Goal: Task Accomplishment & Management: Use online tool/utility

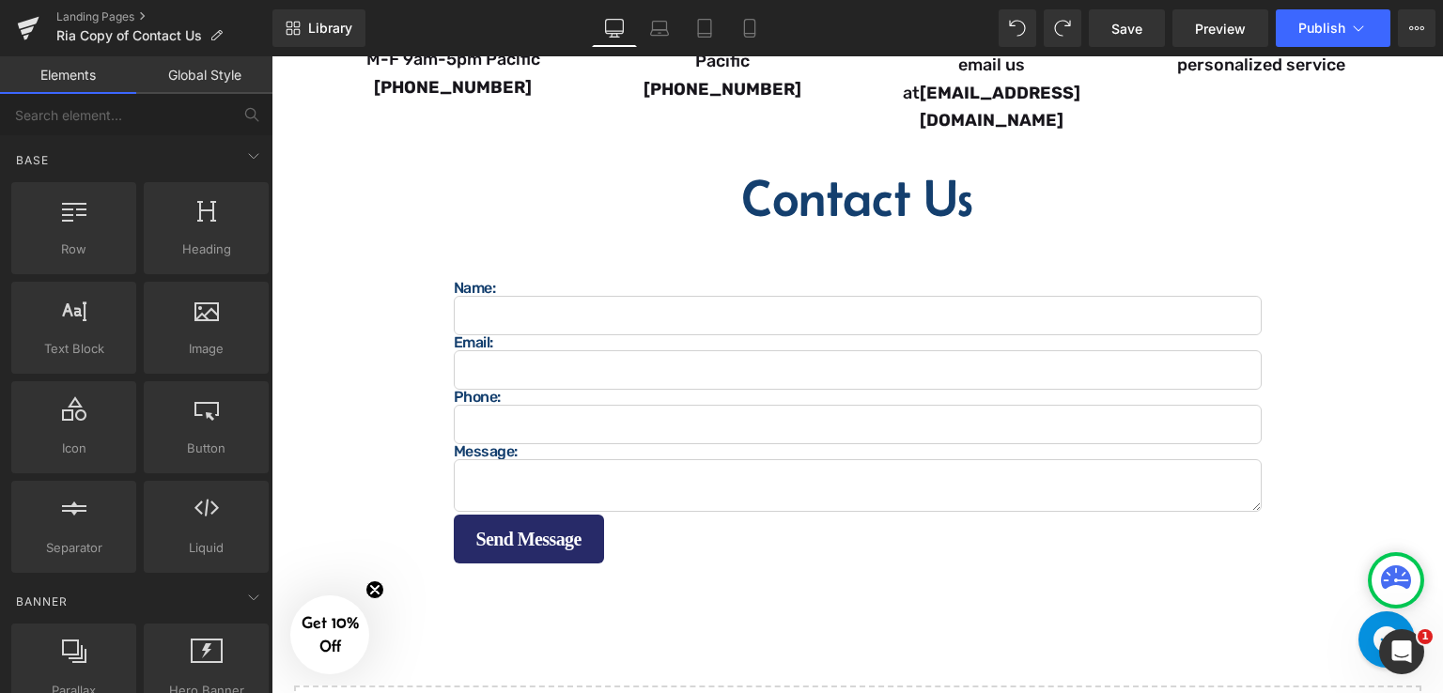
scroll to position [652, 0]
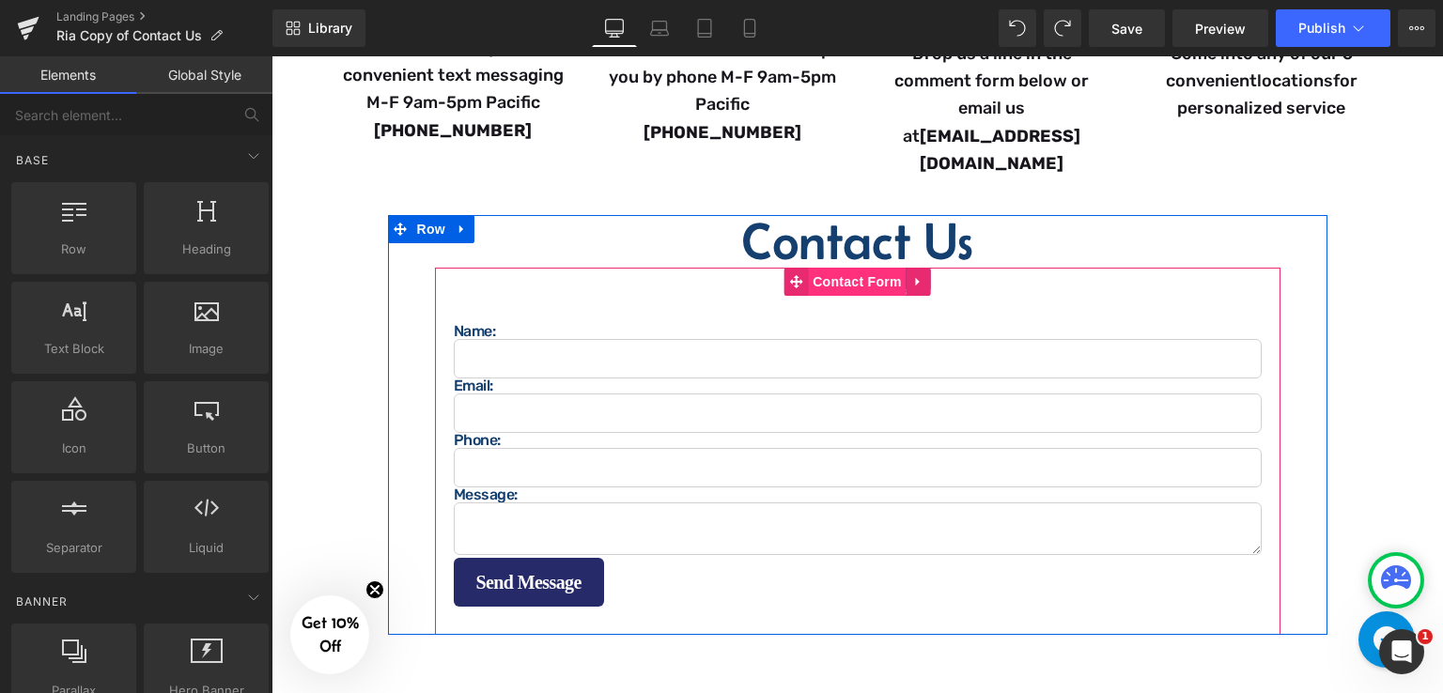
click at [846, 268] on span "Contact Form" at bounding box center [857, 282] width 99 height 28
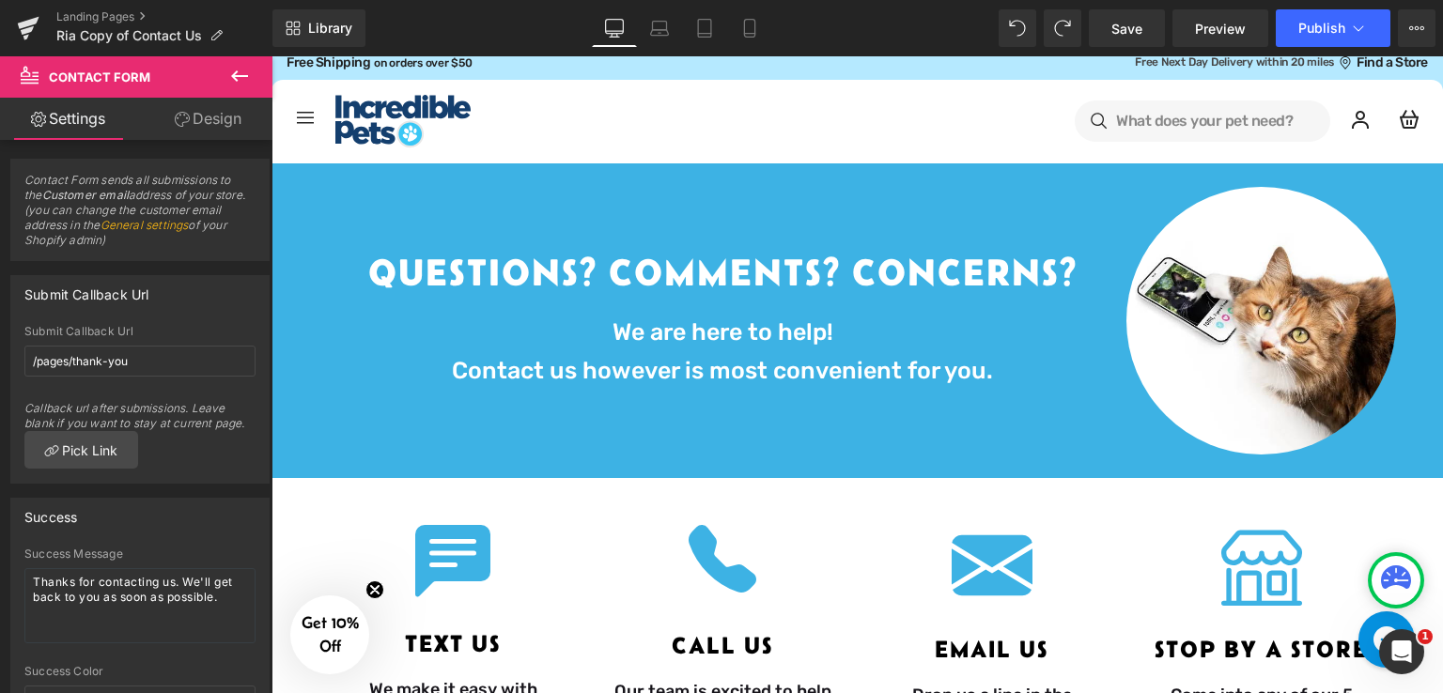
scroll to position [0, 0]
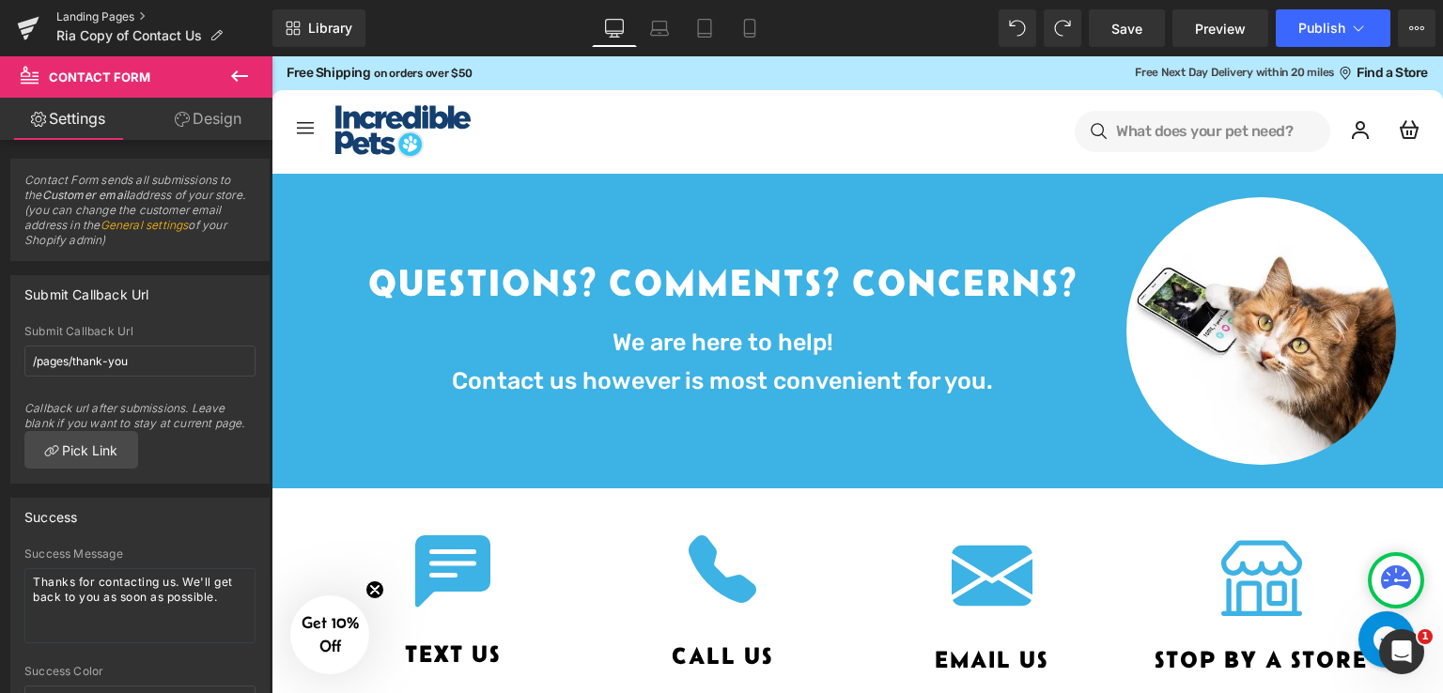
click at [109, 12] on link "Landing Pages" at bounding box center [164, 16] width 216 height 15
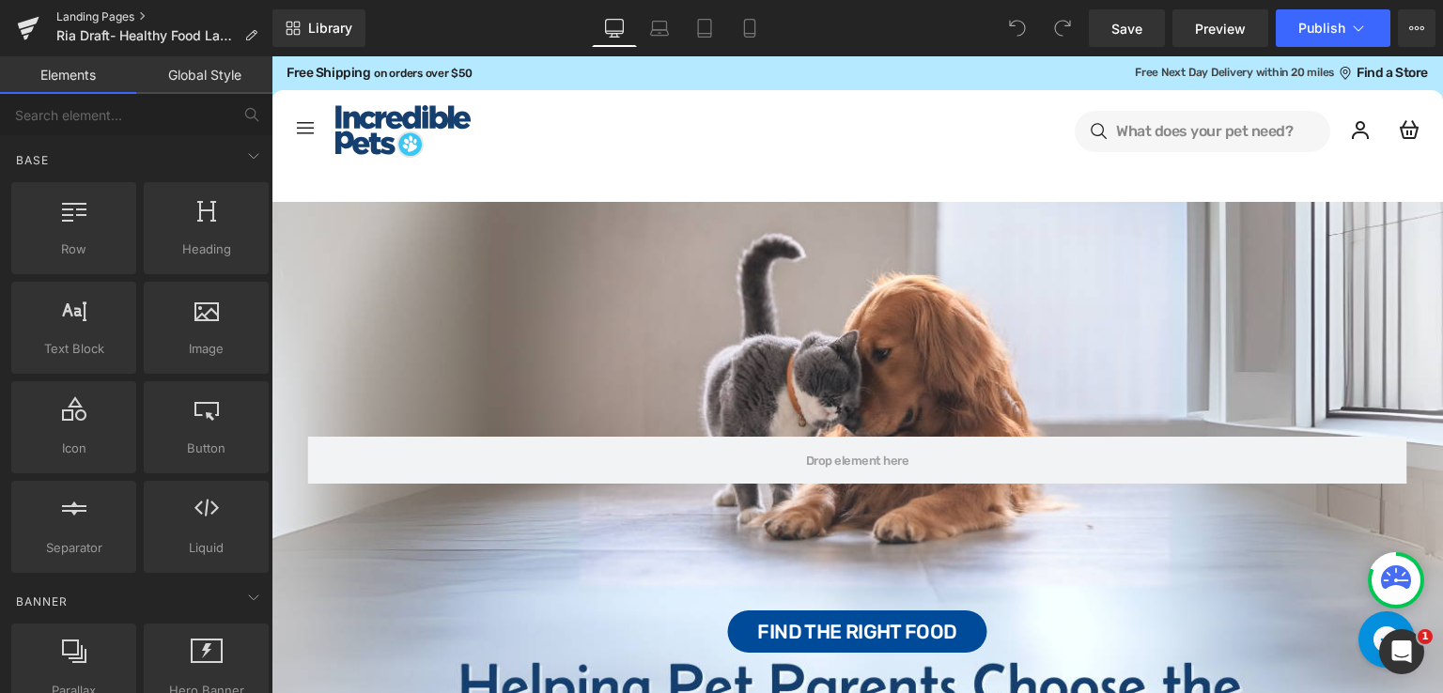
click at [119, 13] on link "Landing Pages" at bounding box center [164, 16] width 216 height 15
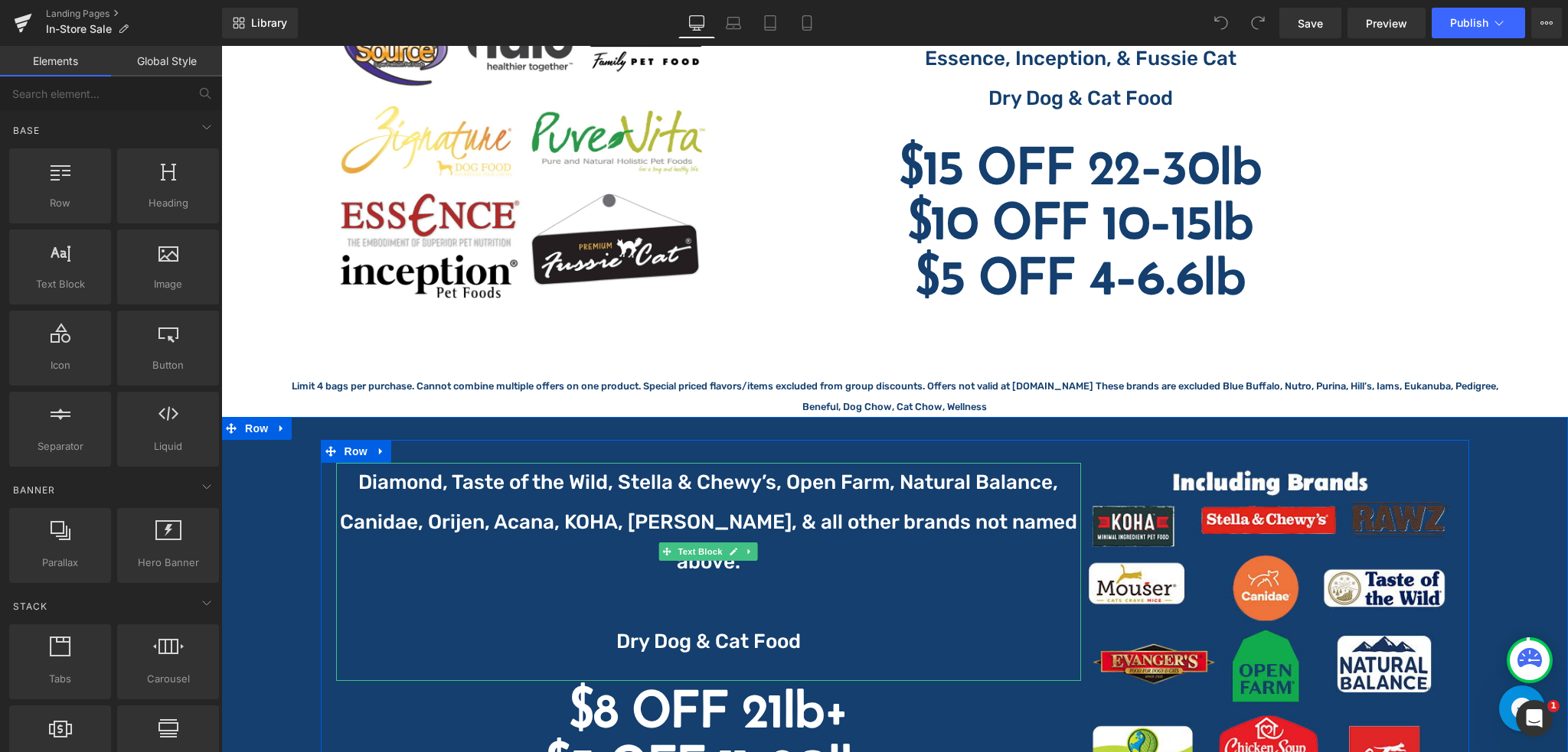
scroll to position [3290, 0]
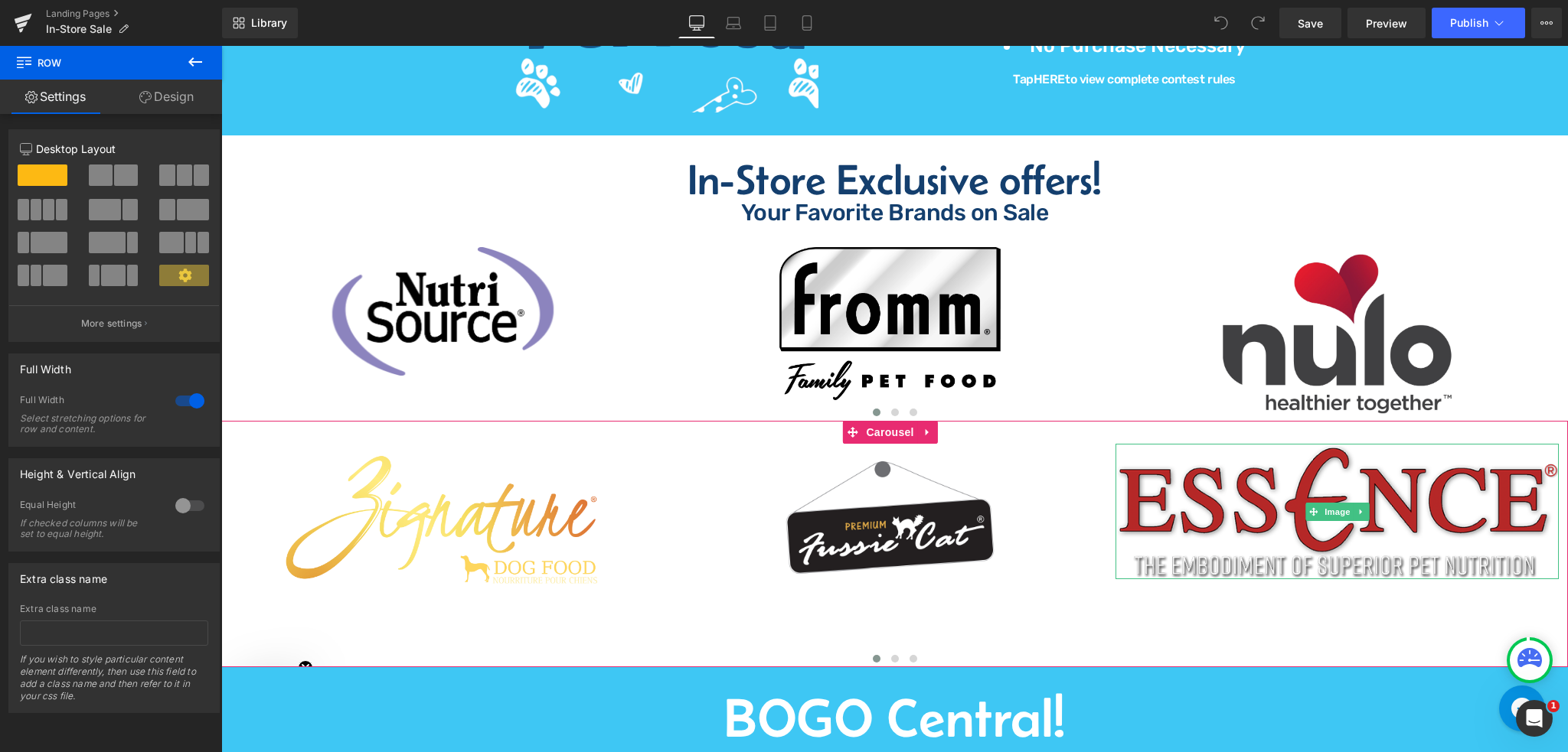
scroll to position [1045, 0]
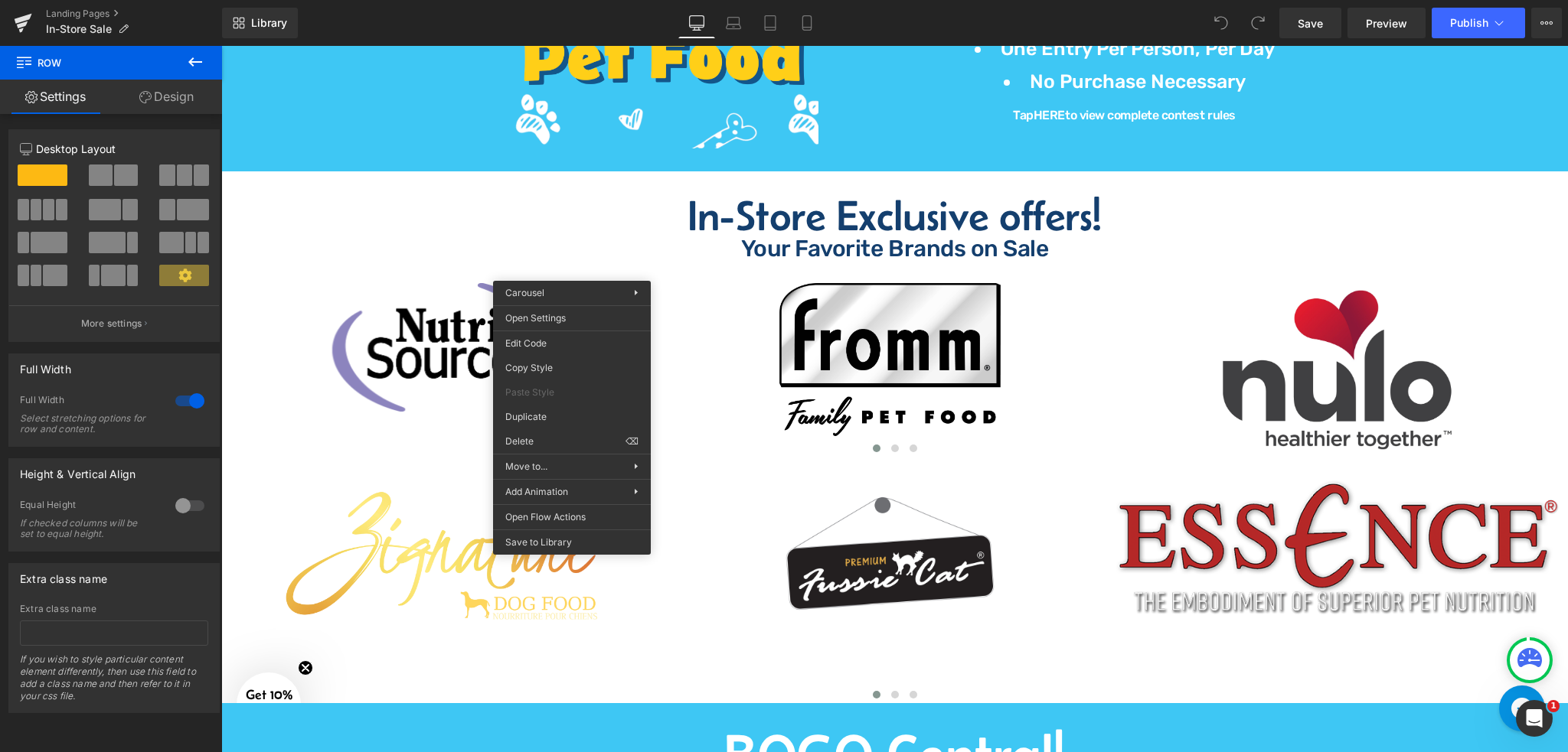
drag, startPoint x: 780, startPoint y: 587, endPoint x: 626, endPoint y: 516, distance: 169.6
click at [559, 542] on img at bounding box center [443, 555] width 333 height 151
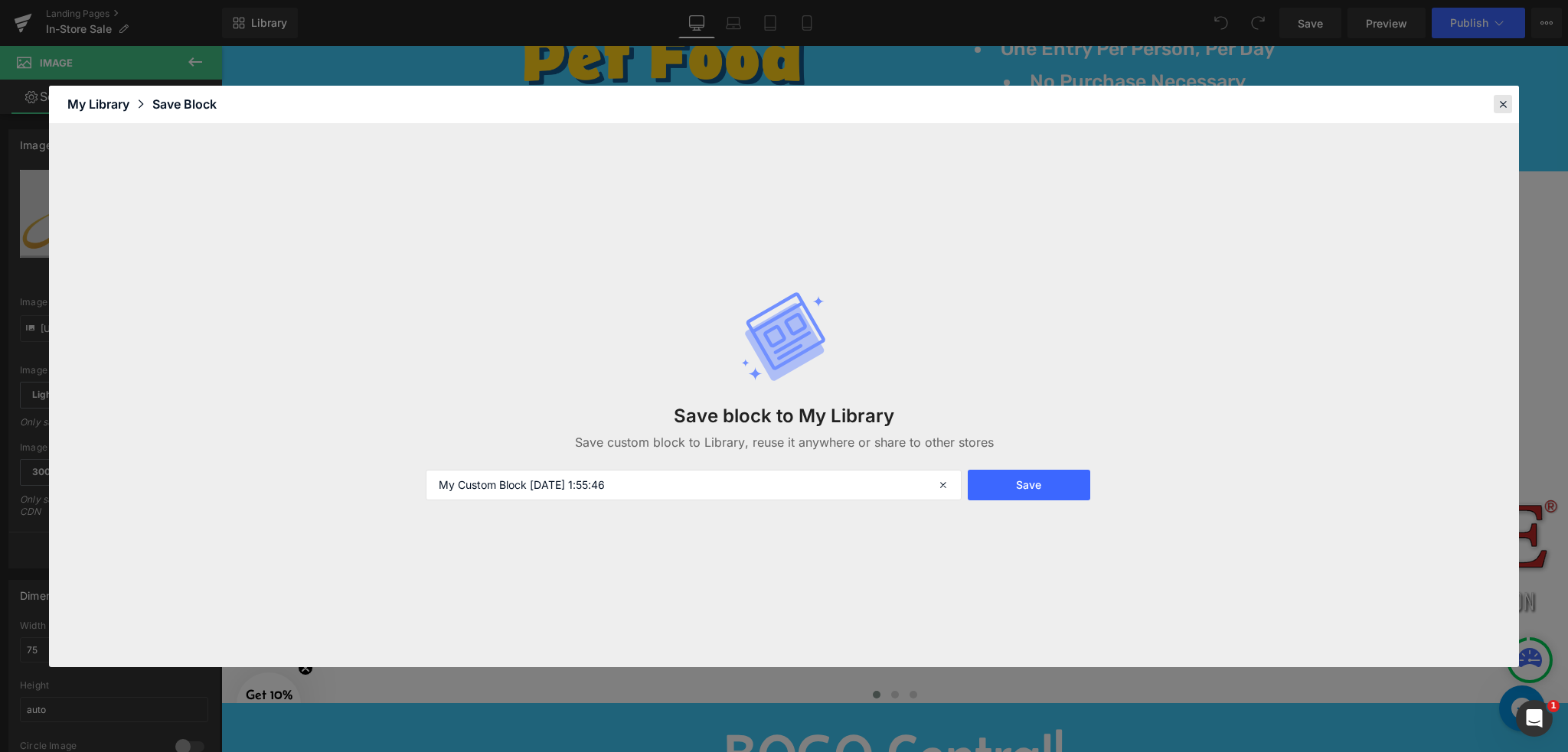
click at [1175, 106] on icon at bounding box center [1502, 103] width 14 height 14
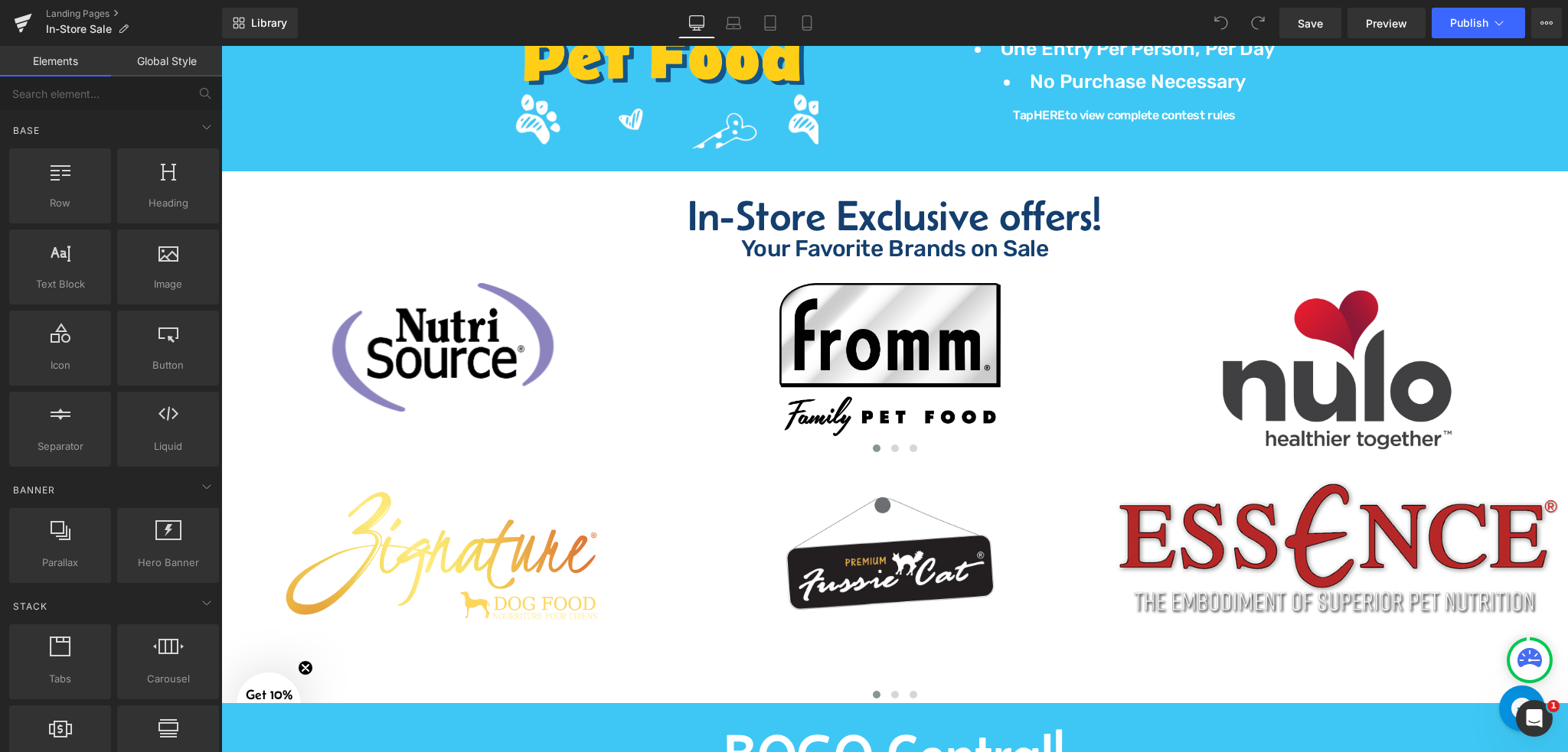
drag, startPoint x: 258, startPoint y: 193, endPoint x: 1265, endPoint y: 211, distance: 1007.2
click at [1175, 210] on h2 "In-Store Exclusive offers!" at bounding box center [895, 216] width 896 height 43
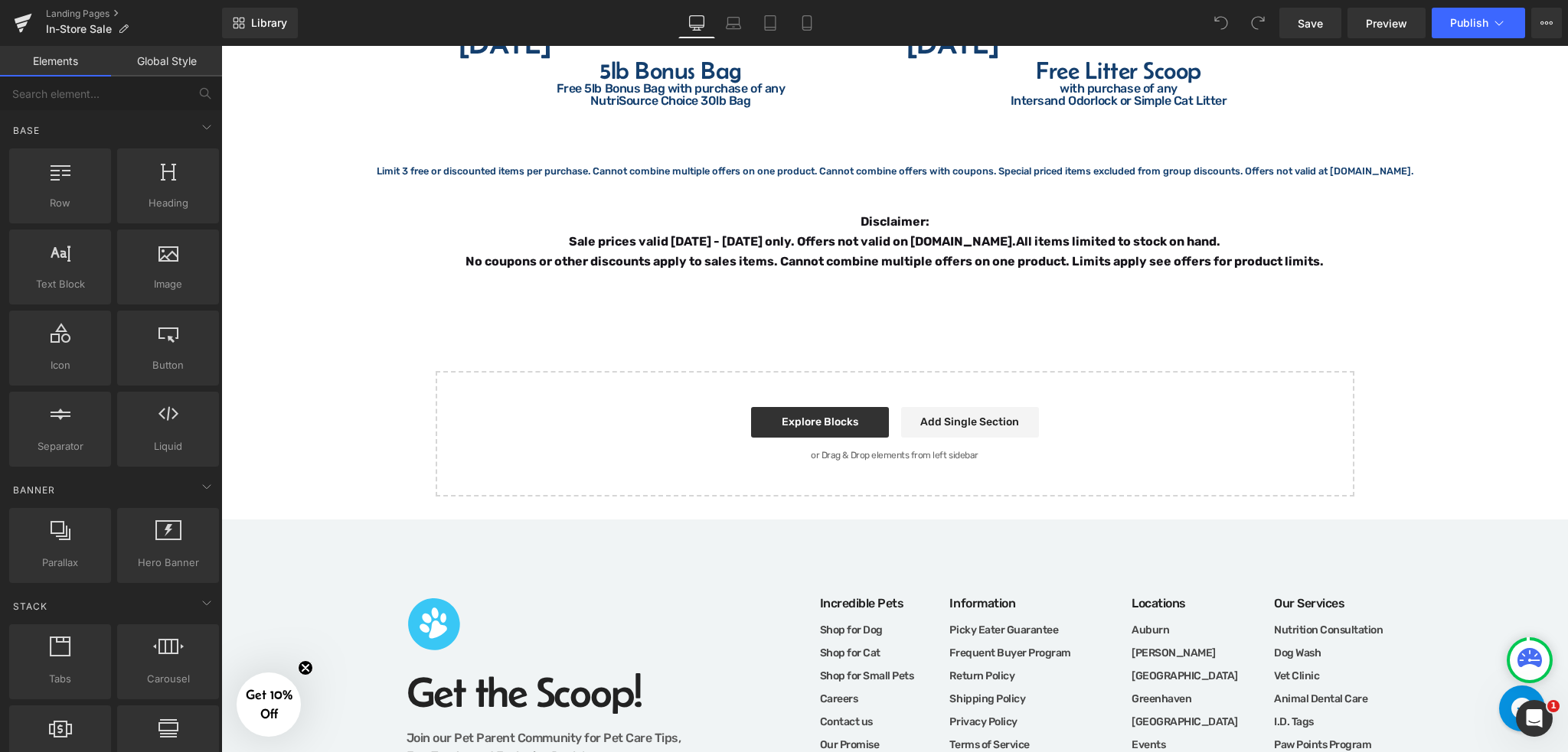
scroll to position [7632, 0]
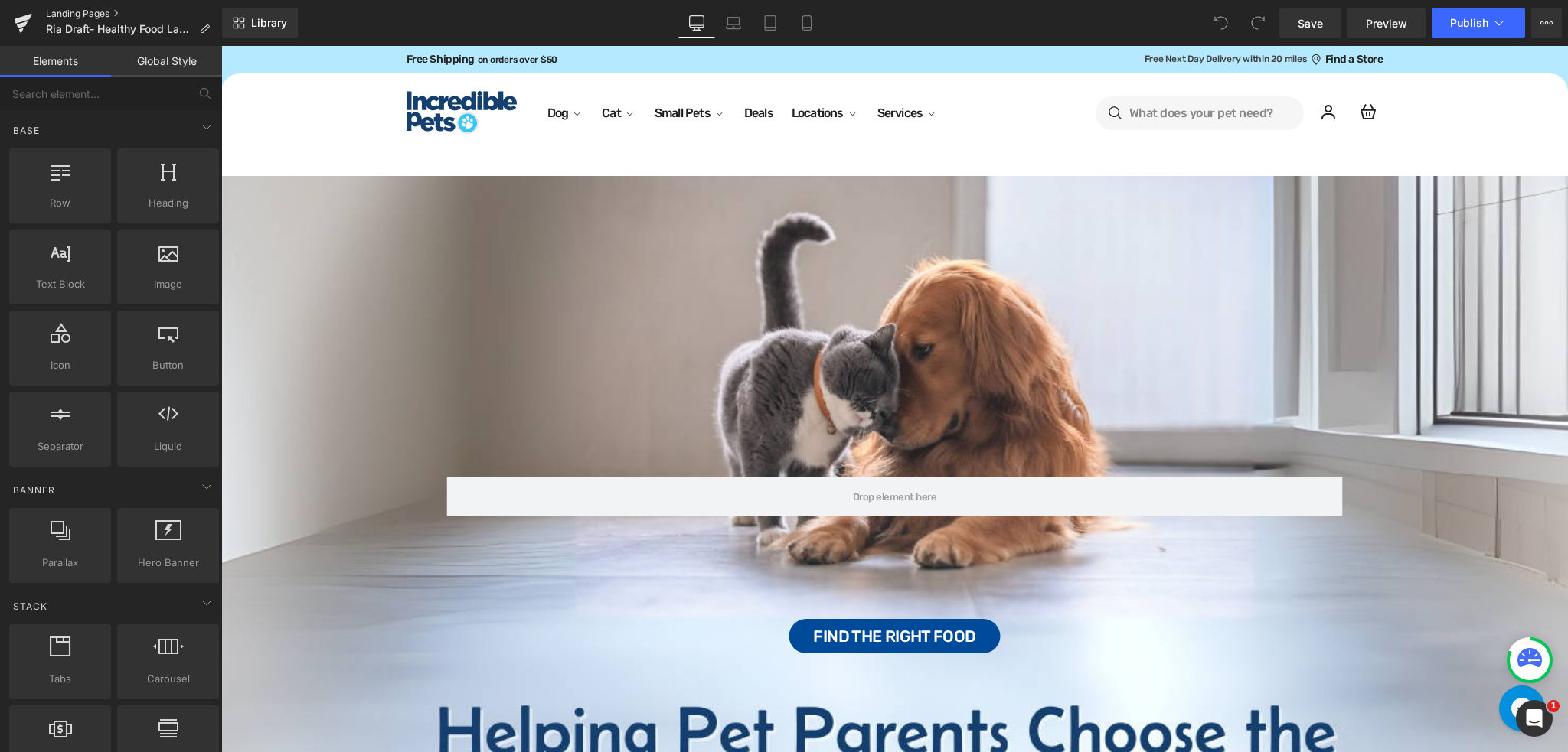
click at [90, 7] on link "Landing Pages" at bounding box center [134, 13] width 176 height 12
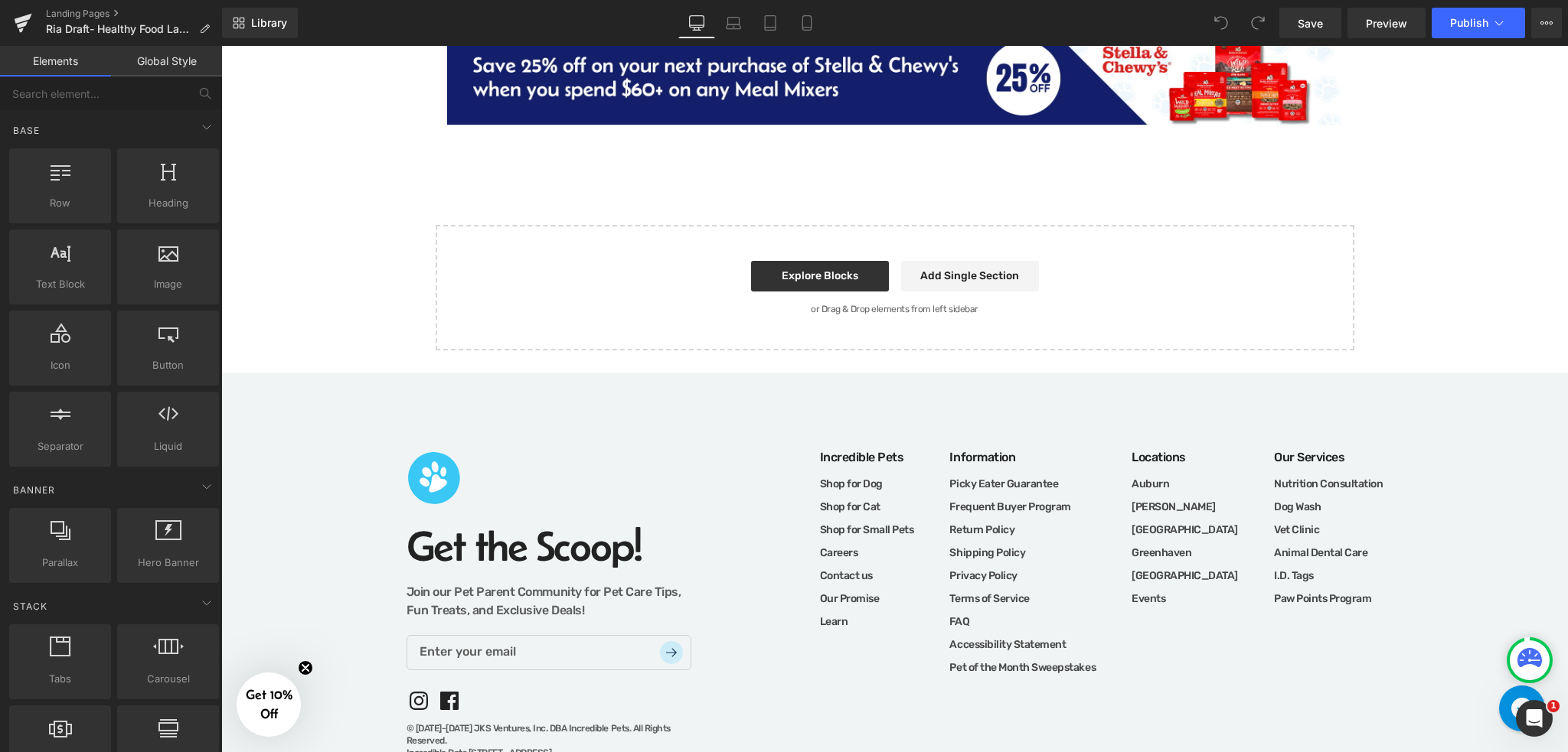
scroll to position [2501, 0]
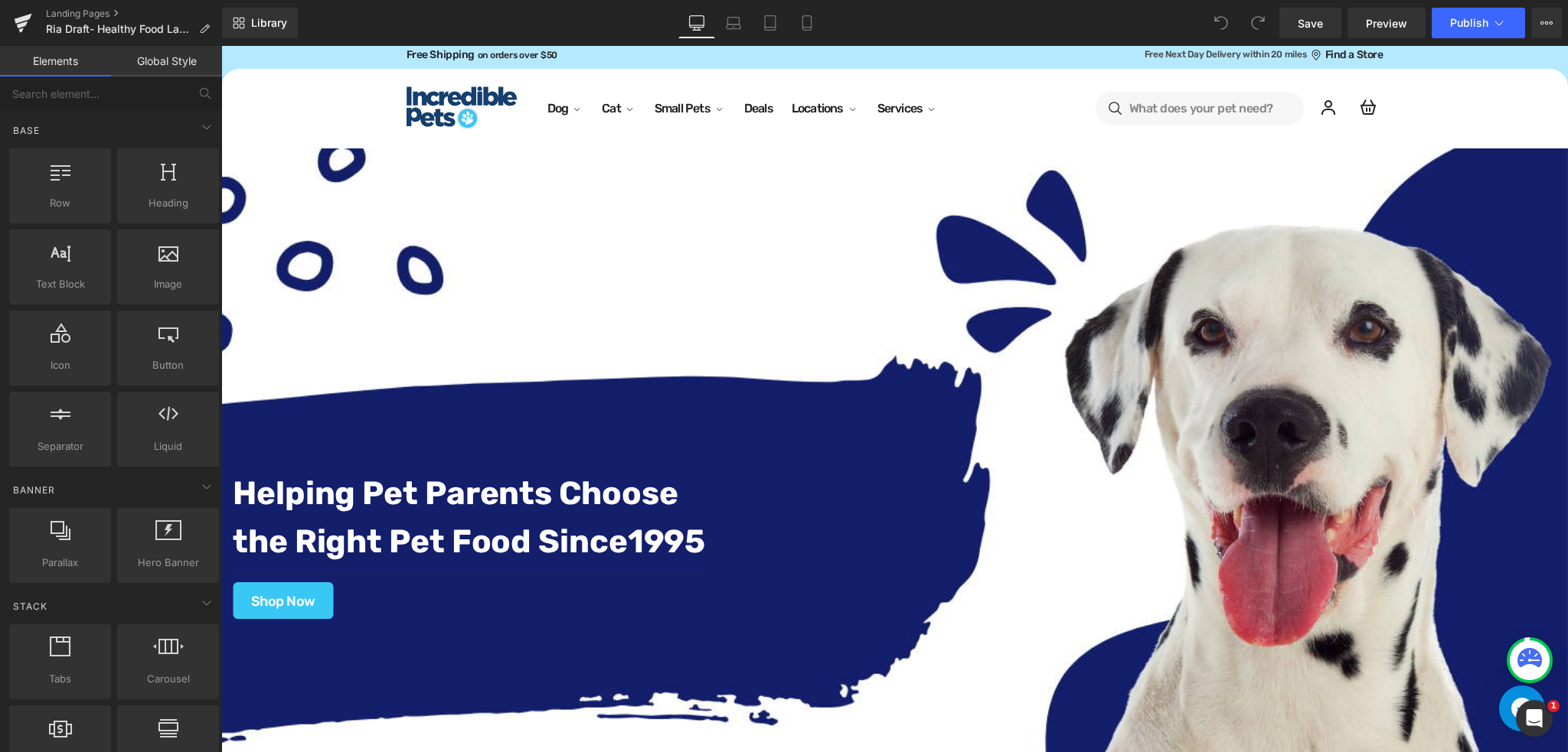
scroll to position [0, 0]
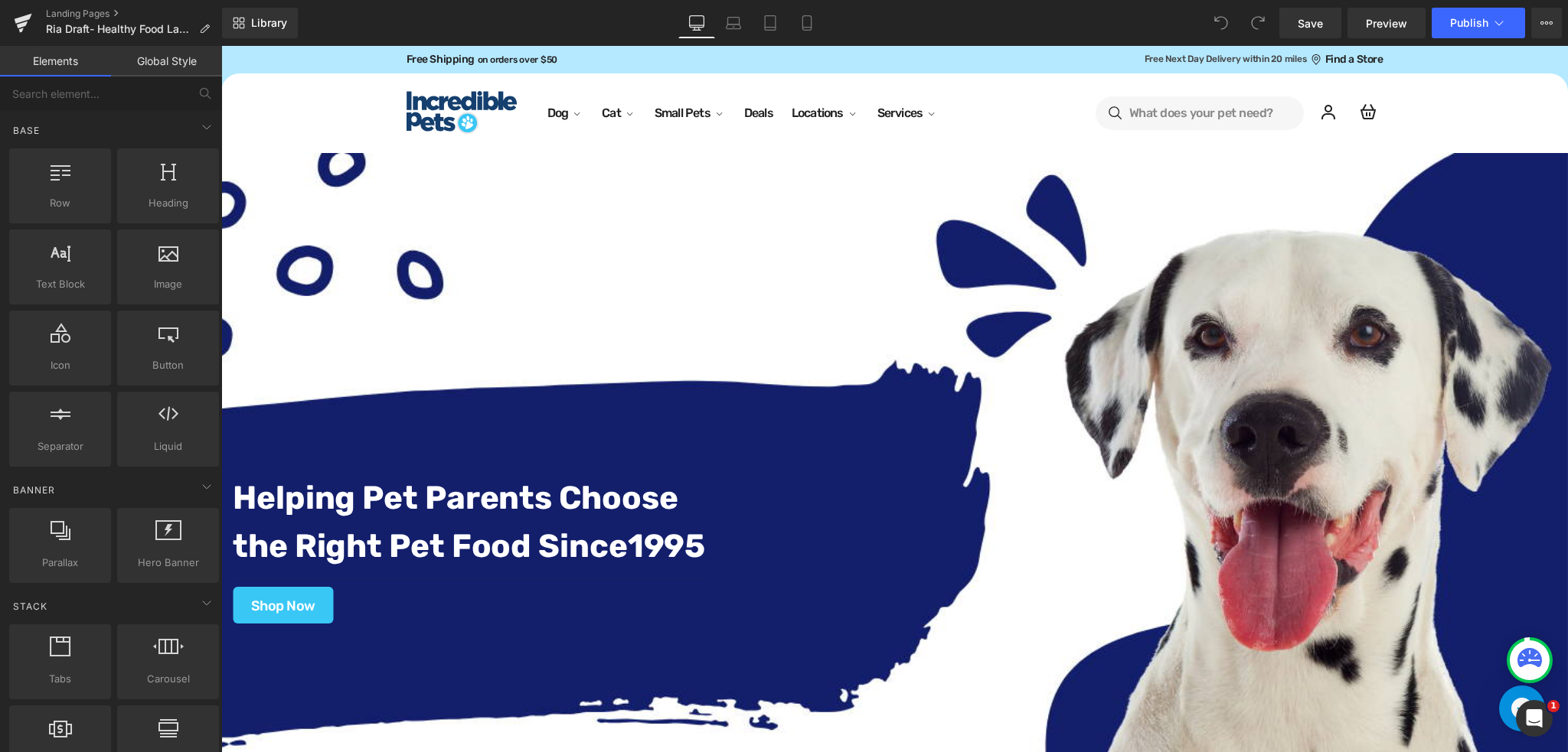
click at [1438, 342] on div "Helping Pet Parents Choose the Right Pet Food Since 1995 Text Block Separator S…" at bounding box center [894, 531] width 1346 height 757
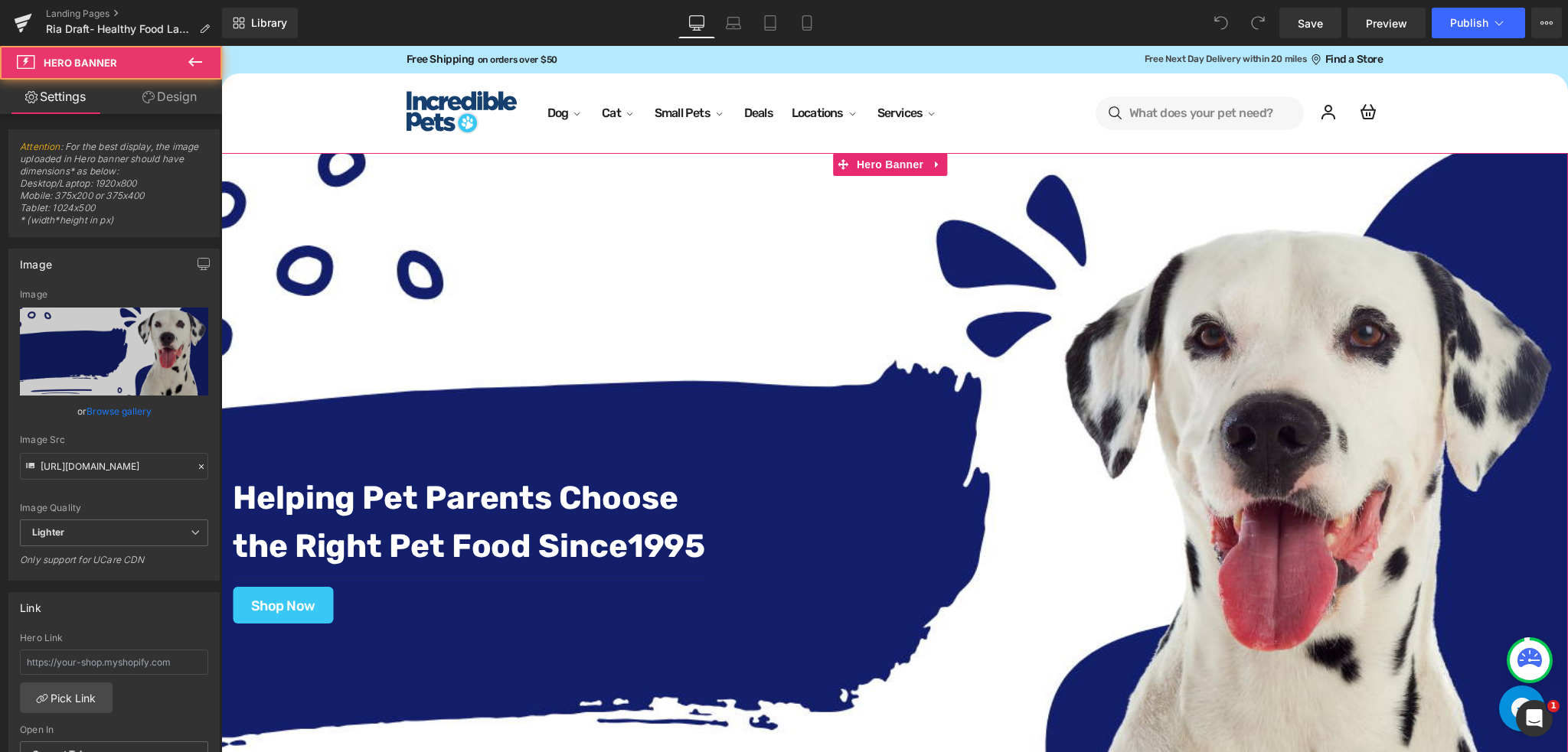
click at [1455, 269] on div "Helping Pet Parents Choose the Right Pet Food Since 1995 Text Block Separator S…" at bounding box center [894, 531] width 1346 height 757
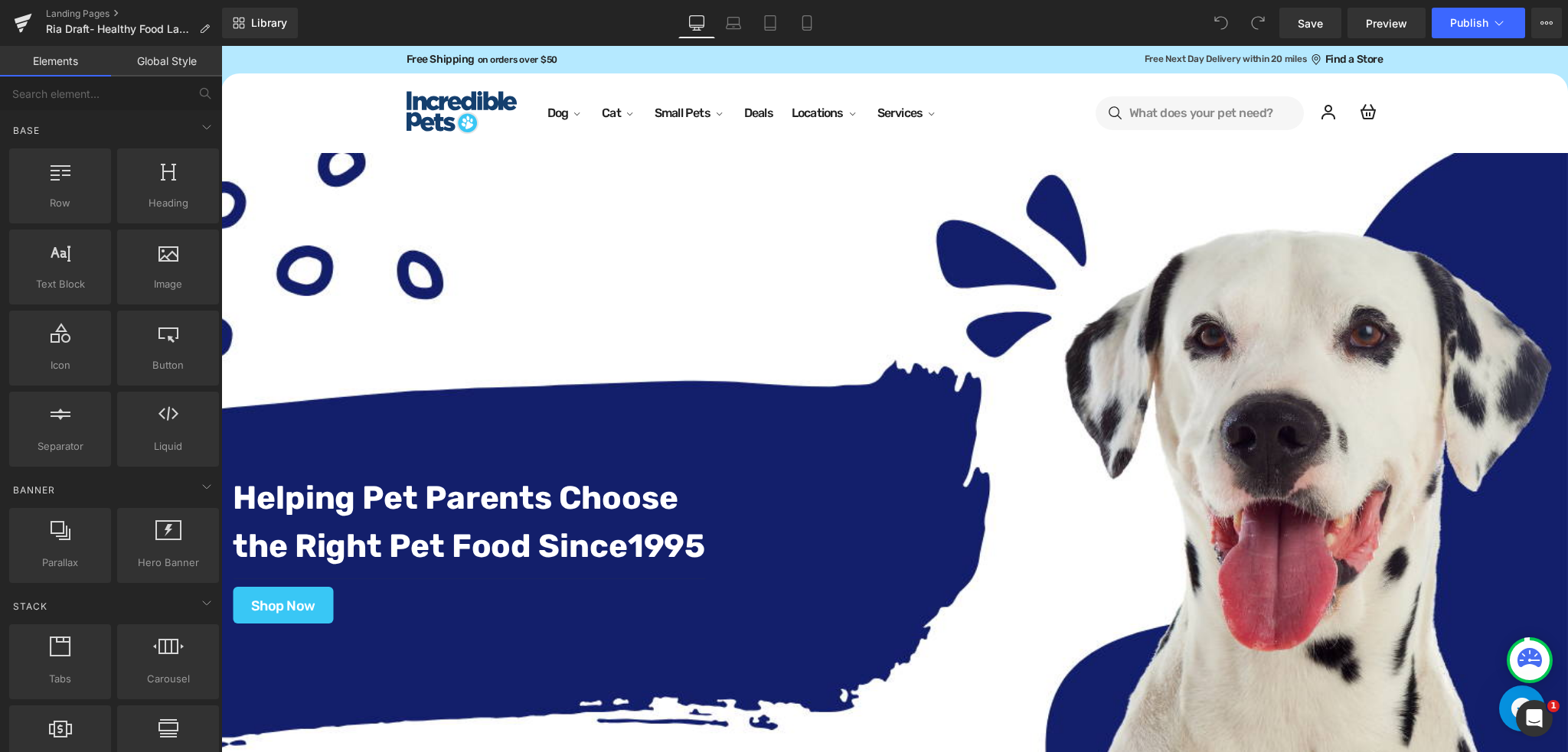
click at [1477, 123] on header "Dog Dog Shop All Dog Food Dog / Food Shop All Dog Food" at bounding box center [894, 113] width 1346 height 80
click at [80, 14] on link "Landing Pages" at bounding box center [134, 13] width 176 height 12
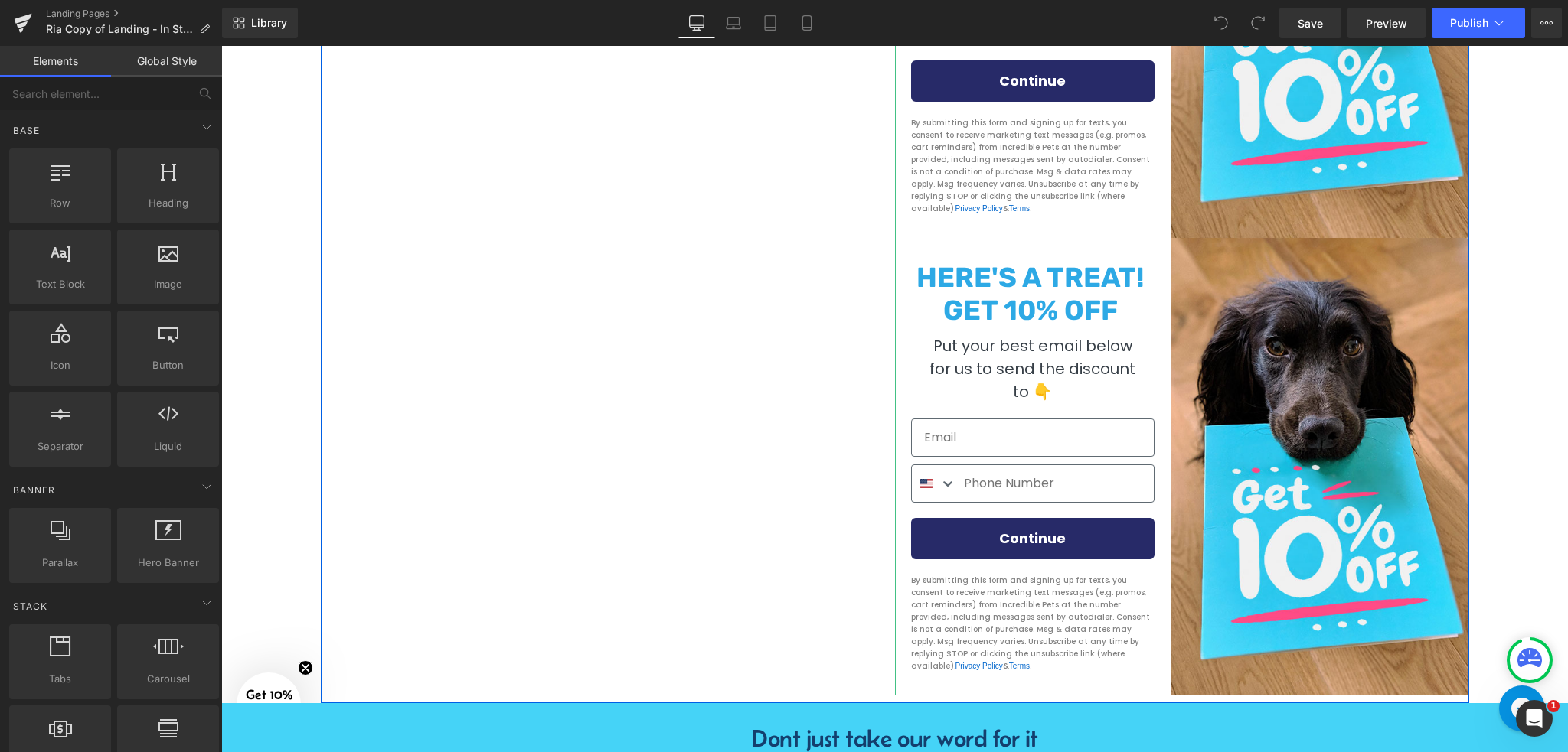
scroll to position [1326, 0]
click at [1142, 253] on div "HERE'S A TREAT! GET 10% OFF" at bounding box center [1033, 289] width 253 height 73
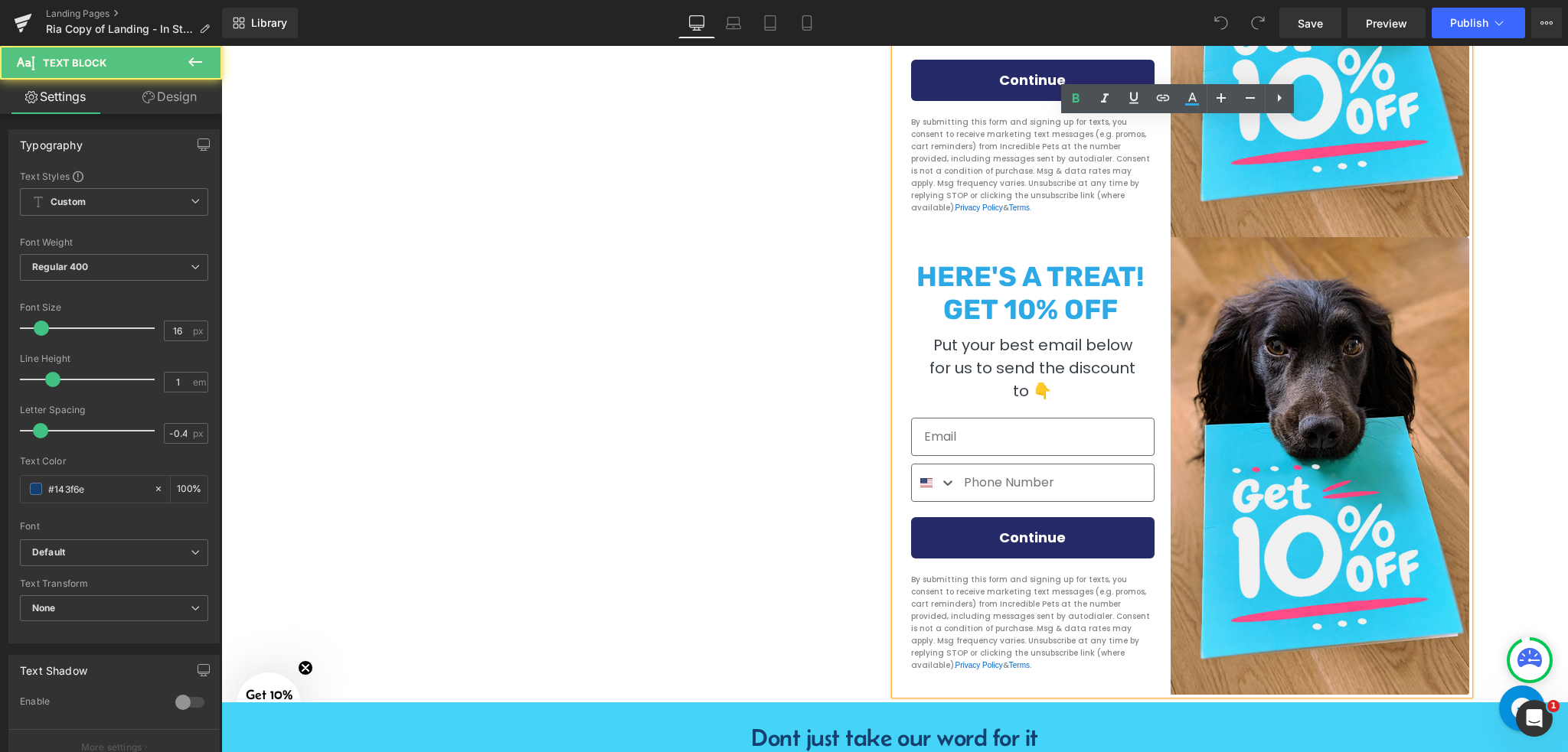
click at [1109, 253] on div "HERE'S A TREAT! GET 10% OFF" at bounding box center [1033, 289] width 253 height 73
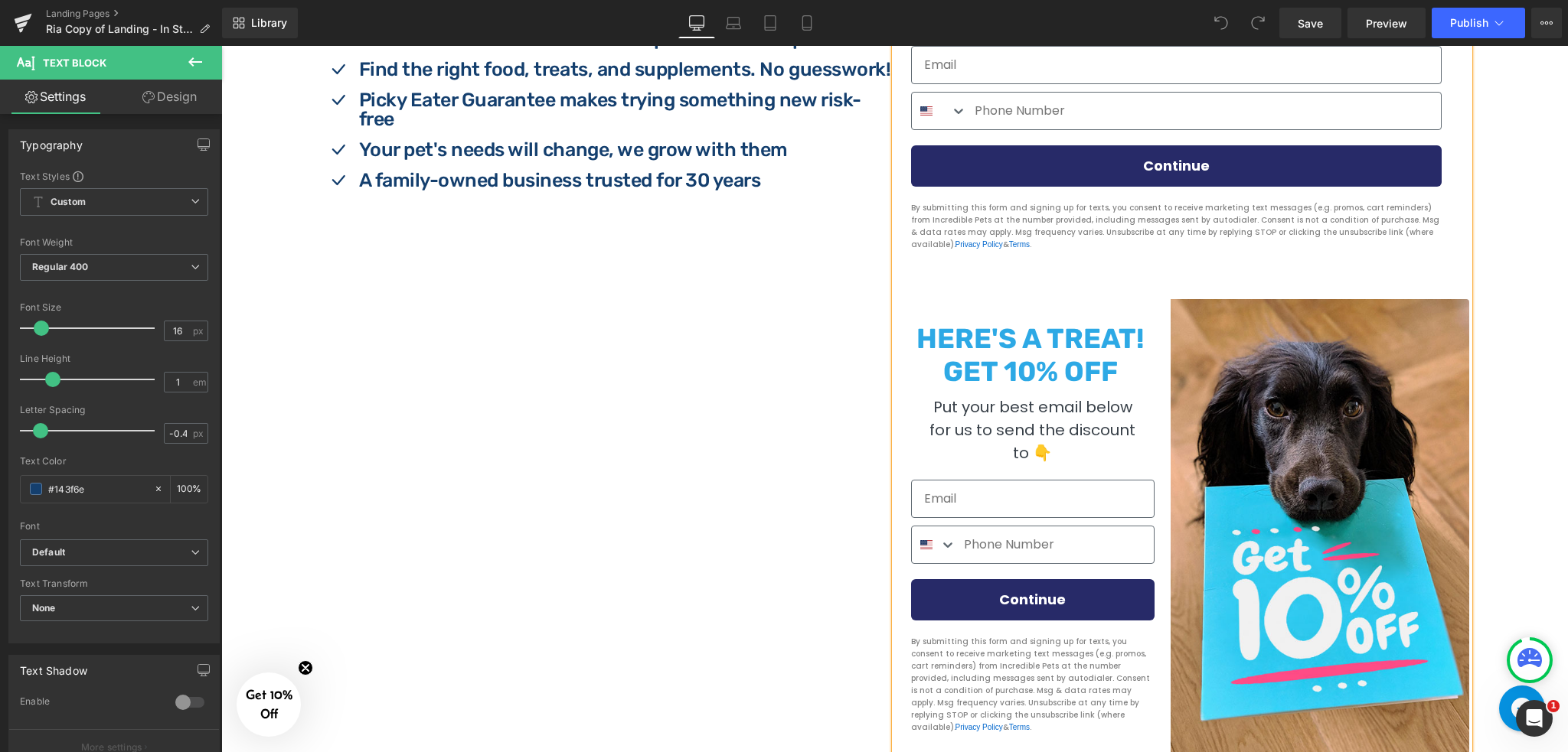
scroll to position [918, 0]
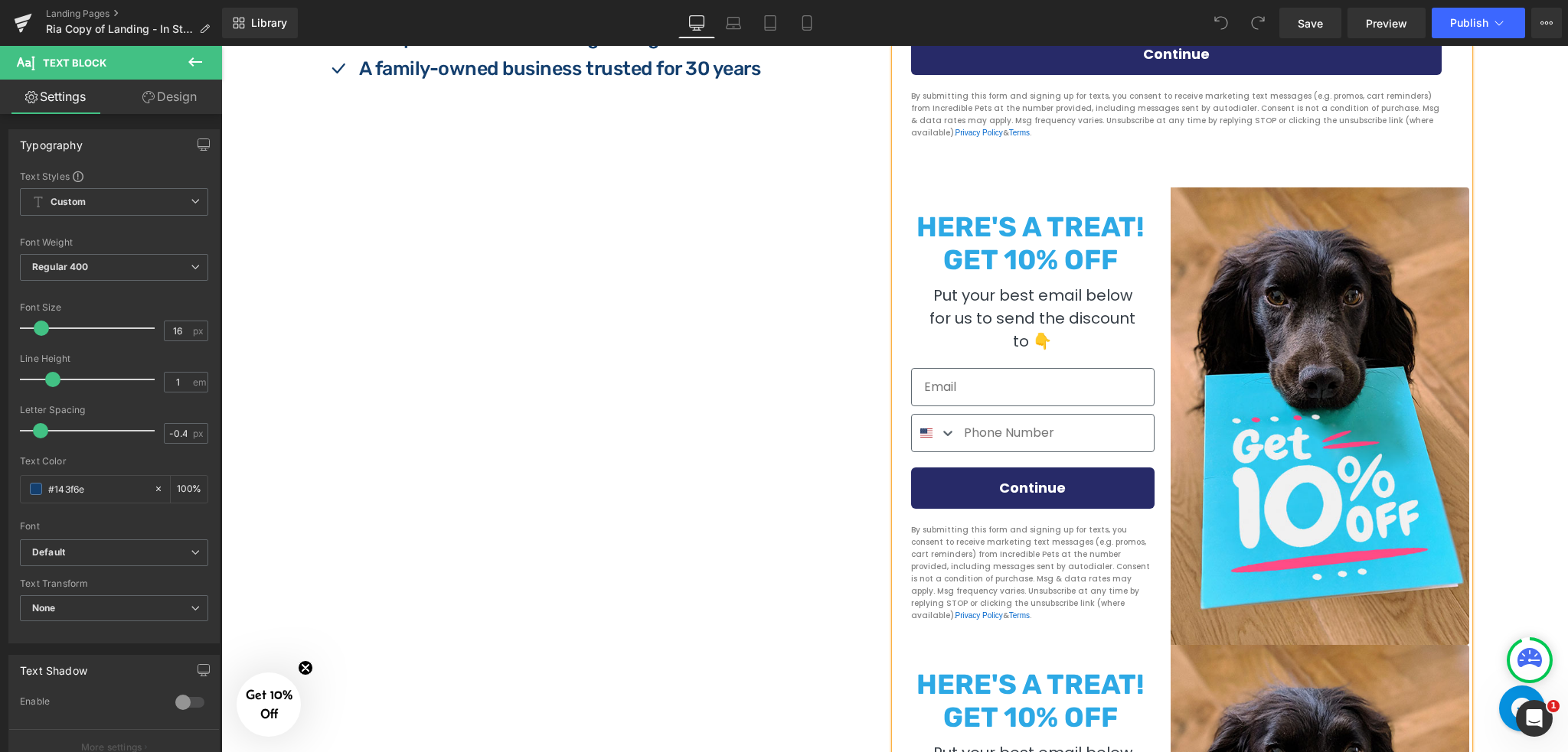
click at [1013, 203] on div "HERE'S A TREAT! GET 10% OFF" at bounding box center [1033, 240] width 253 height 73
click at [1059, 203] on div "HERE'S A TREAT! GET 10% OFF" at bounding box center [1033, 240] width 253 height 73
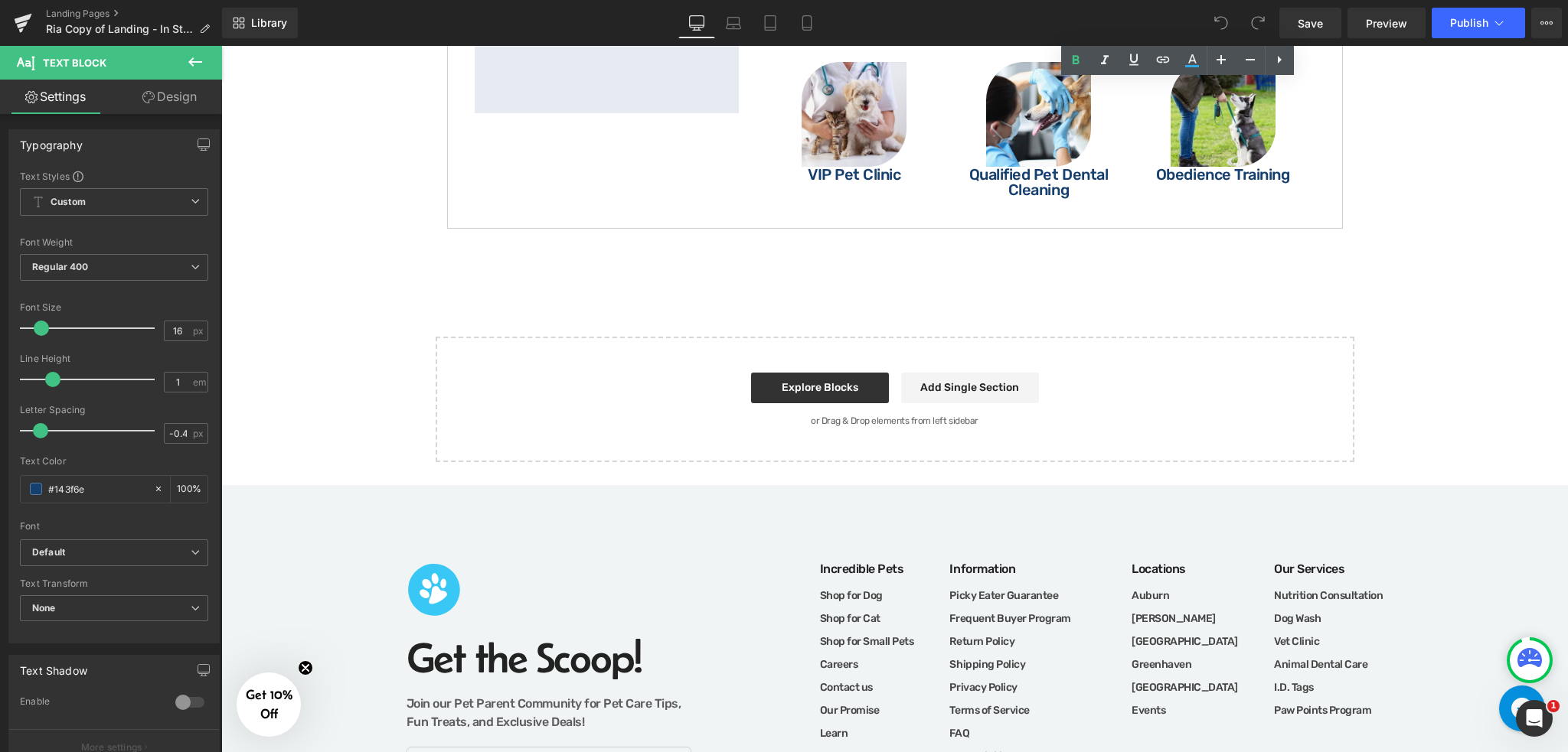
scroll to position [3801, 0]
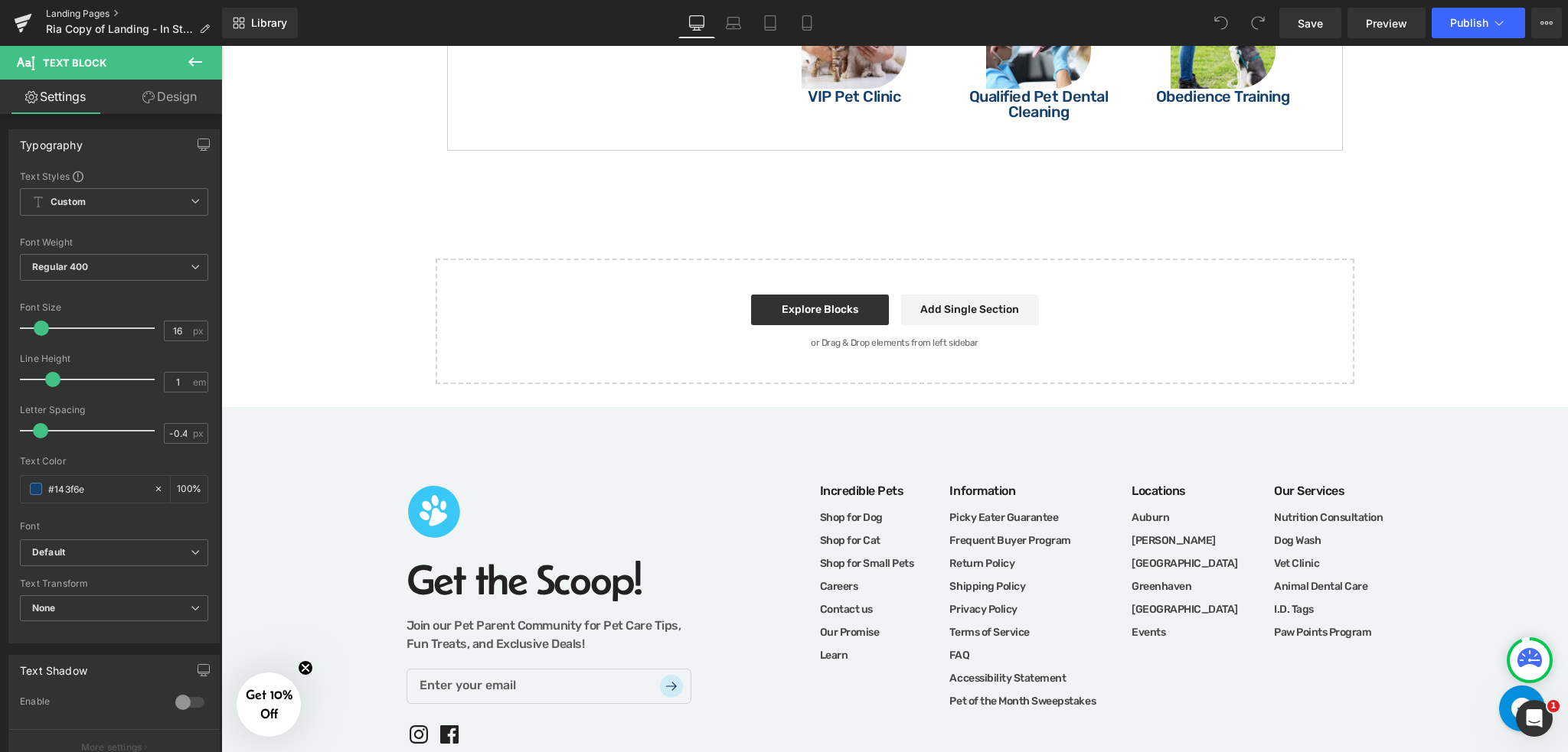
click at [59, 9] on link "Landing Pages" at bounding box center [134, 13] width 176 height 12
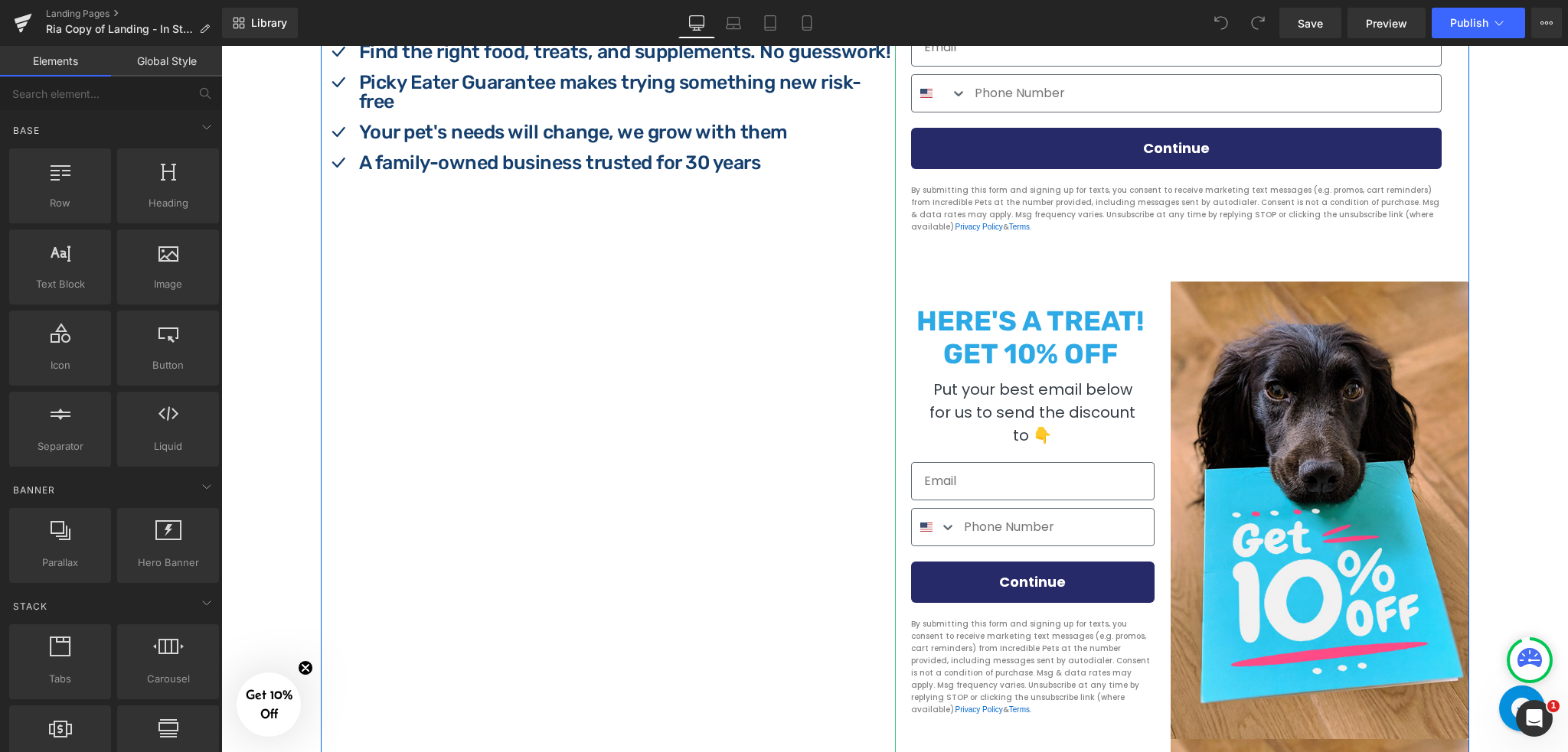
scroll to position [714, 0]
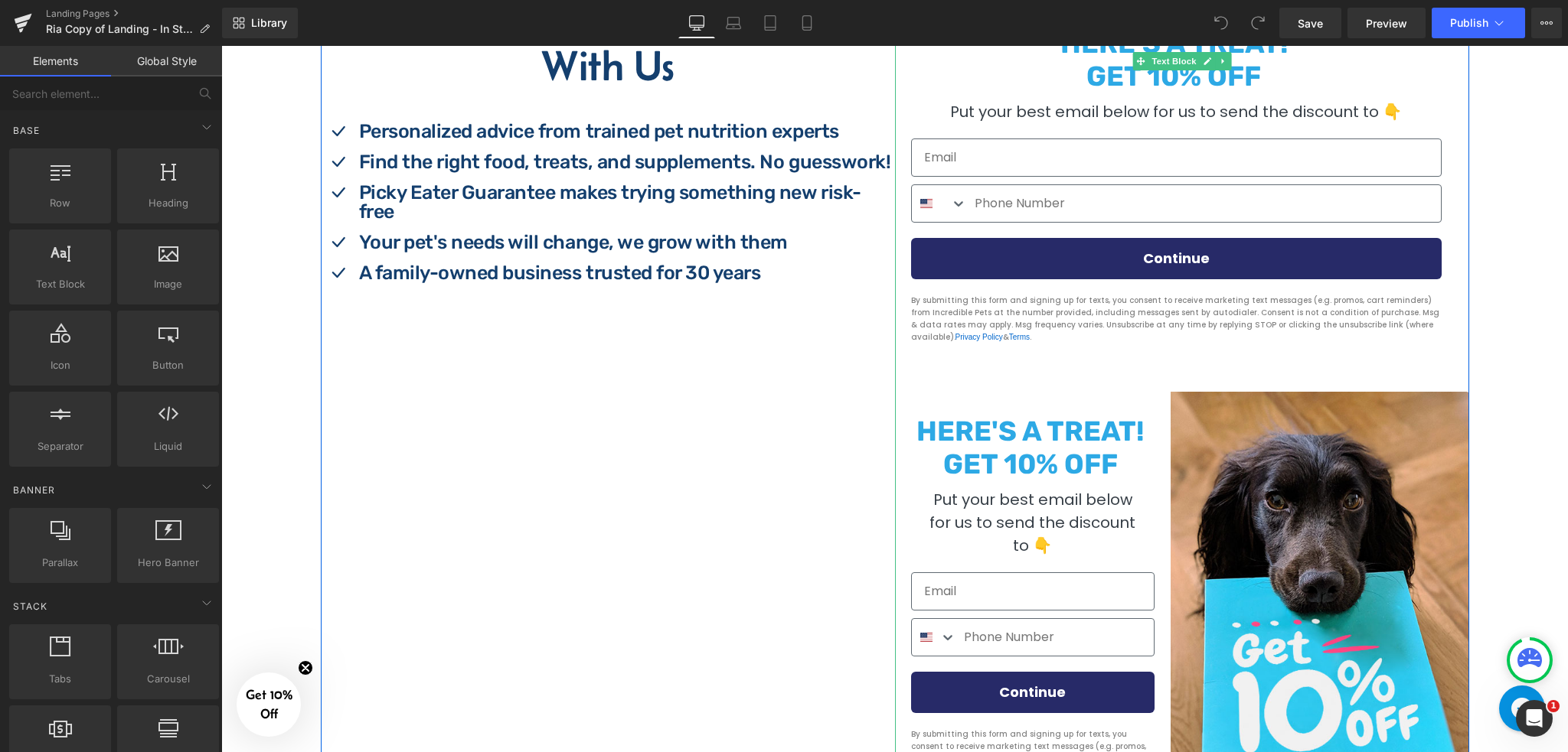
click at [1147, 377] on form "HERE'S A TREAT! GET 10% OFF Put your best email below for us to send the discou…" at bounding box center [1182, 185] width 574 height 413
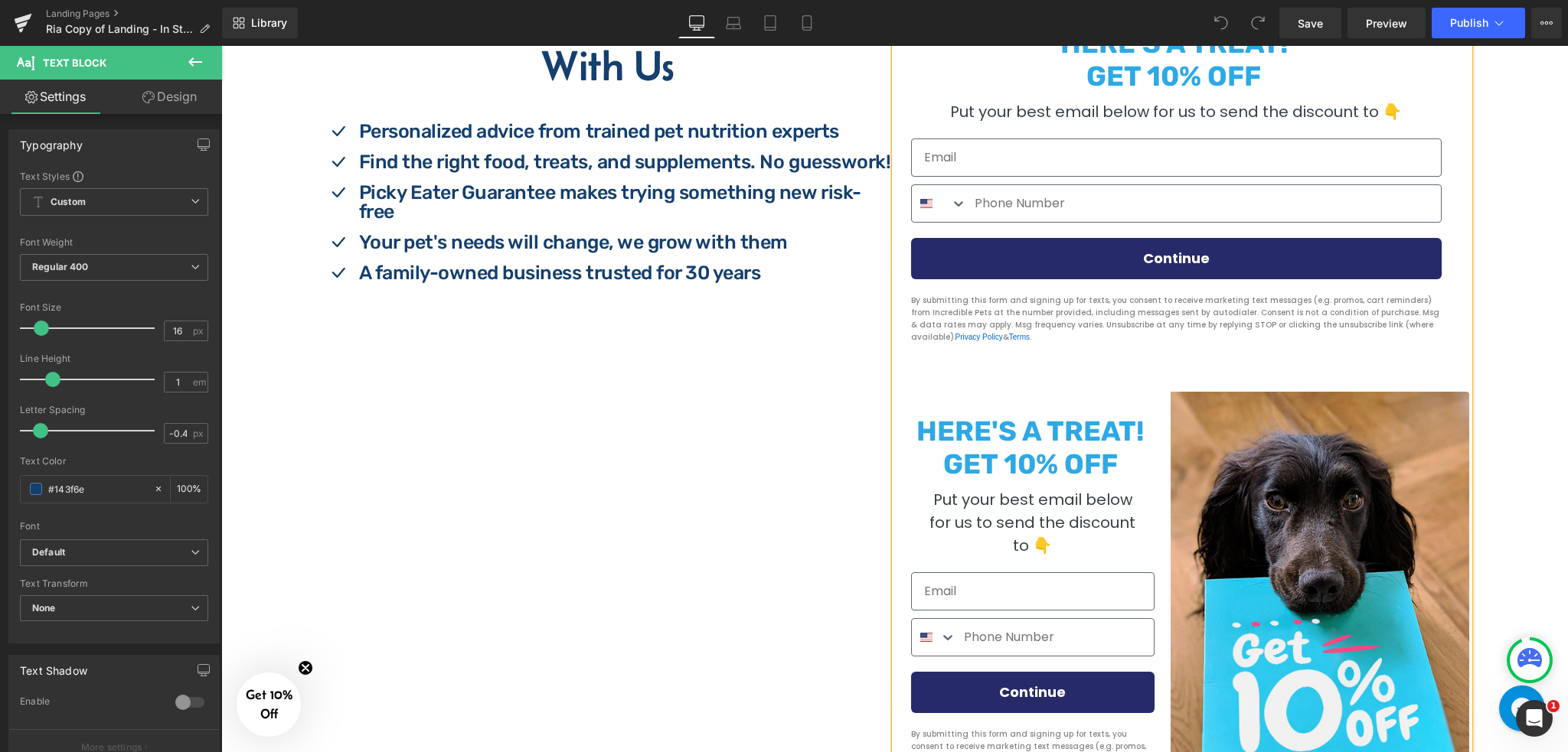
scroll to position [918, 0]
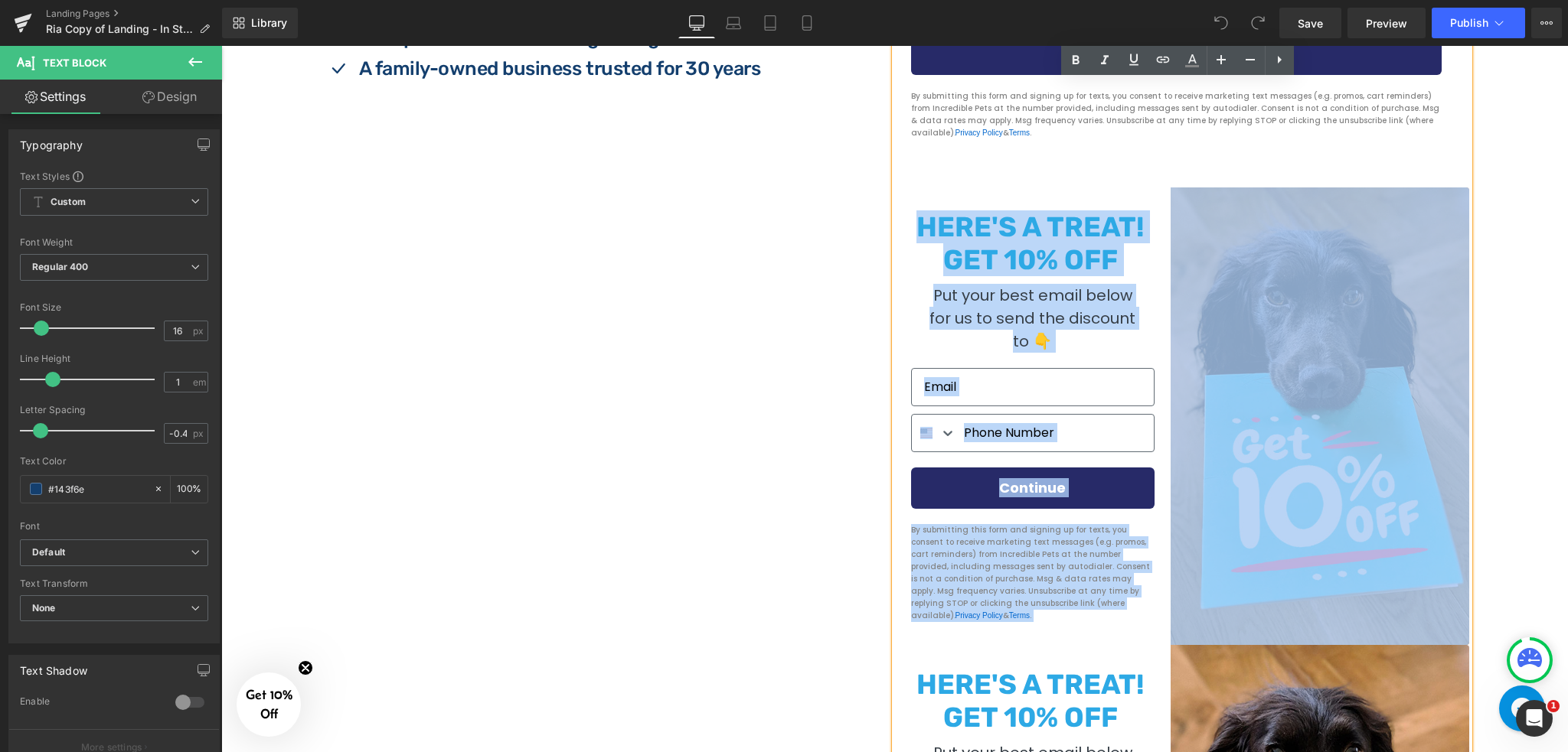
drag, startPoint x: 1150, startPoint y: 161, endPoint x: 1294, endPoint y: 520, distance: 386.8
click at [1294, 520] on div "HERE'S A TREAT! GET 10% OFF Put your best email below for us to send the discou…" at bounding box center [1182, 438] width 574 height 1329
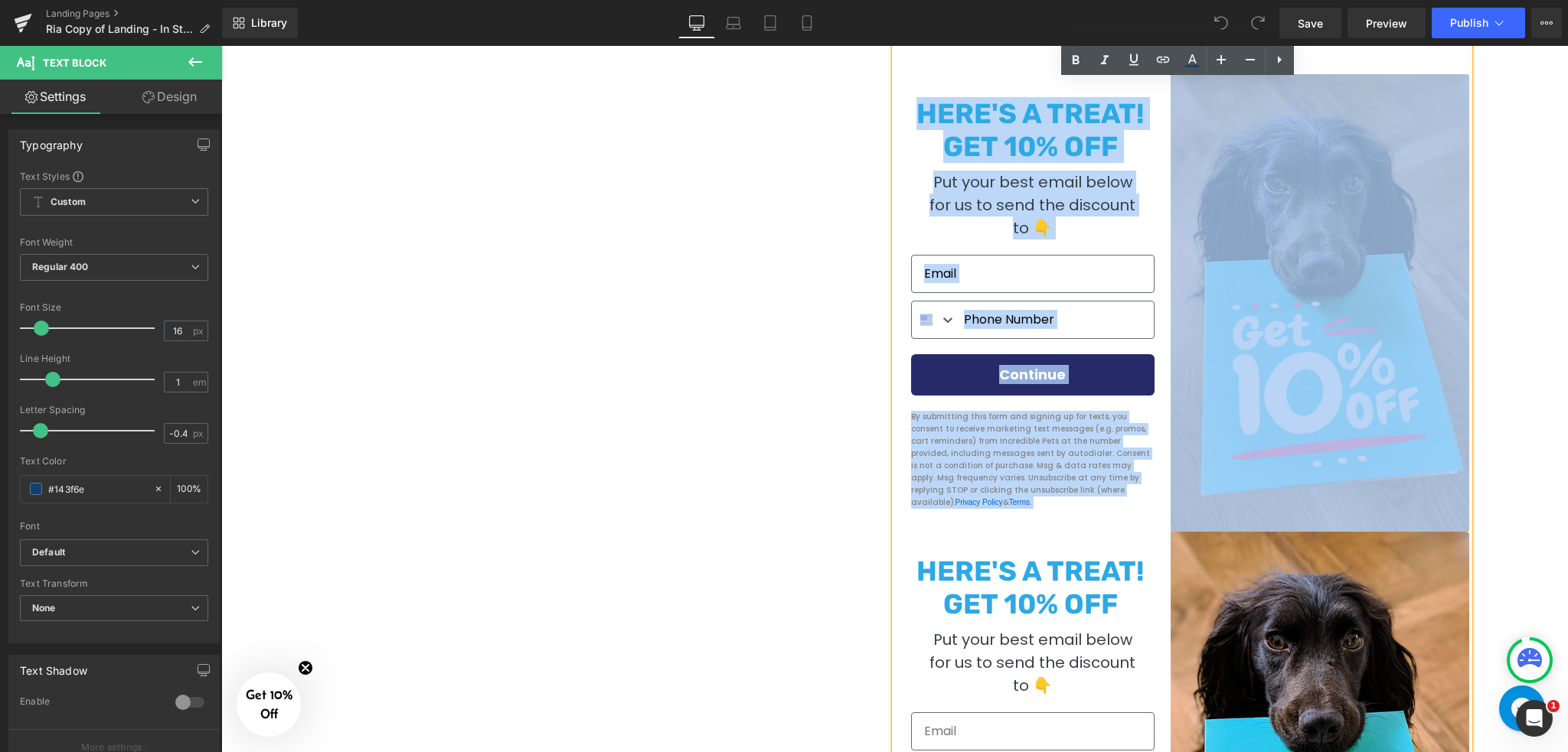
scroll to position [1225, 0]
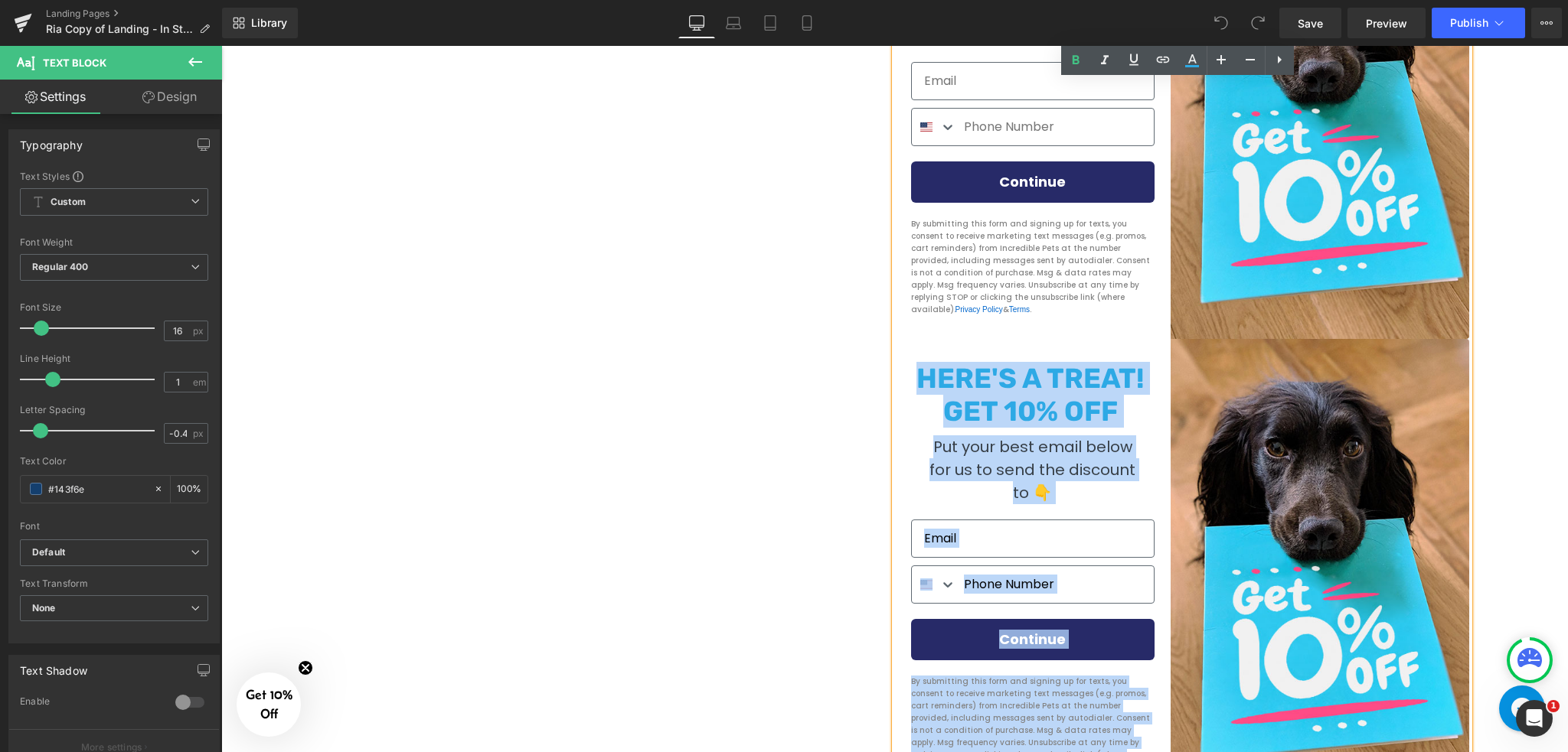
drag, startPoint x: 912, startPoint y: 346, endPoint x: 1149, endPoint y: 714, distance: 437.7
click at [1149, 714] on div "HERE'S A TREAT! GET 10% OFF Put your best email below for us to send the discou…" at bounding box center [1038, 568] width 264 height 427
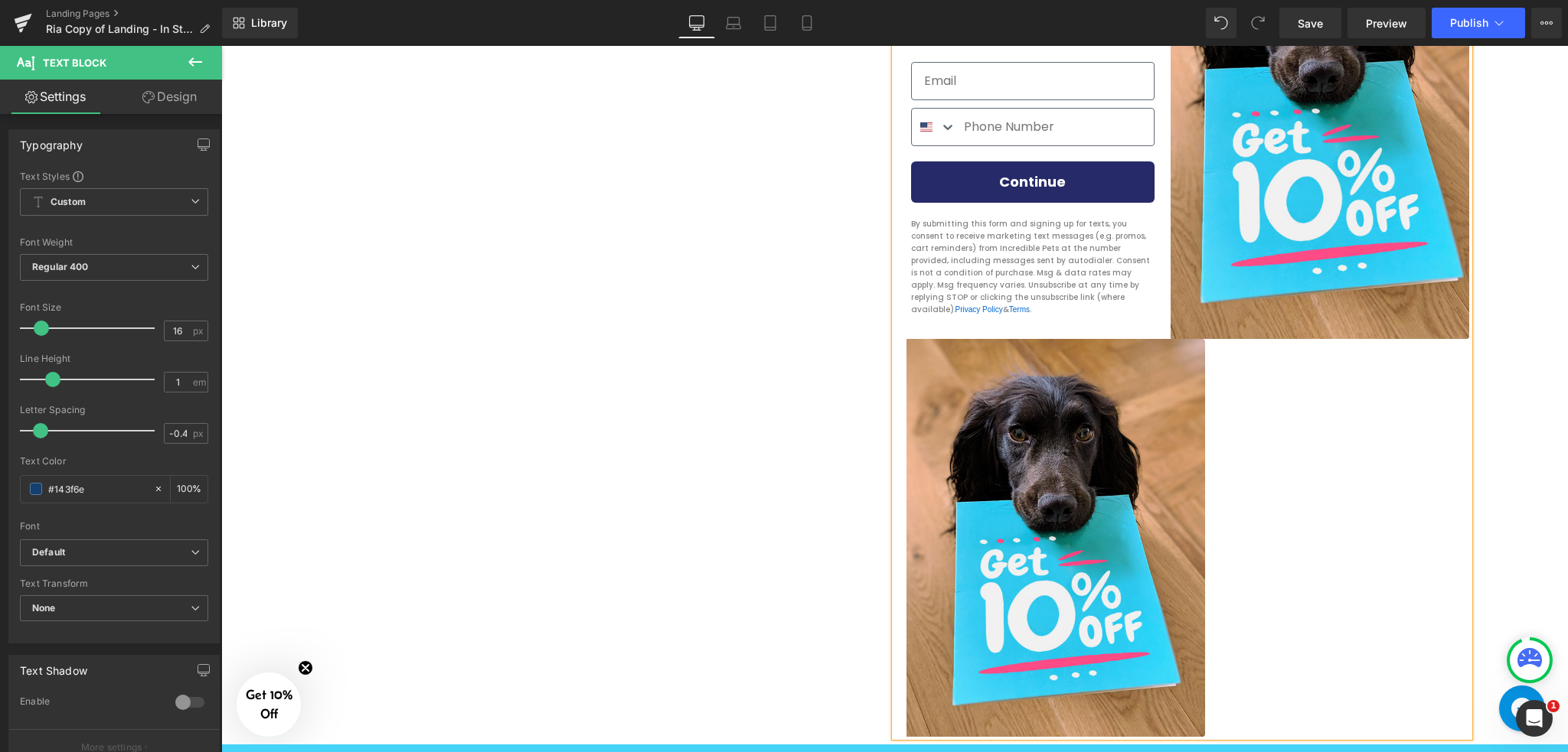
scroll to position [1059, 0]
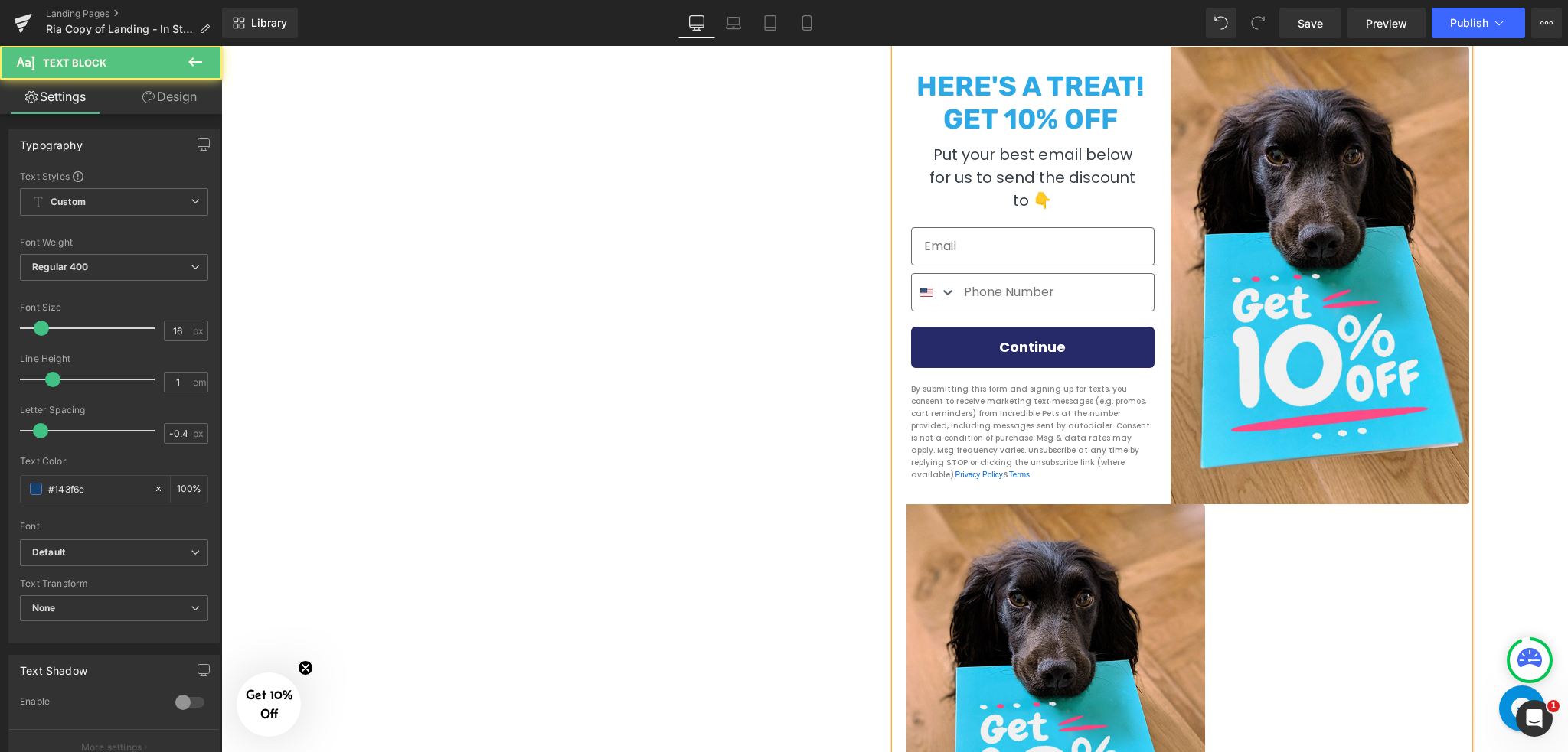
click at [1153, 583] on img at bounding box center [1055, 703] width 298 height 398
click at [1217, 579] on form "Submit" at bounding box center [1182, 703] width 574 height 398
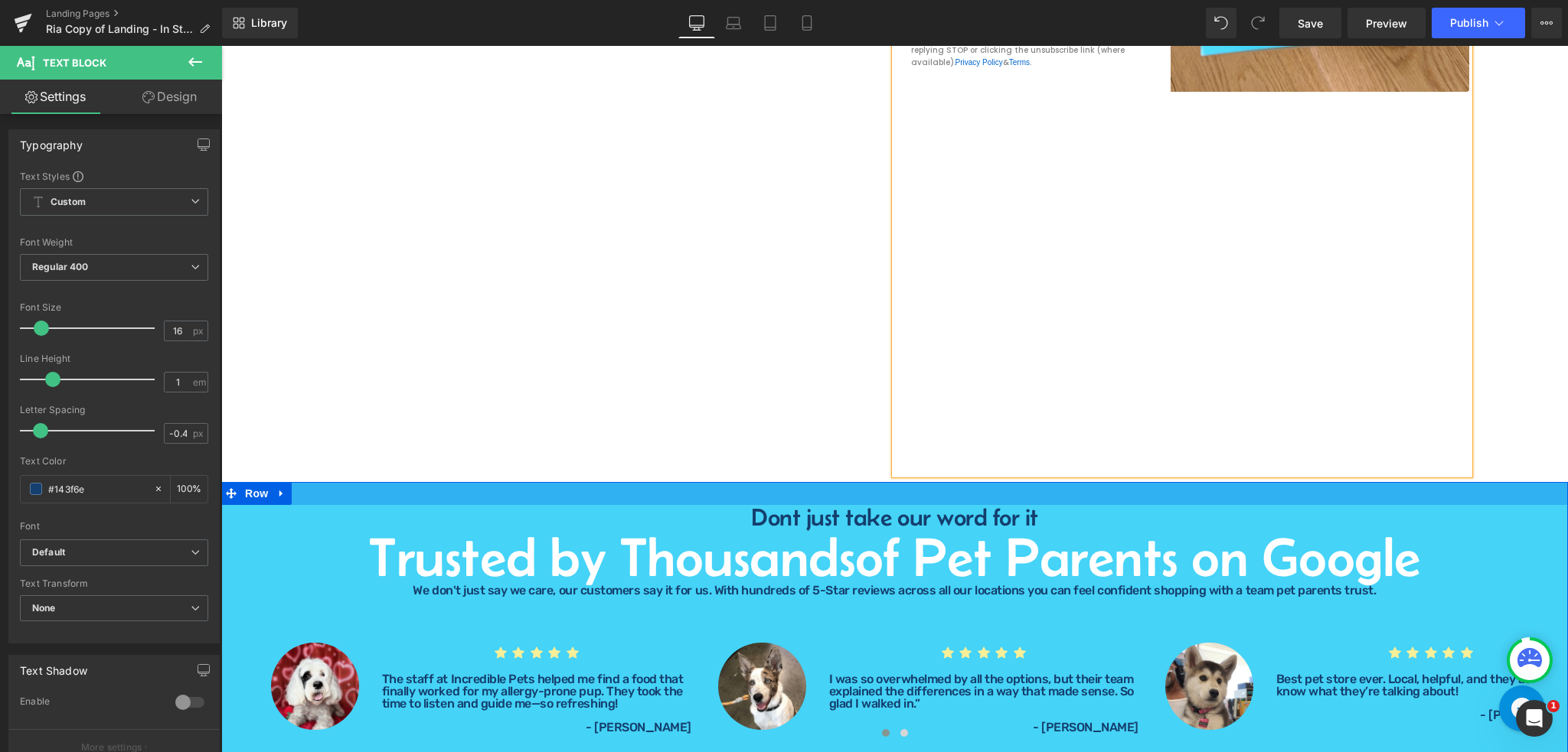
scroll to position [1365, 0]
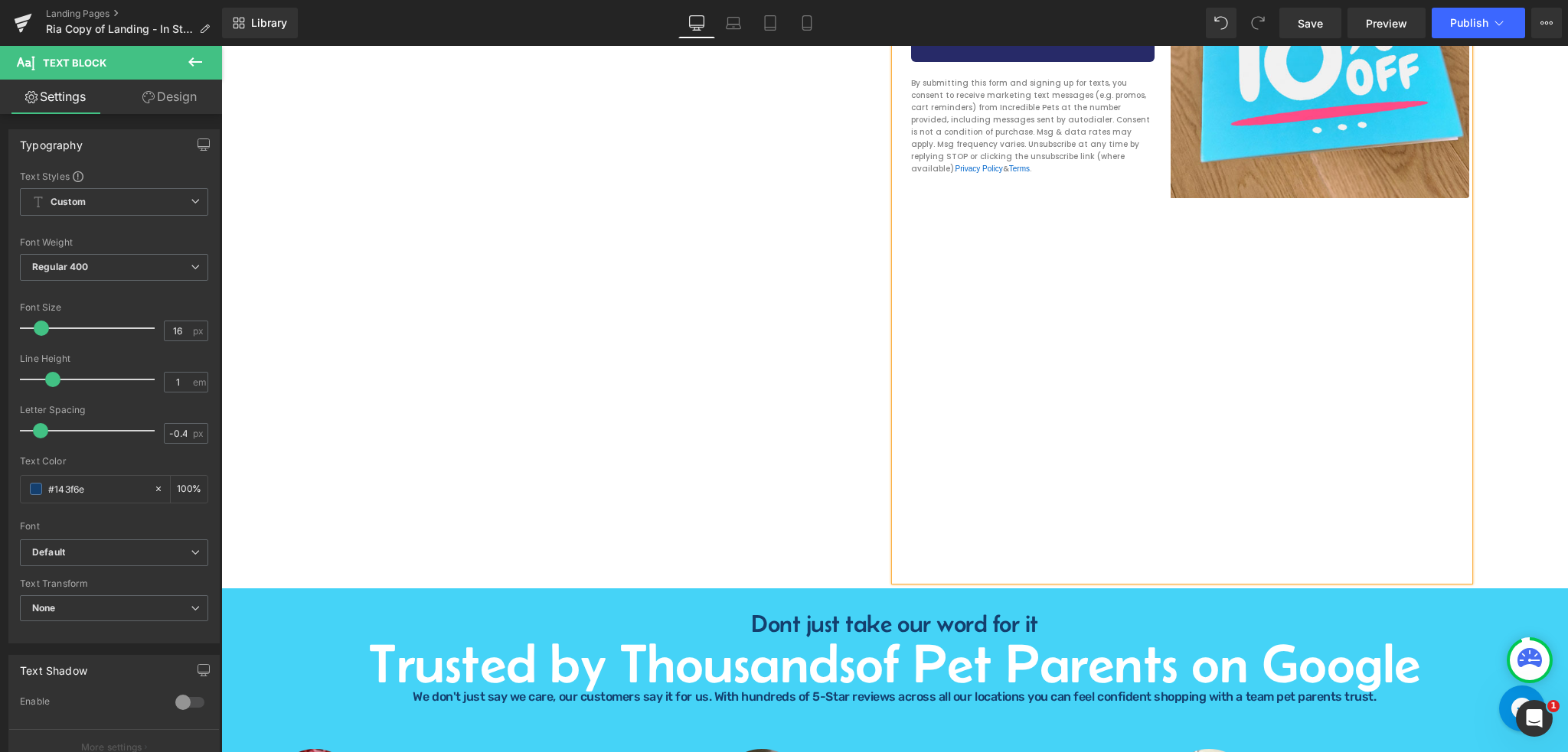
click at [1070, 477] on div at bounding box center [1055, 389] width 298 height 383
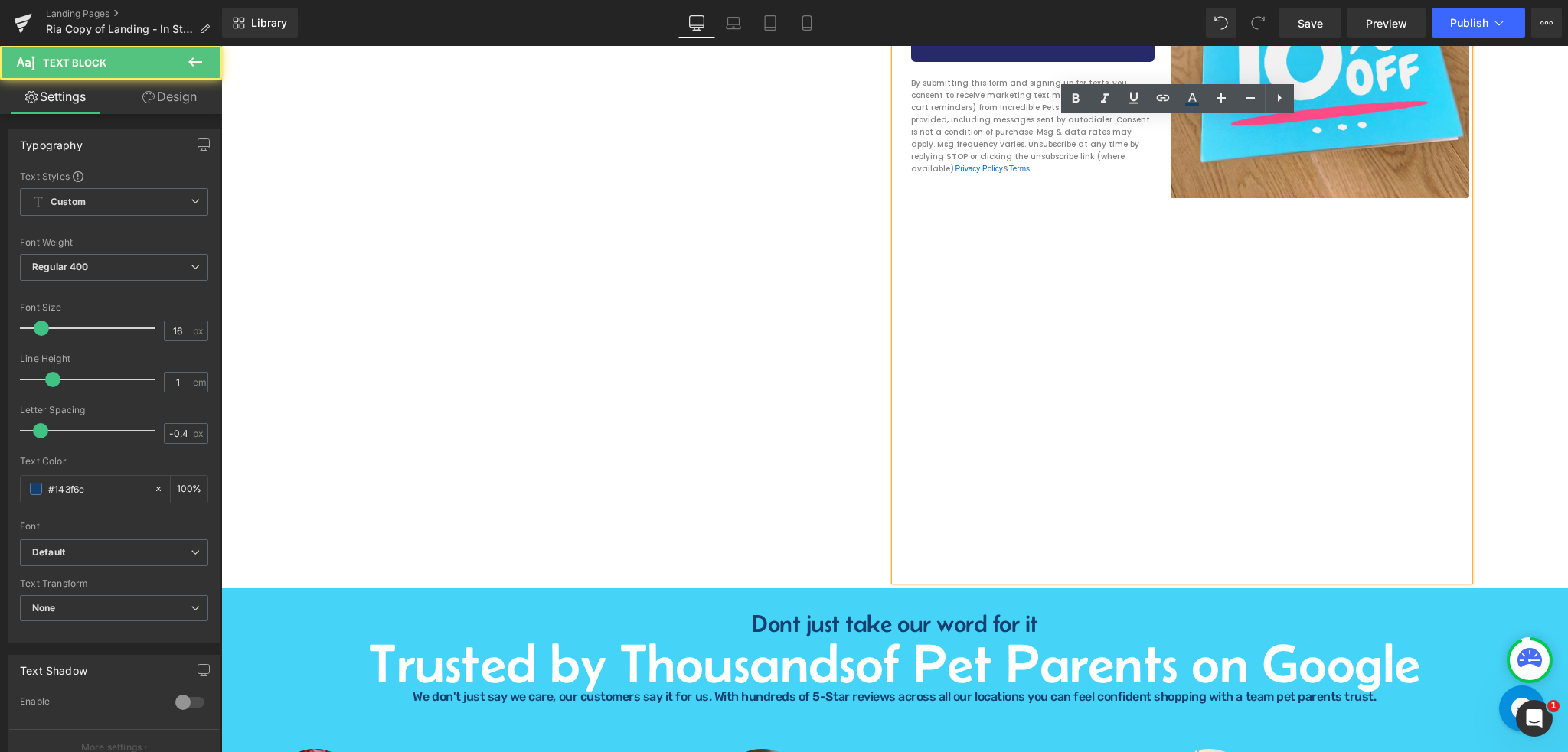
click at [899, 505] on form "Submit" at bounding box center [1182, 389] width 574 height 383
click at [927, 526] on div at bounding box center [1055, 389] width 298 height 383
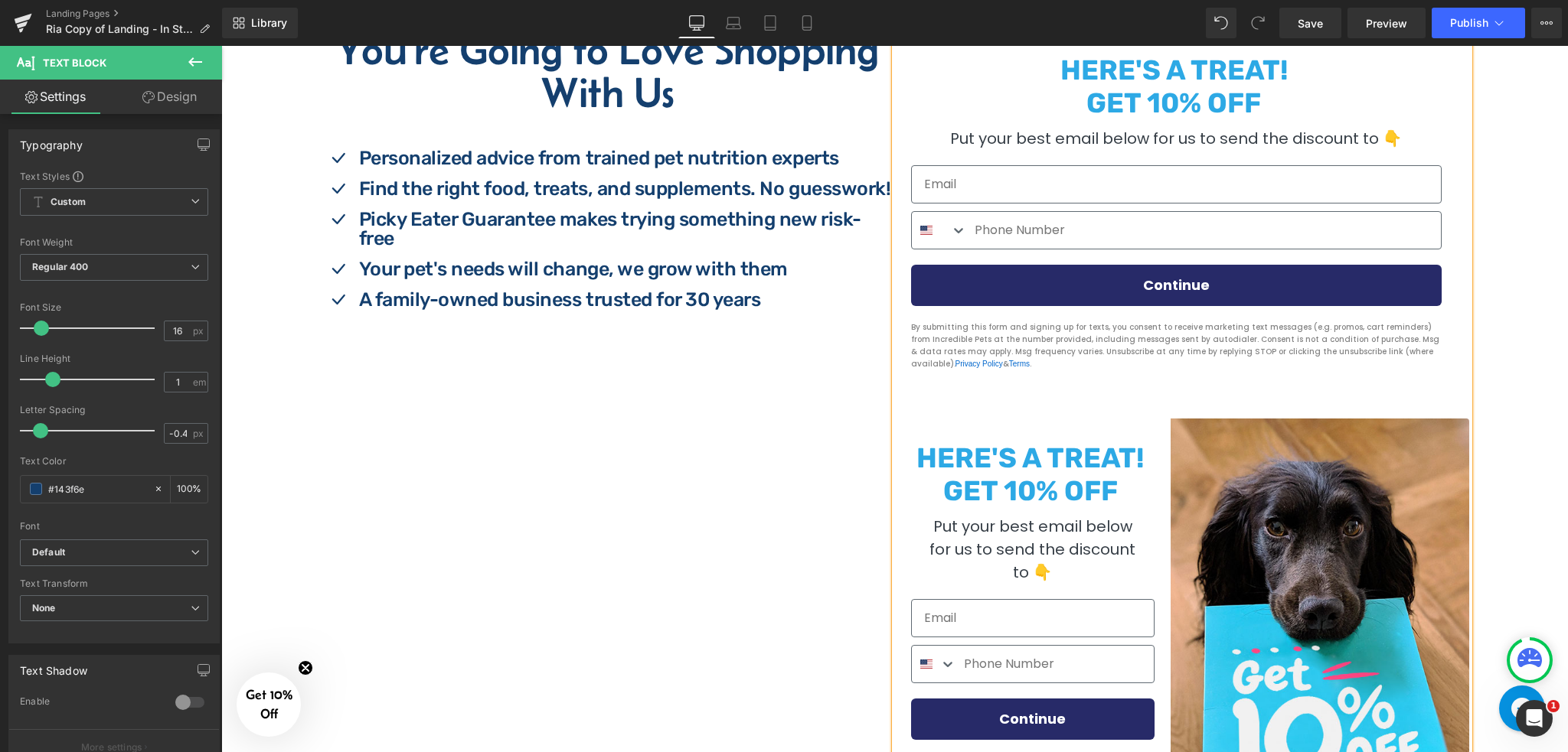
scroll to position [651, 0]
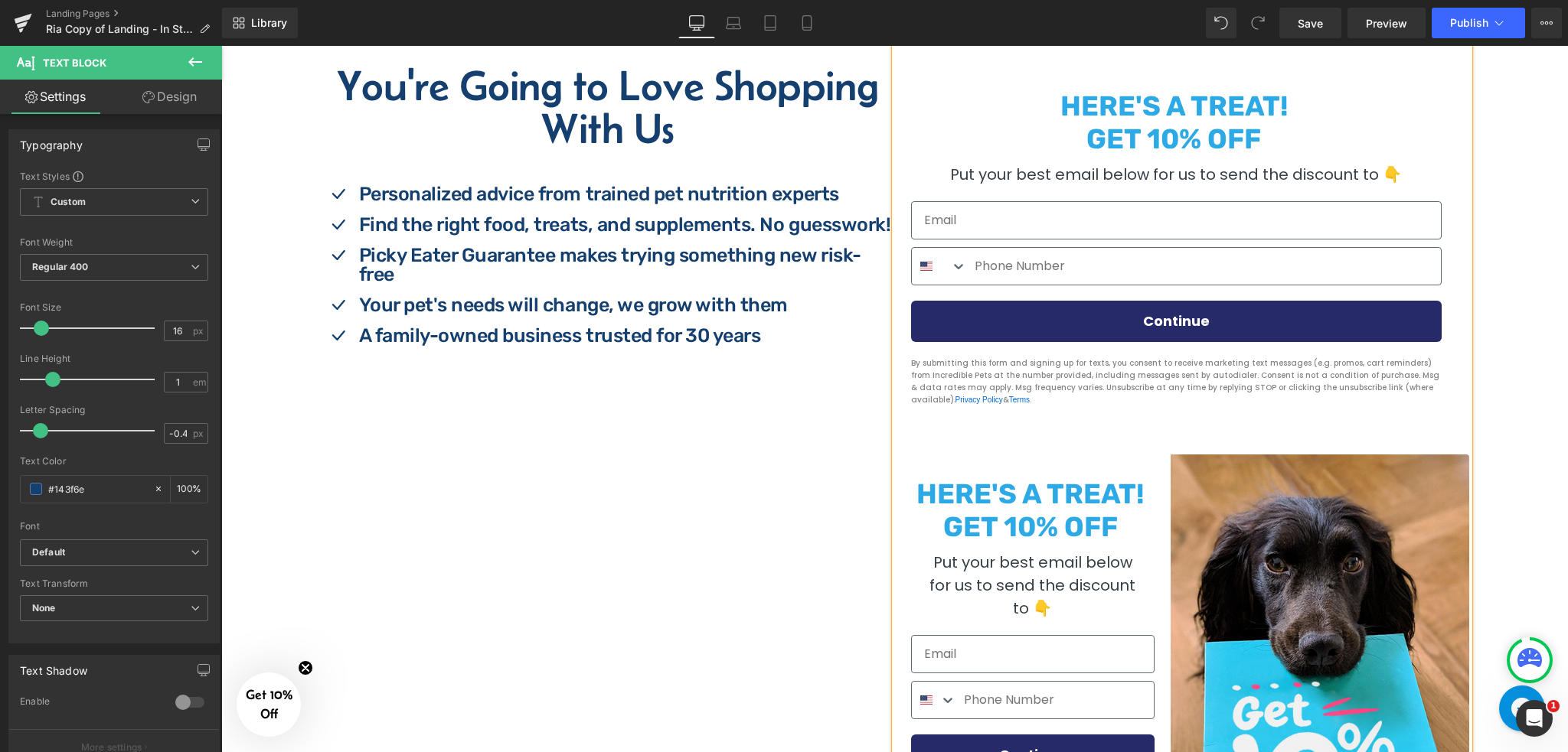
click at [764, 476] on div "You're Going to Love Shopping With Us Heading Icon Personalized advice from tra…" at bounding box center [895, 469] width 1148 height 901
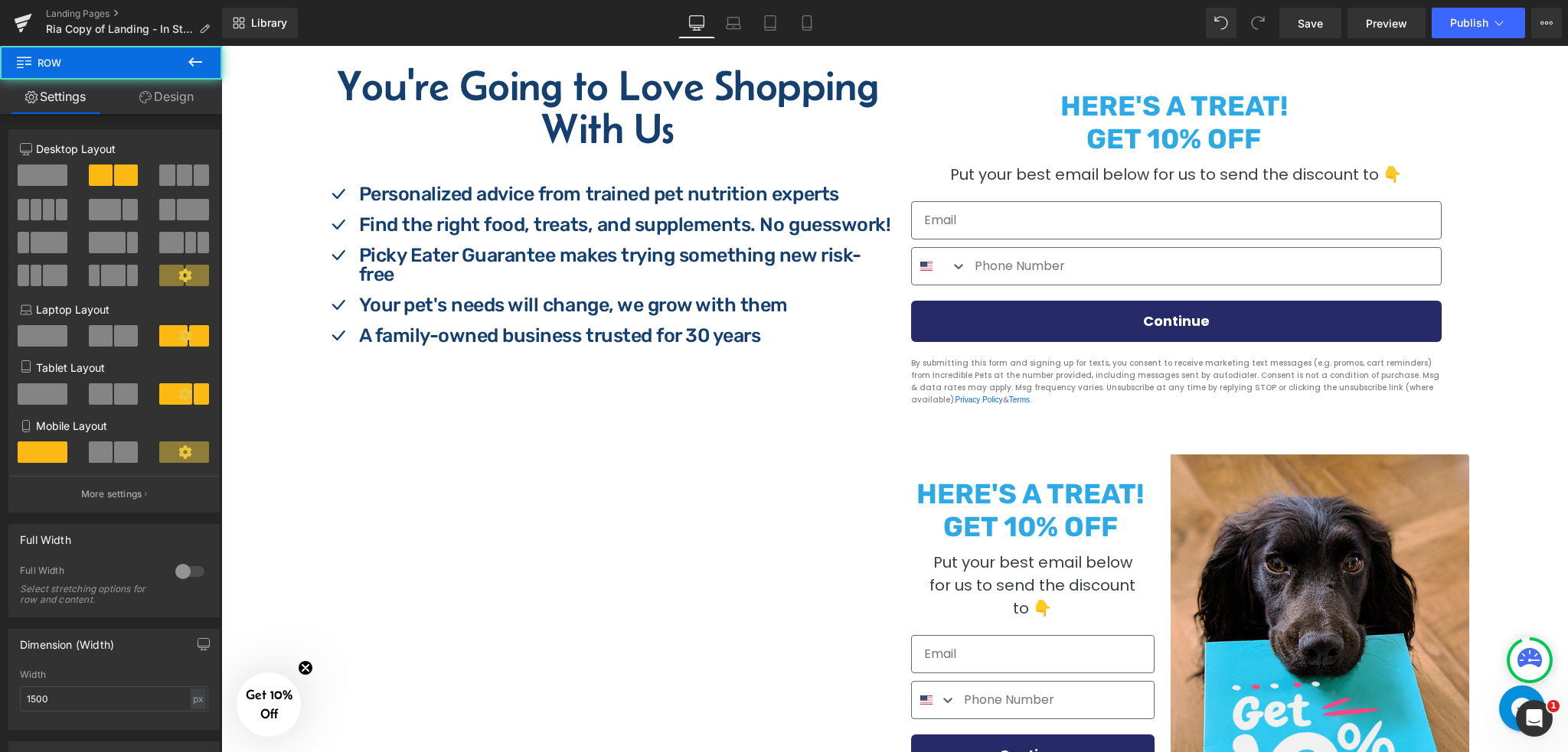
scroll to position [345, 0]
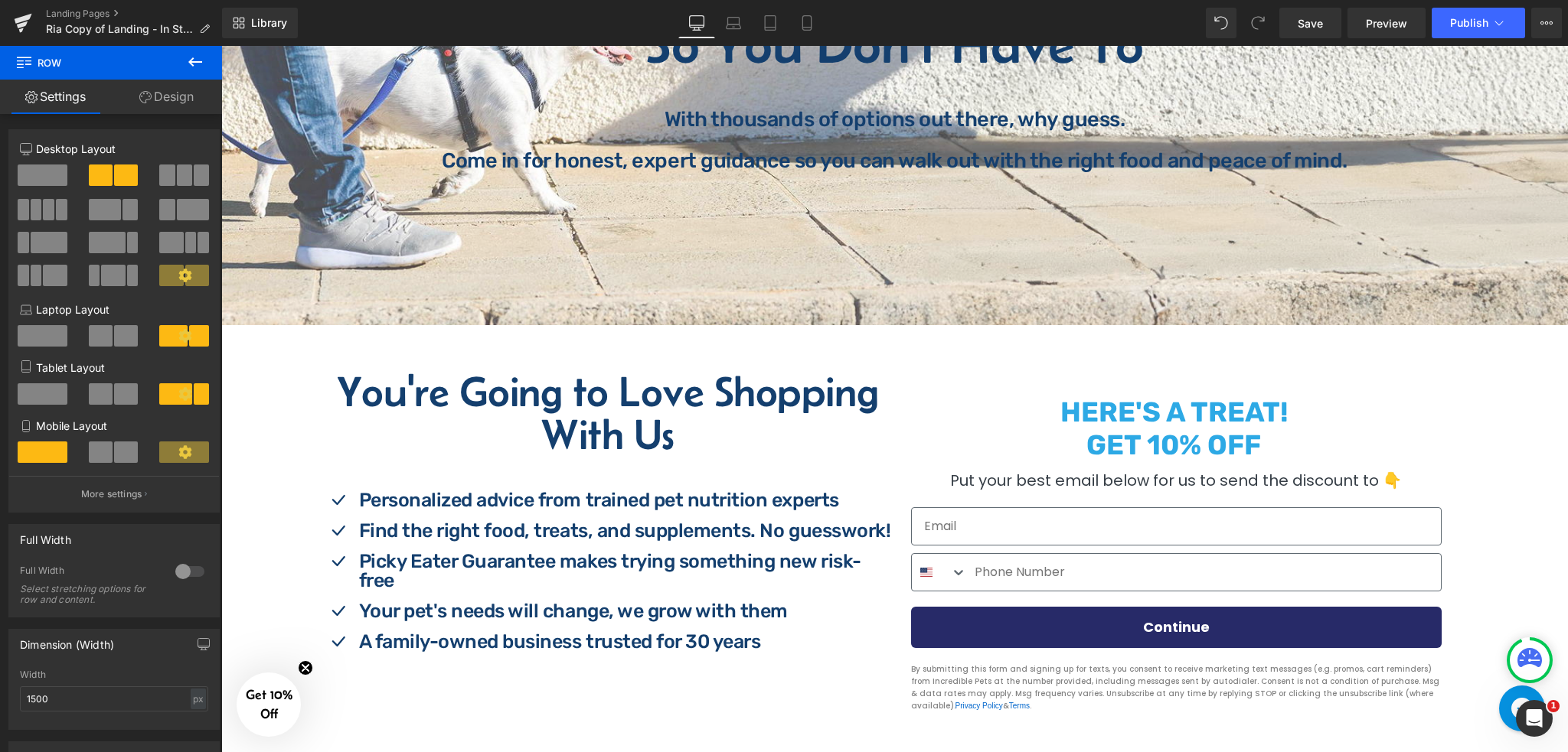
click at [592, 397] on h2 "You're Going to Love Shopping With Us" at bounding box center [608, 413] width 574 height 86
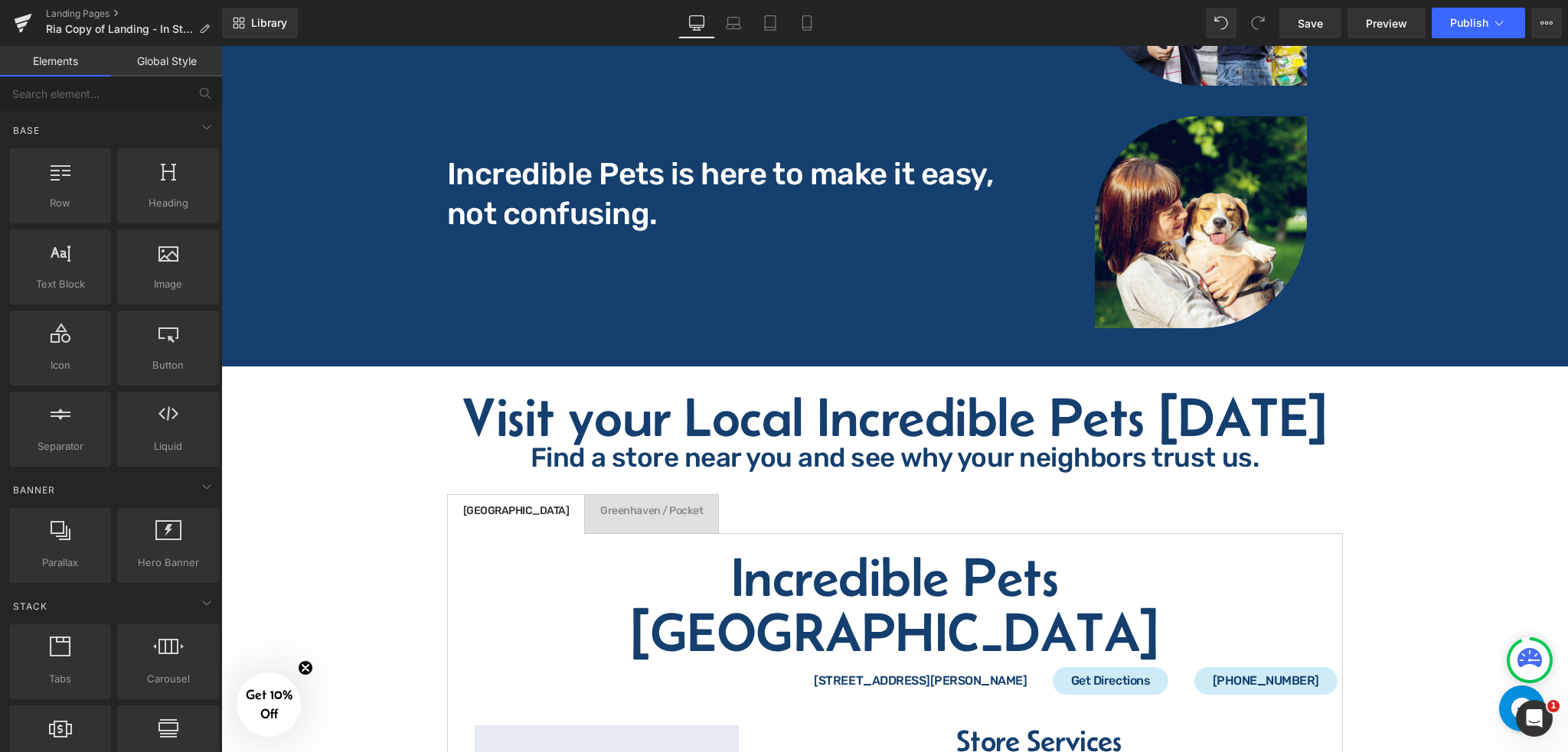
scroll to position [2794, 0]
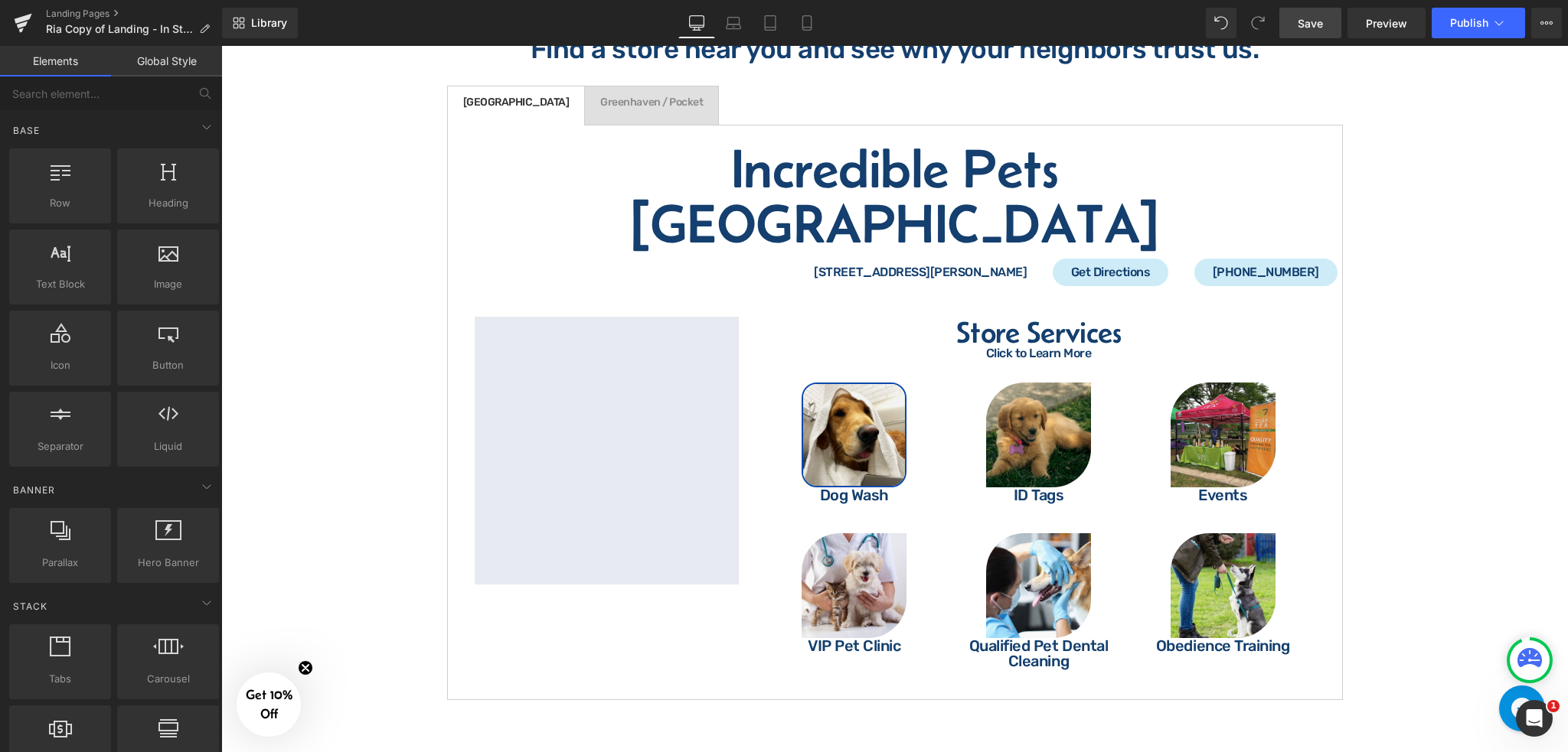
drag, startPoint x: 1317, startPoint y: 27, endPoint x: 954, endPoint y: 154, distance: 384.6
click at [1317, 27] on span "Save" at bounding box center [1310, 24] width 25 height 16
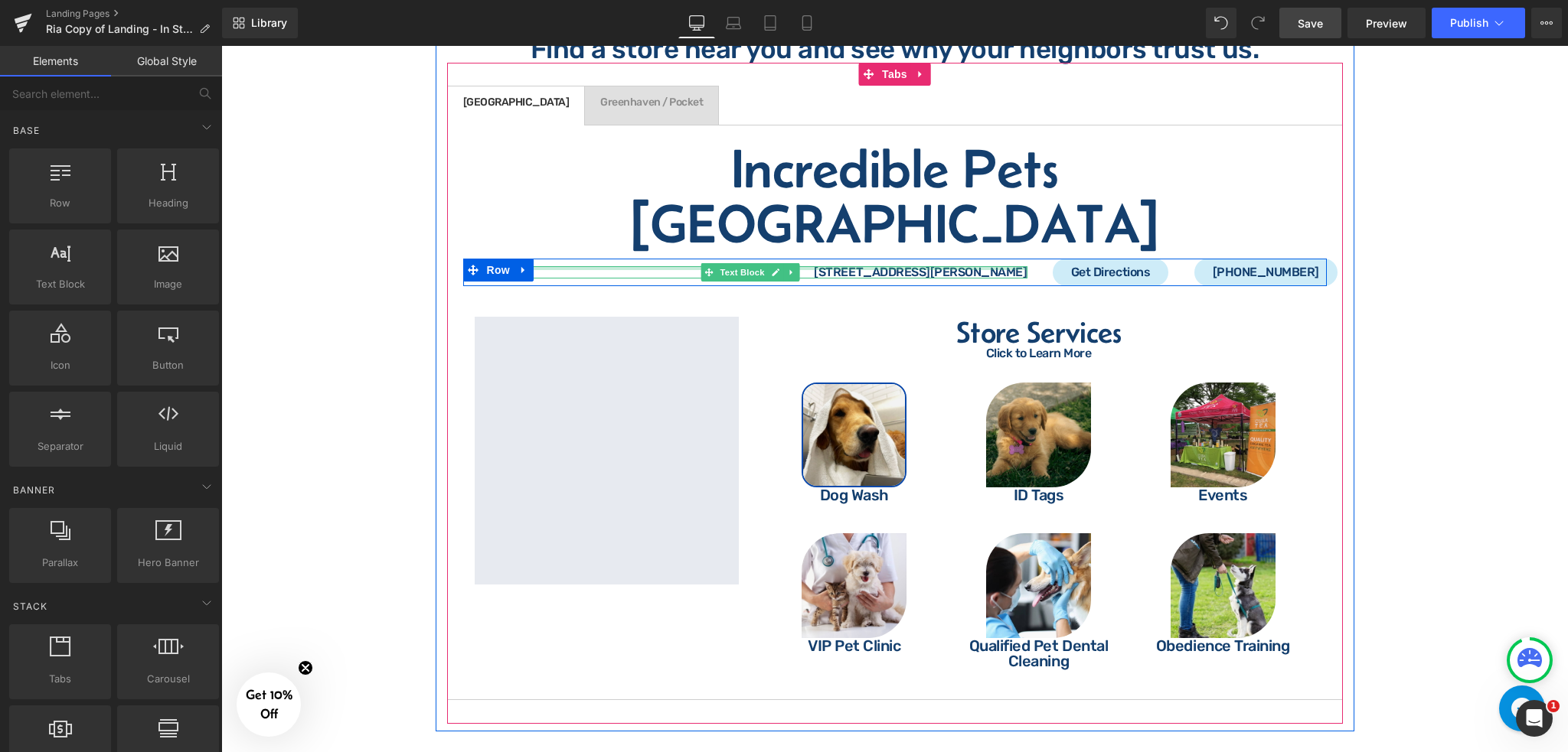
click at [804, 266] on div at bounding box center [751, 268] width 553 height 4
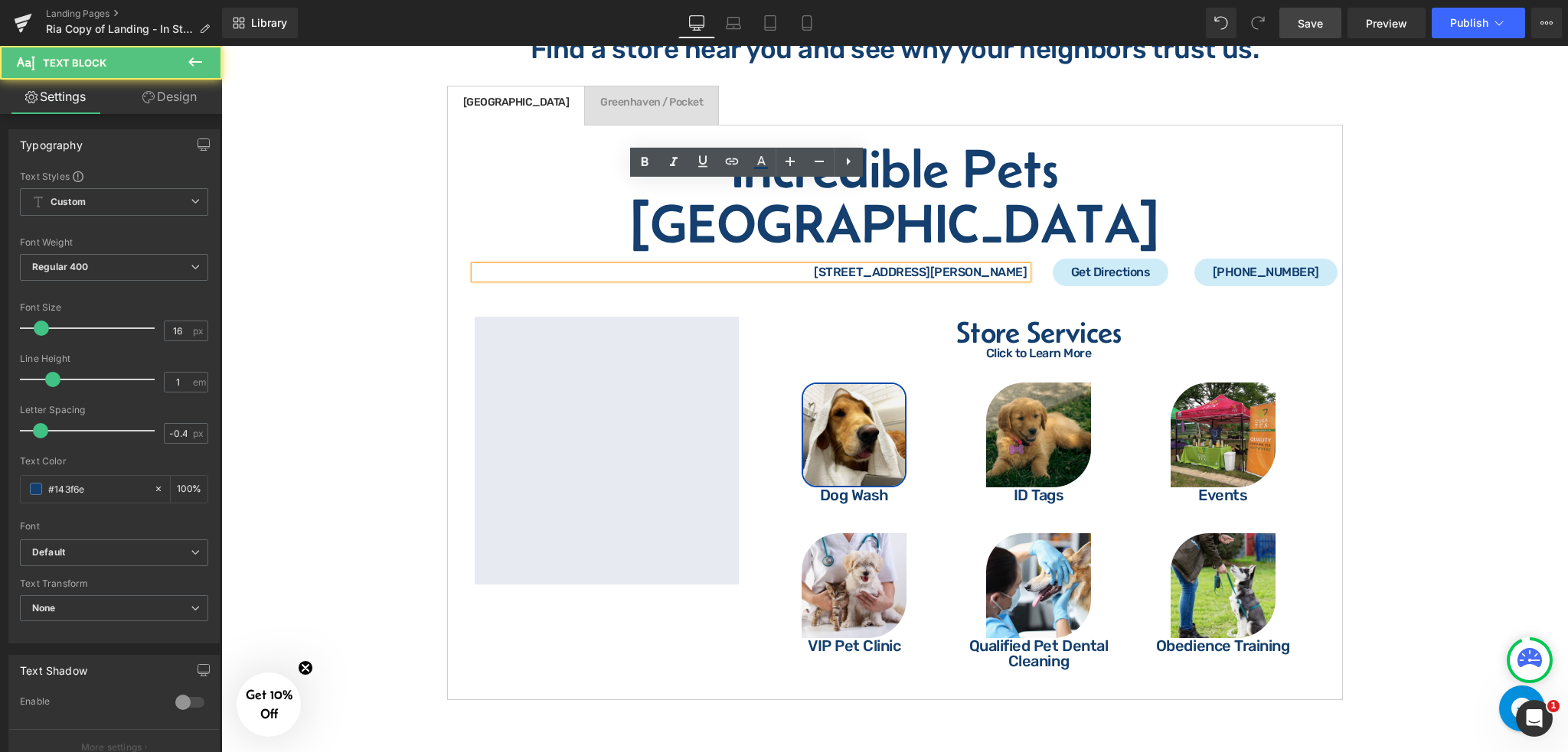
click at [808, 266] on p "[STREET_ADDRESS][PERSON_NAME]" at bounding box center [751, 272] width 553 height 12
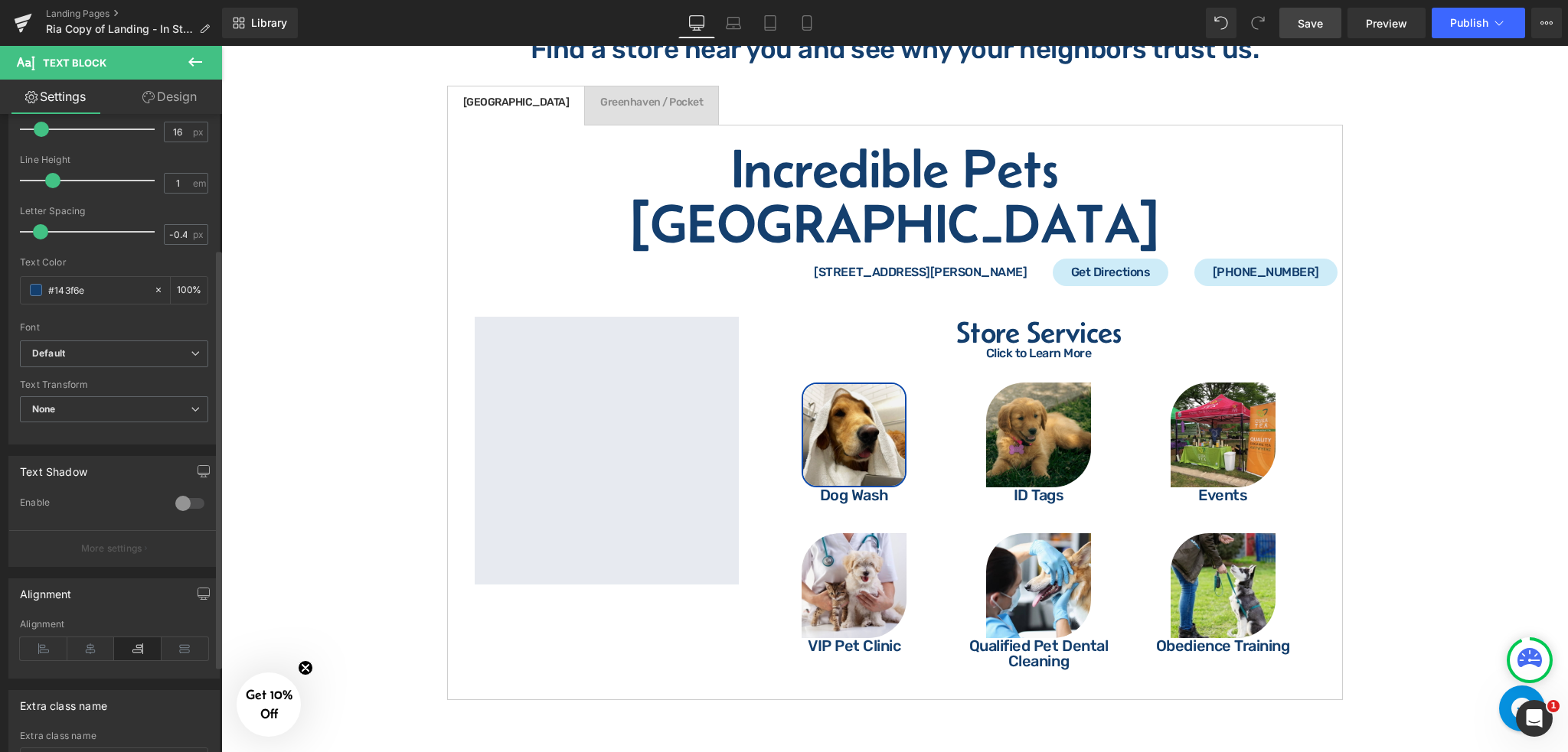
scroll to position [204, 0]
click at [106, 643] on icon at bounding box center [91, 644] width 47 height 23
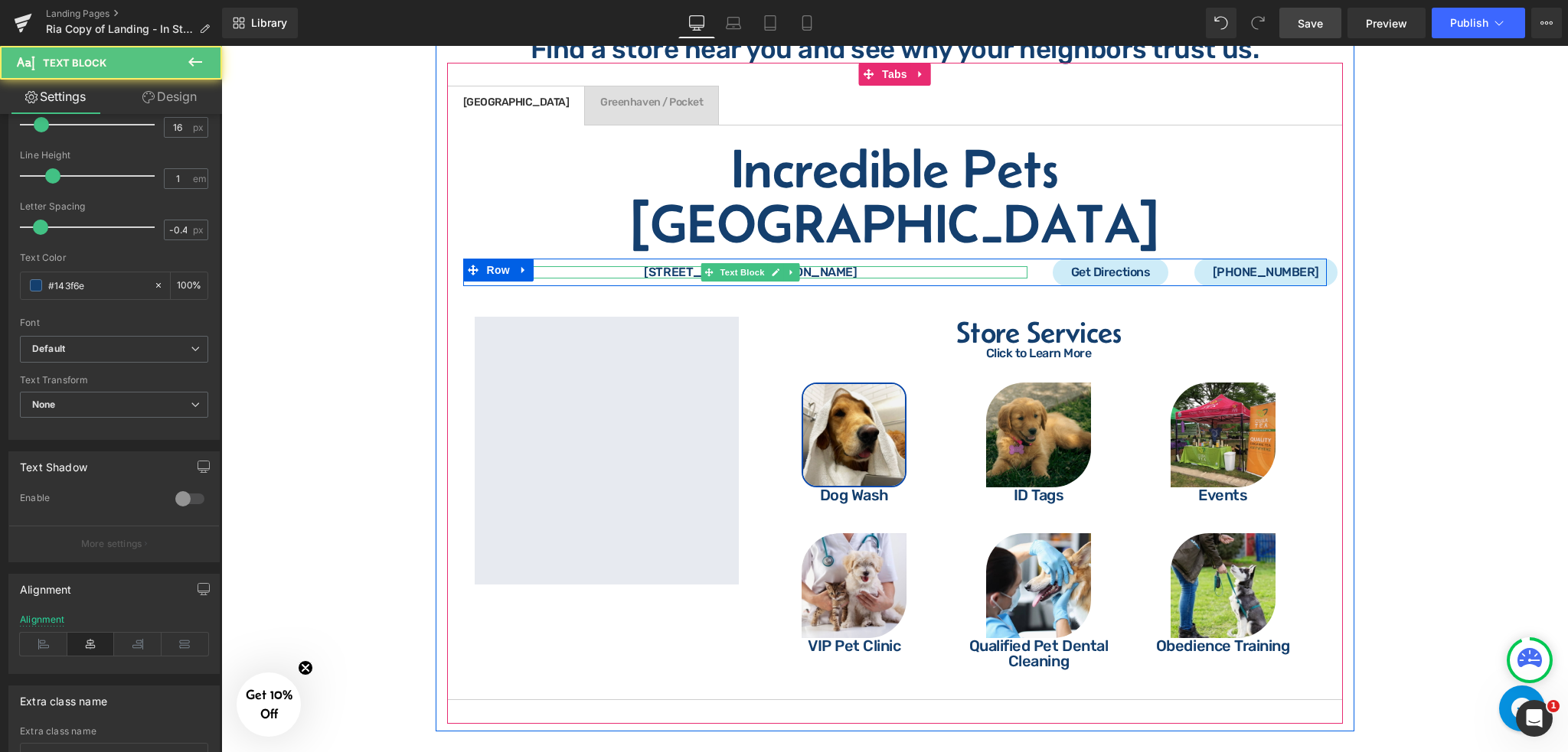
click at [998, 266] on p "[STREET_ADDRESS][PERSON_NAME]" at bounding box center [751, 272] width 553 height 12
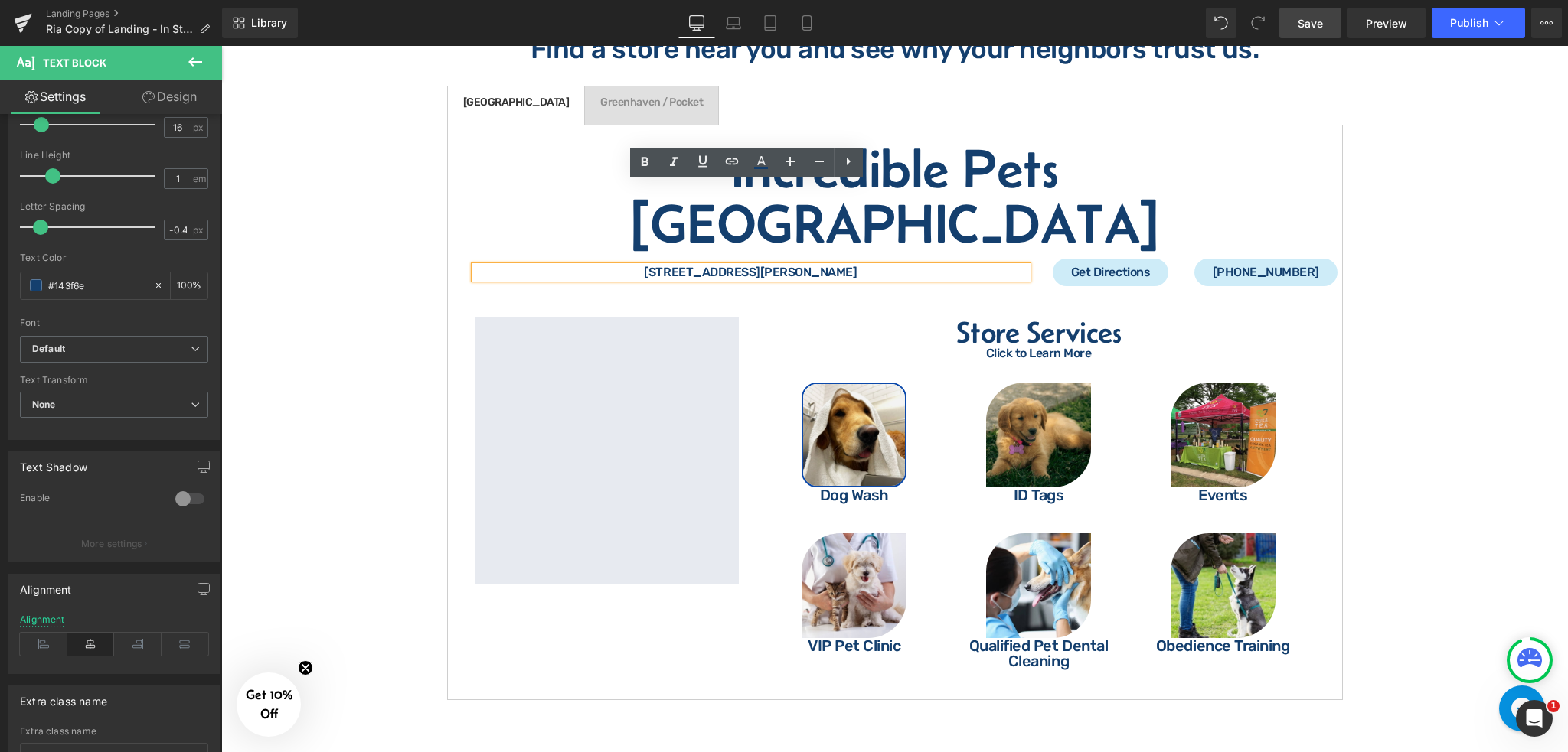
click at [1027, 258] on div "[STREET_ADDRESS][PERSON_NAME] Text Block" at bounding box center [751, 268] width 575 height 20
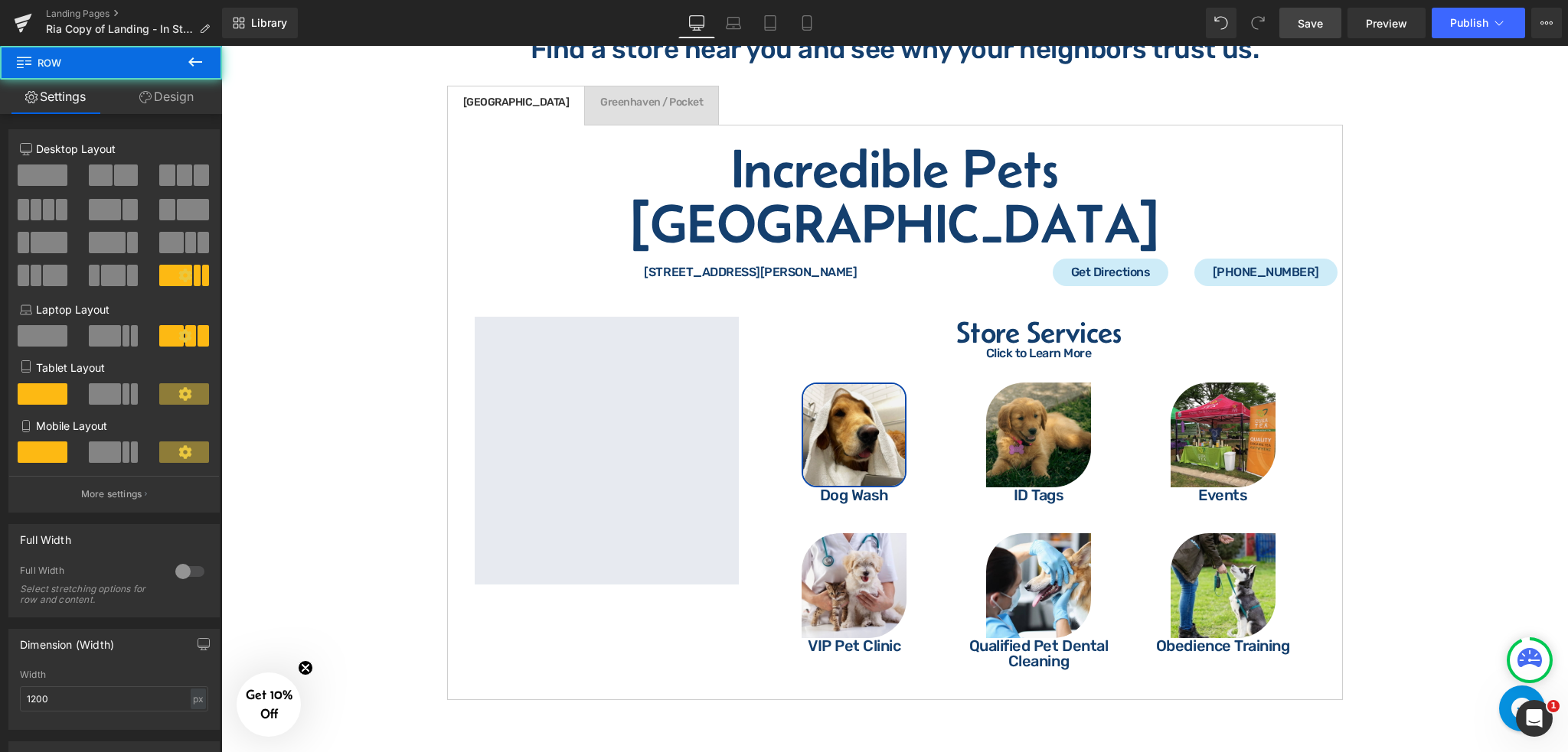
click at [1005, 266] on p "[STREET_ADDRESS][PERSON_NAME]" at bounding box center [751, 272] width 553 height 12
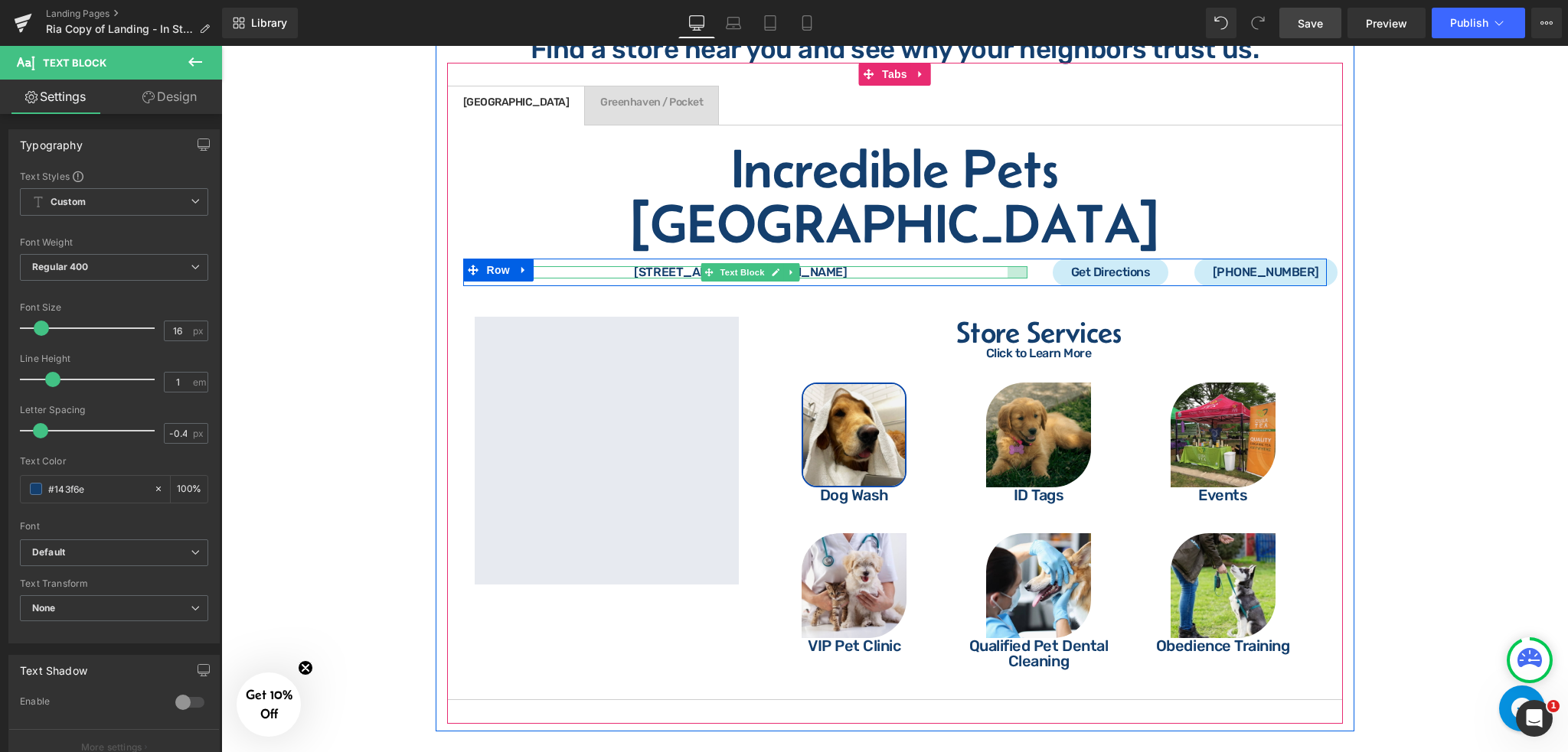
drag, startPoint x: 1020, startPoint y: 187, endPoint x: 1002, endPoint y: 189, distance: 18.1
click at [1007, 266] on div at bounding box center [1017, 272] width 20 height 12
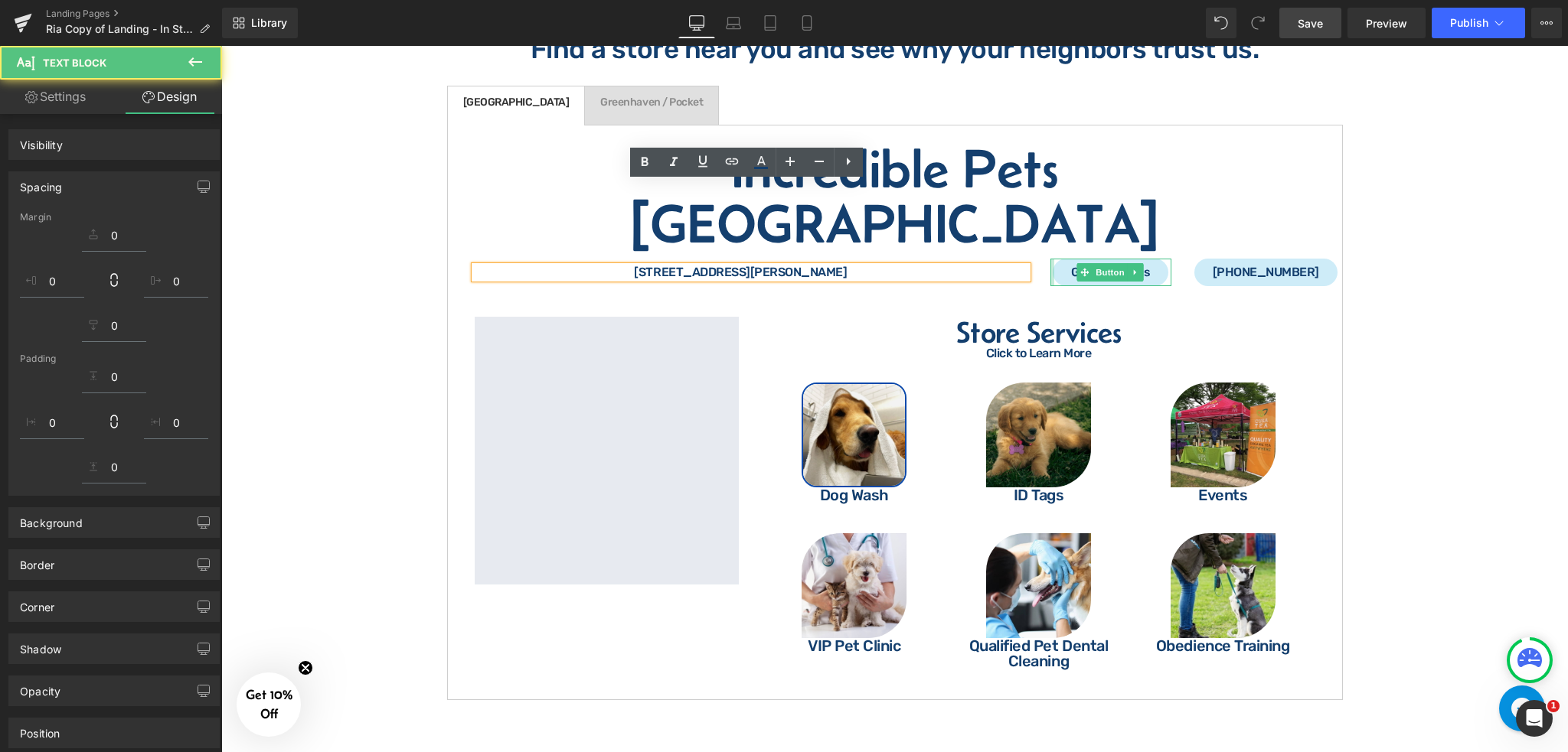
click at [1050, 258] on div "Get Directions Button" at bounding box center [1111, 272] width 121 height 28
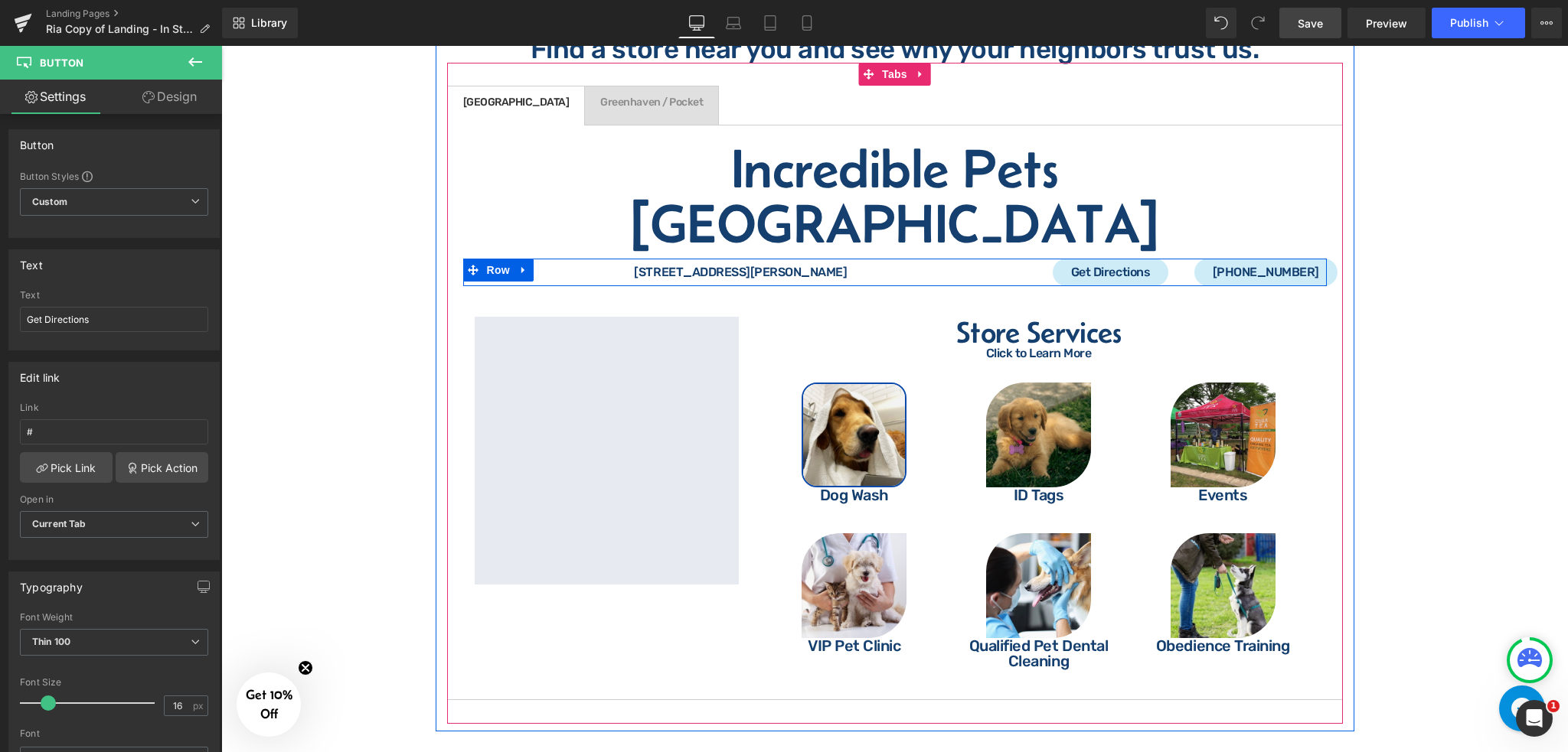
click at [1183, 258] on div "[PHONE_NUMBER] Button" at bounding box center [1254, 272] width 144 height 28
drag, startPoint x: 1046, startPoint y: 183, endPoint x: 986, endPoint y: 183, distance: 60.0
click at [986, 258] on div "[STREET_ADDRESS][PERSON_NAME] Text Block Get Directions Button [PHONE_NUMBER] B…" at bounding box center [895, 272] width 864 height 28
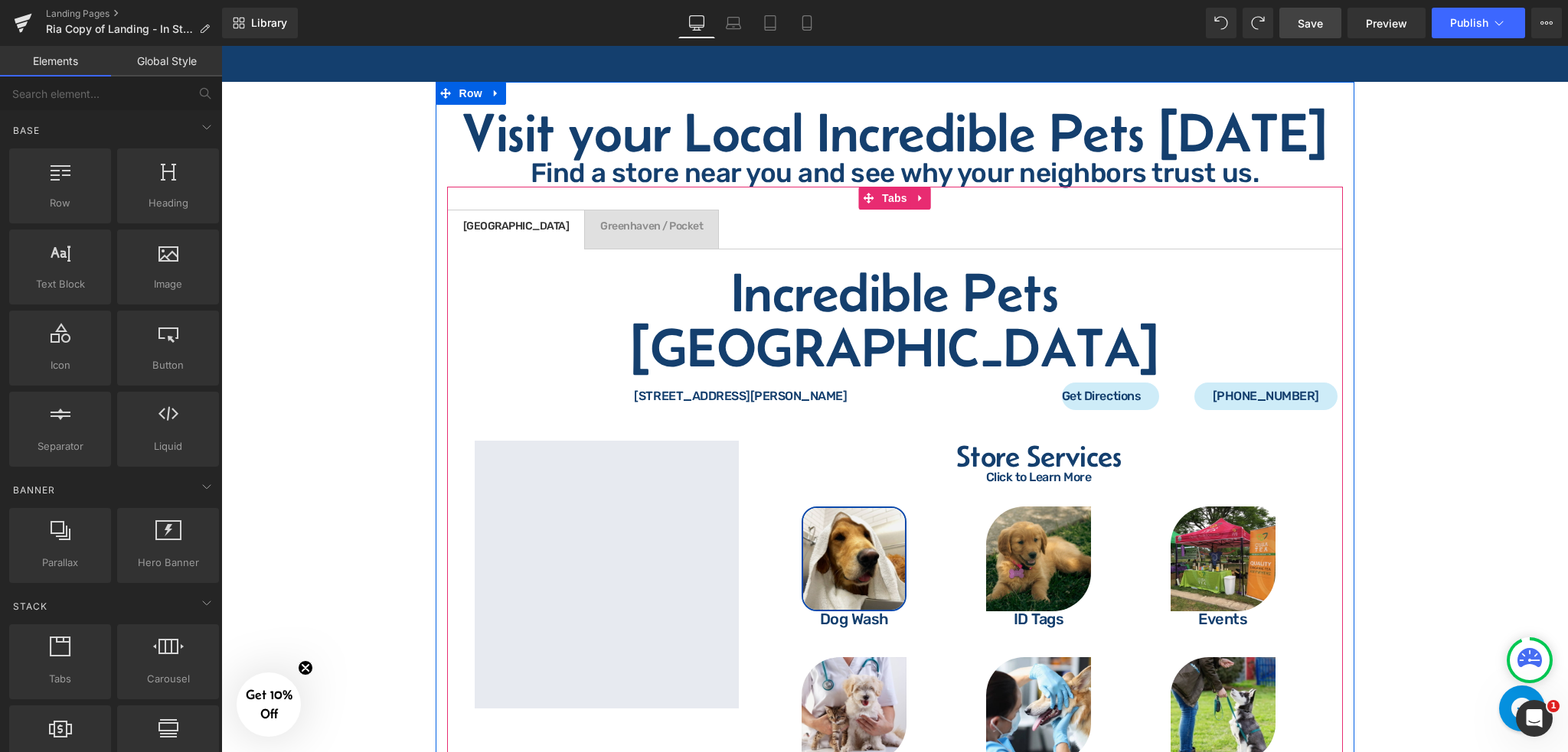
scroll to position [2658, 0]
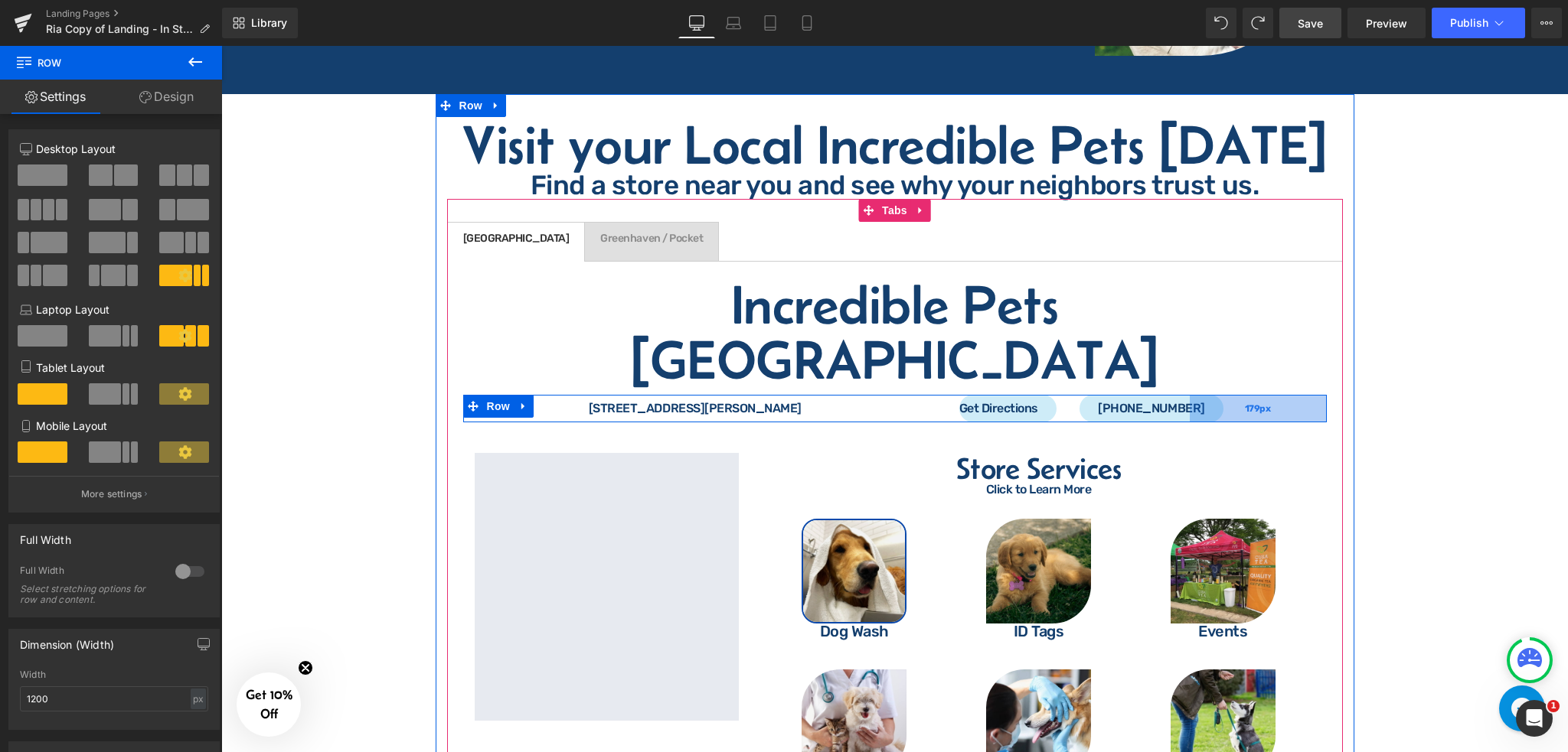
drag, startPoint x: 1319, startPoint y: 319, endPoint x: 1183, endPoint y: 323, distance: 136.1
click at [1183, 395] on div "[STREET_ADDRESS][PERSON_NAME] Text Block Get Directions Button [PHONE_NUMBER] B…" at bounding box center [895, 409] width 864 height 28
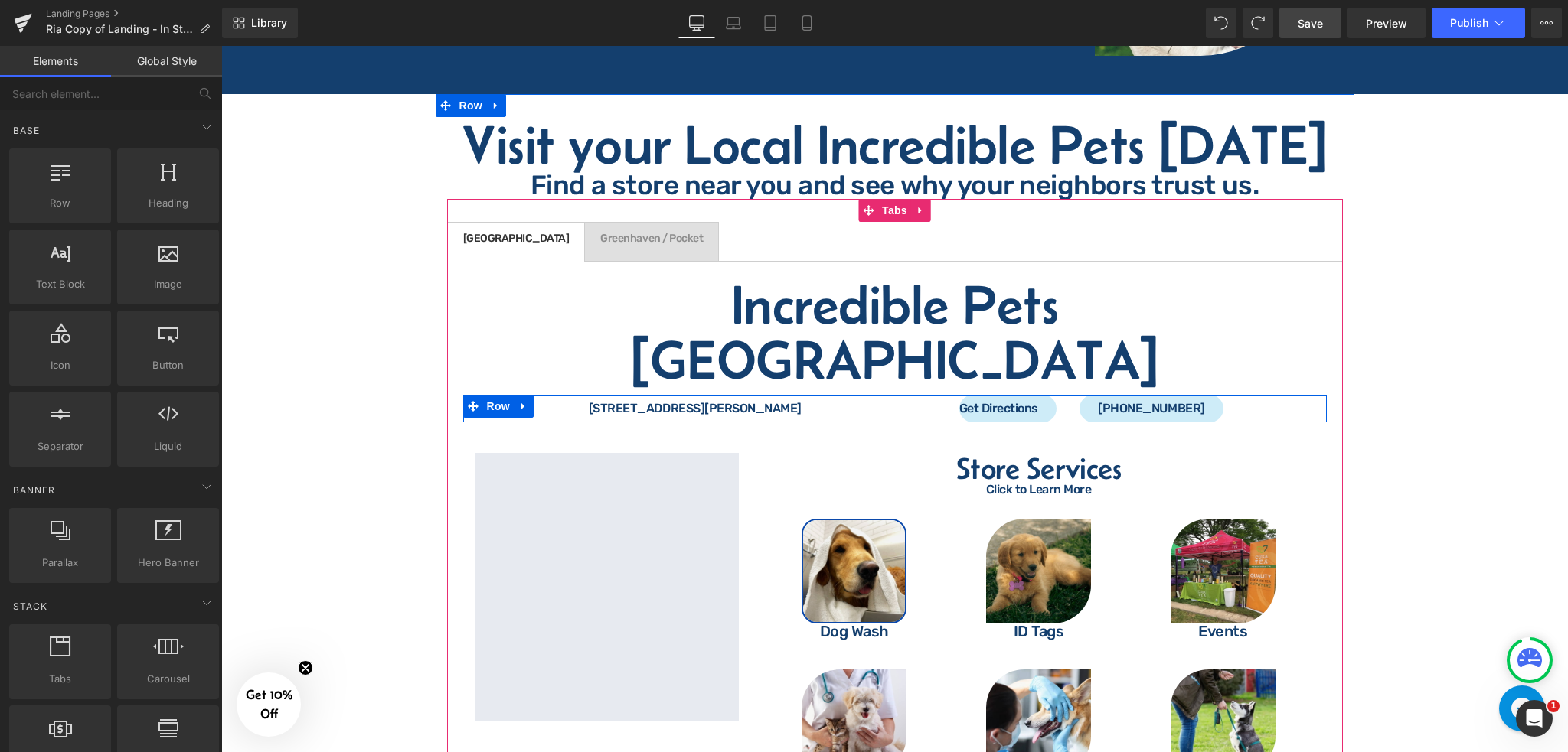
click at [904, 395] on div "[STREET_ADDRESS][PERSON_NAME] Text Block Get Directions Button [PHONE_NUMBER] B…" at bounding box center [895, 409] width 864 height 28
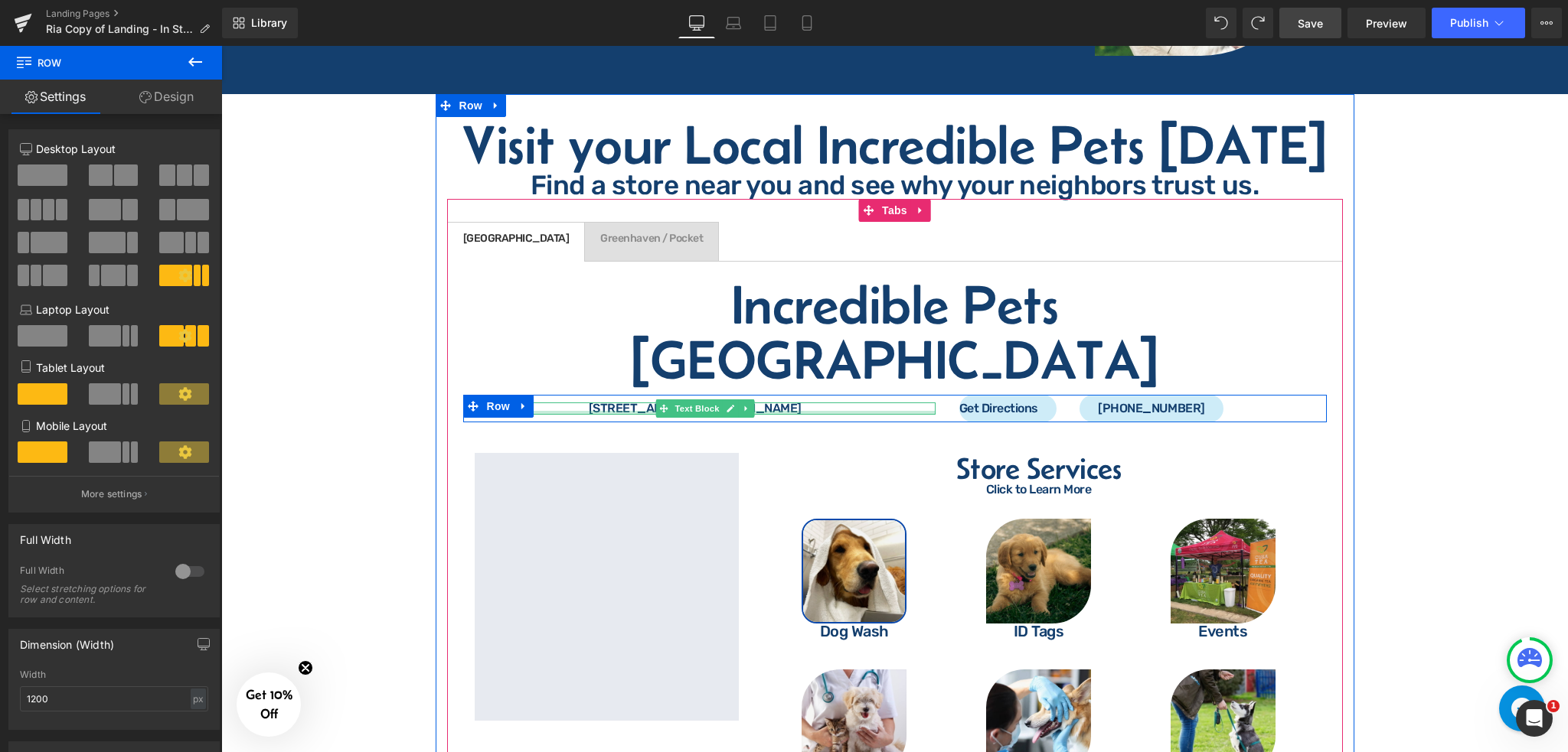
click at [835, 411] on div at bounding box center [705, 412] width 461 height 4
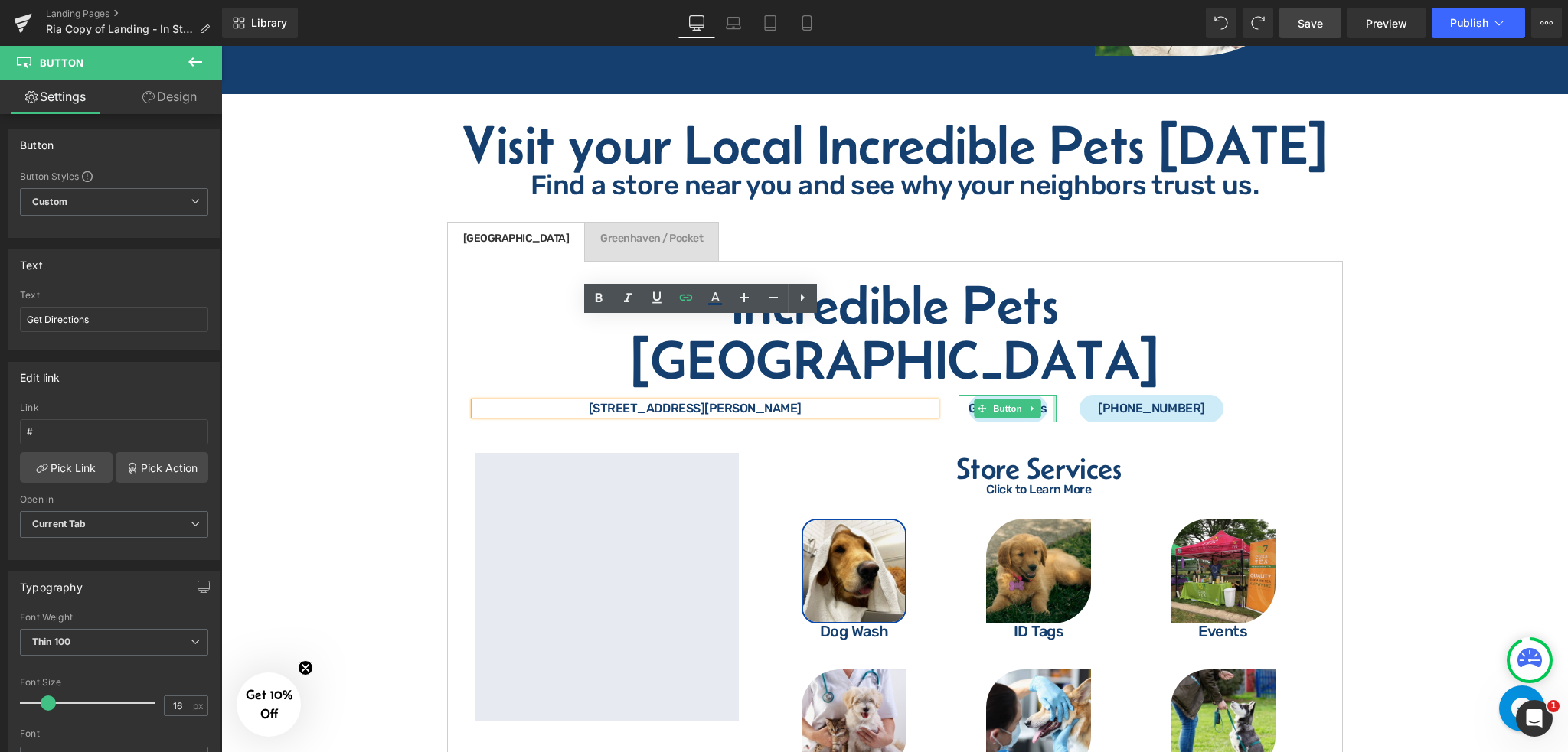
drag, startPoint x: 1051, startPoint y: 325, endPoint x: 1089, endPoint y: 306, distance: 42.5
click at [1089, 306] on div "Incredible Pets [GEOGRAPHIC_DATA] Heading [STREET_ADDRESS][PERSON_NAME] Text Bl…" at bounding box center [895, 548] width 896 height 575
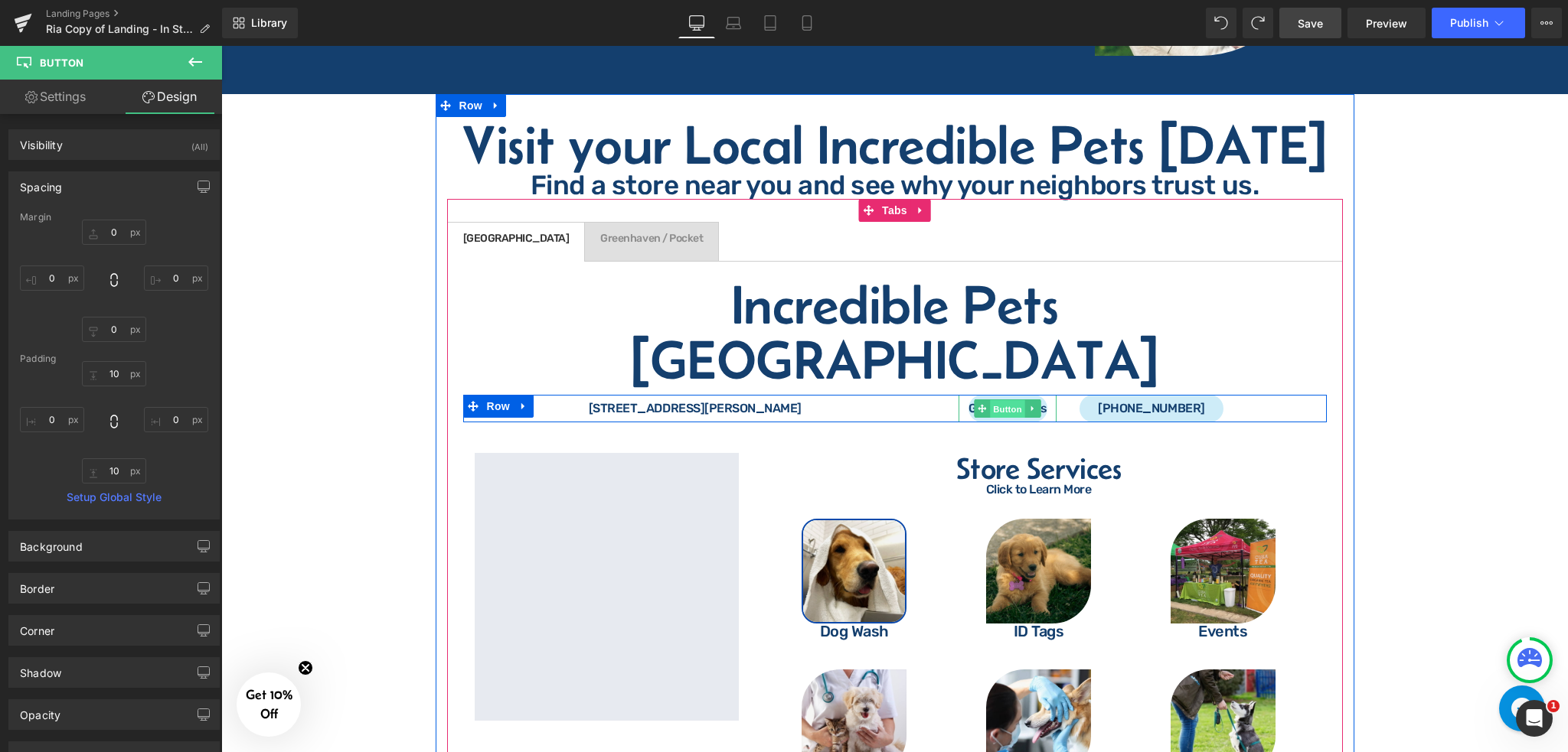
click at [1009, 400] on span "Button" at bounding box center [1006, 409] width 35 height 19
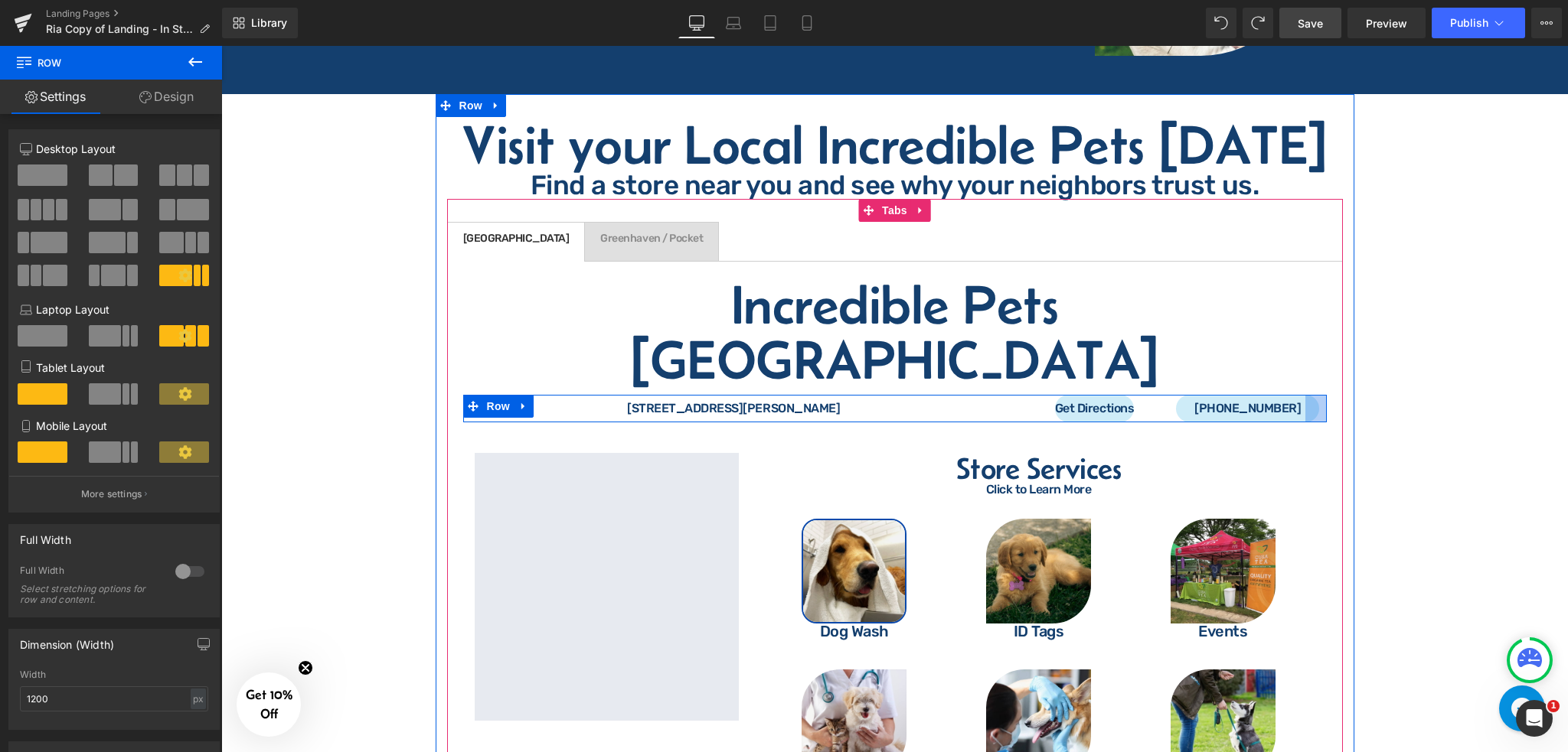
drag, startPoint x: 1192, startPoint y: 332, endPoint x: 1308, endPoint y: 323, distance: 116.3
click at [1308, 395] on div at bounding box center [1315, 409] width 21 height 28
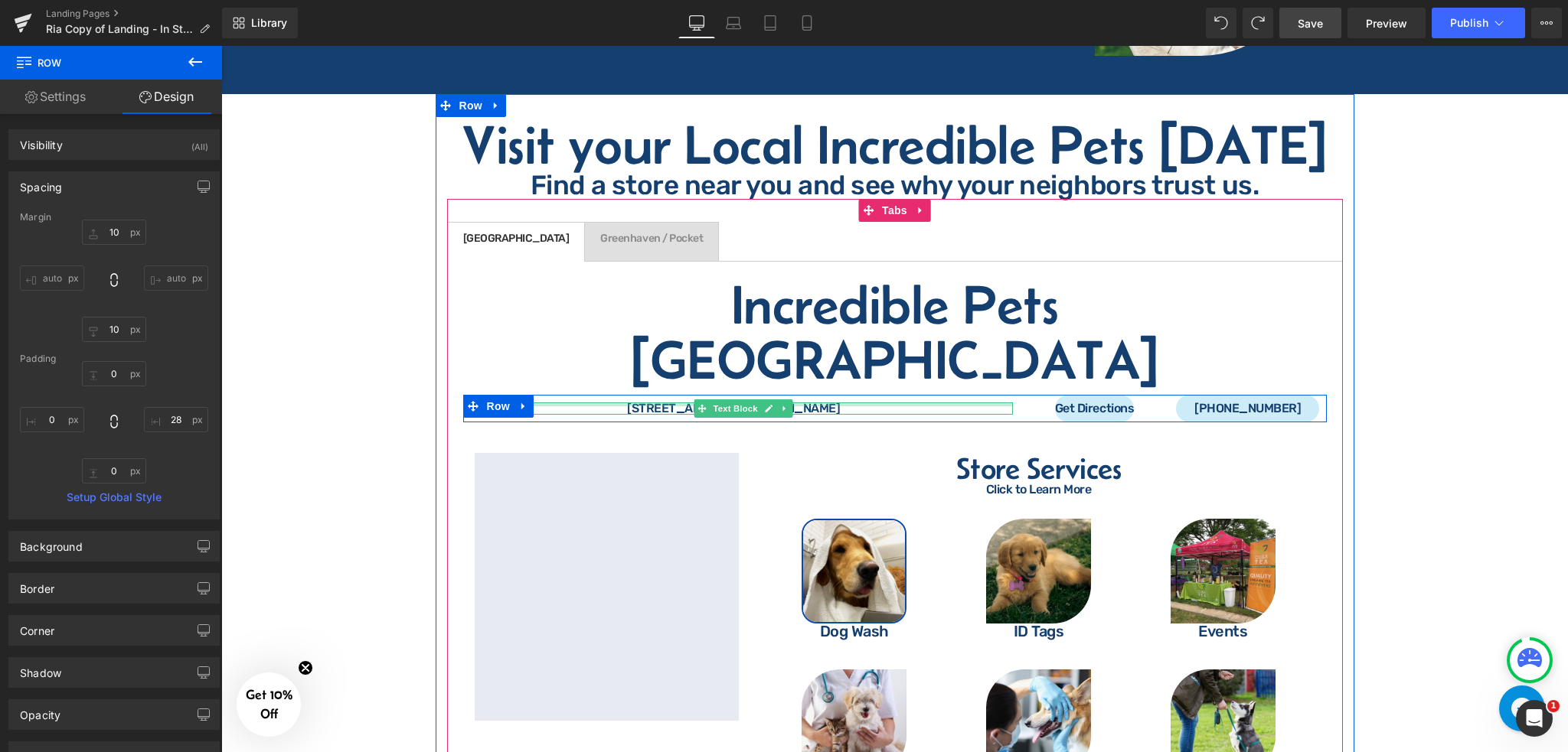
click at [571, 402] on div at bounding box center [743, 404] width 538 height 4
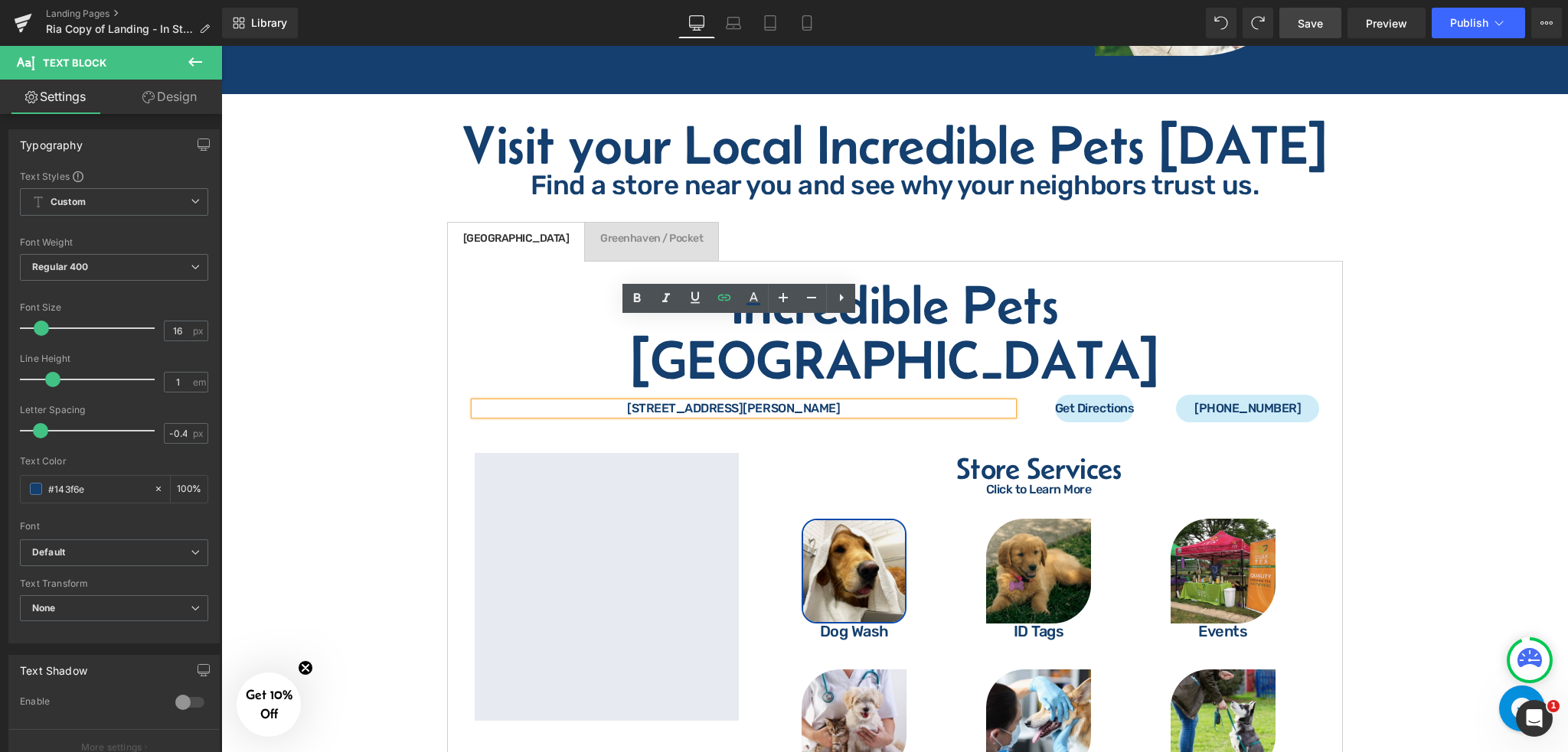
click at [1024, 395] on div "Get Directions Button" at bounding box center [1095, 409] width 140 height 28
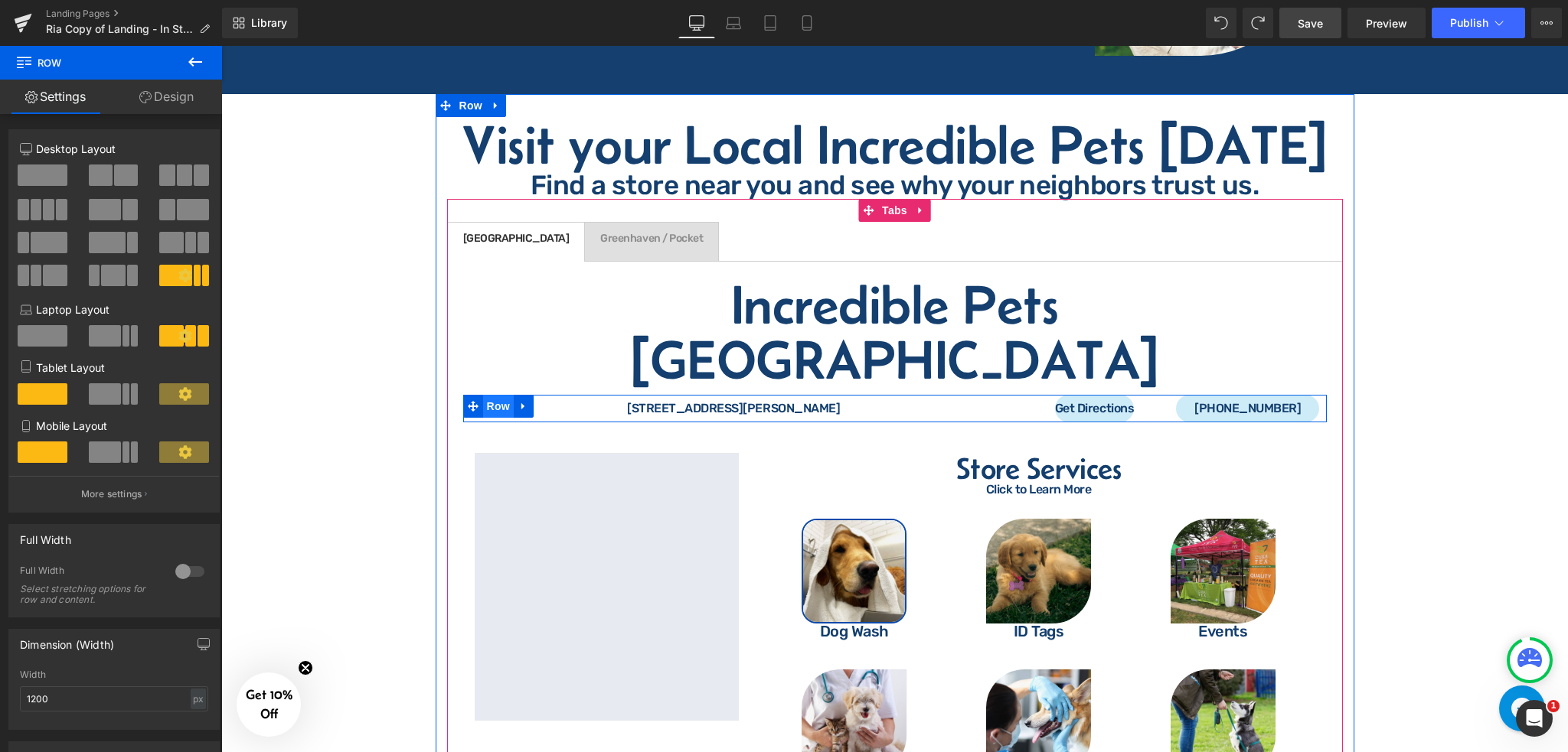
click at [498, 395] on span "Row" at bounding box center [499, 407] width 31 height 23
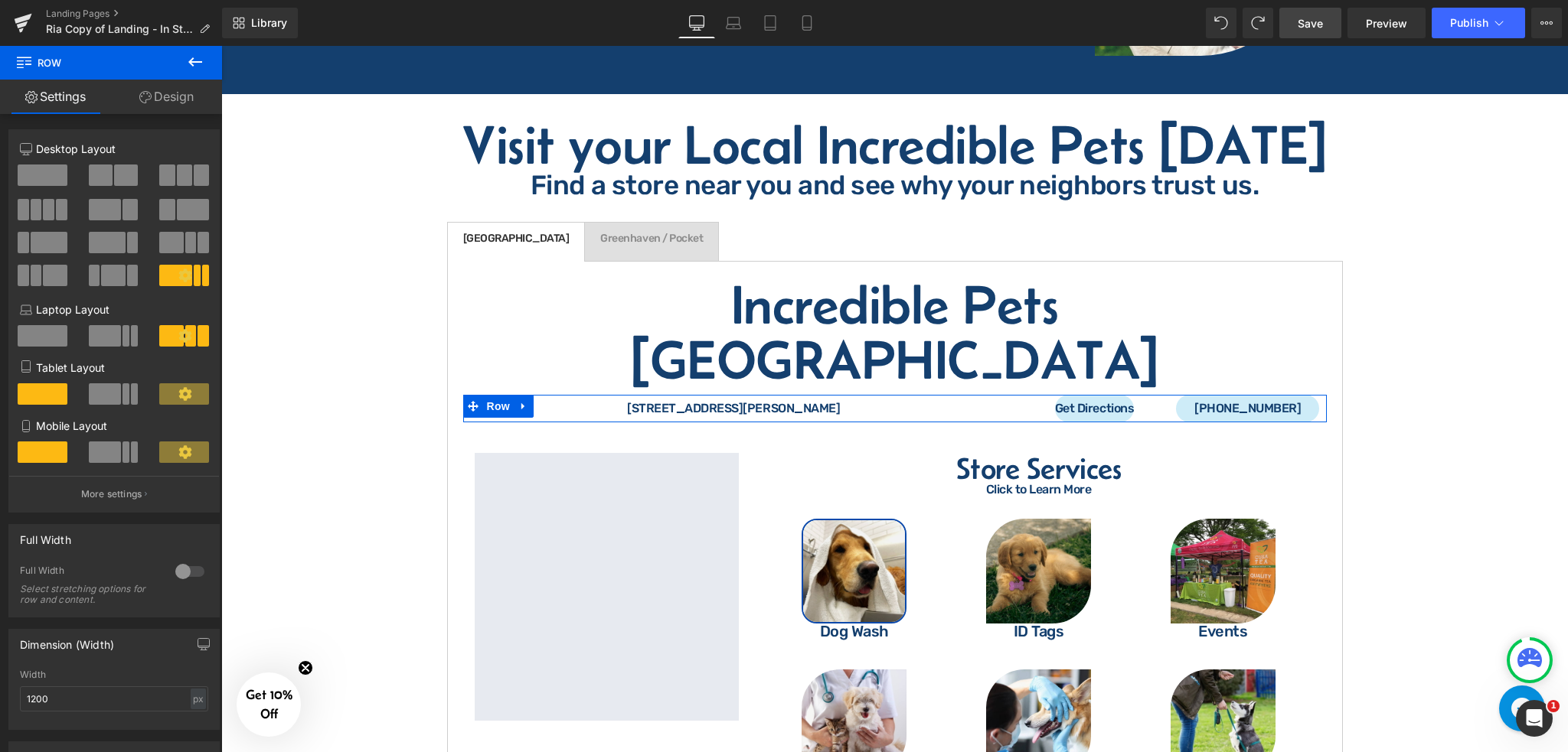
click at [178, 90] on link "Design" at bounding box center [166, 97] width 111 height 34
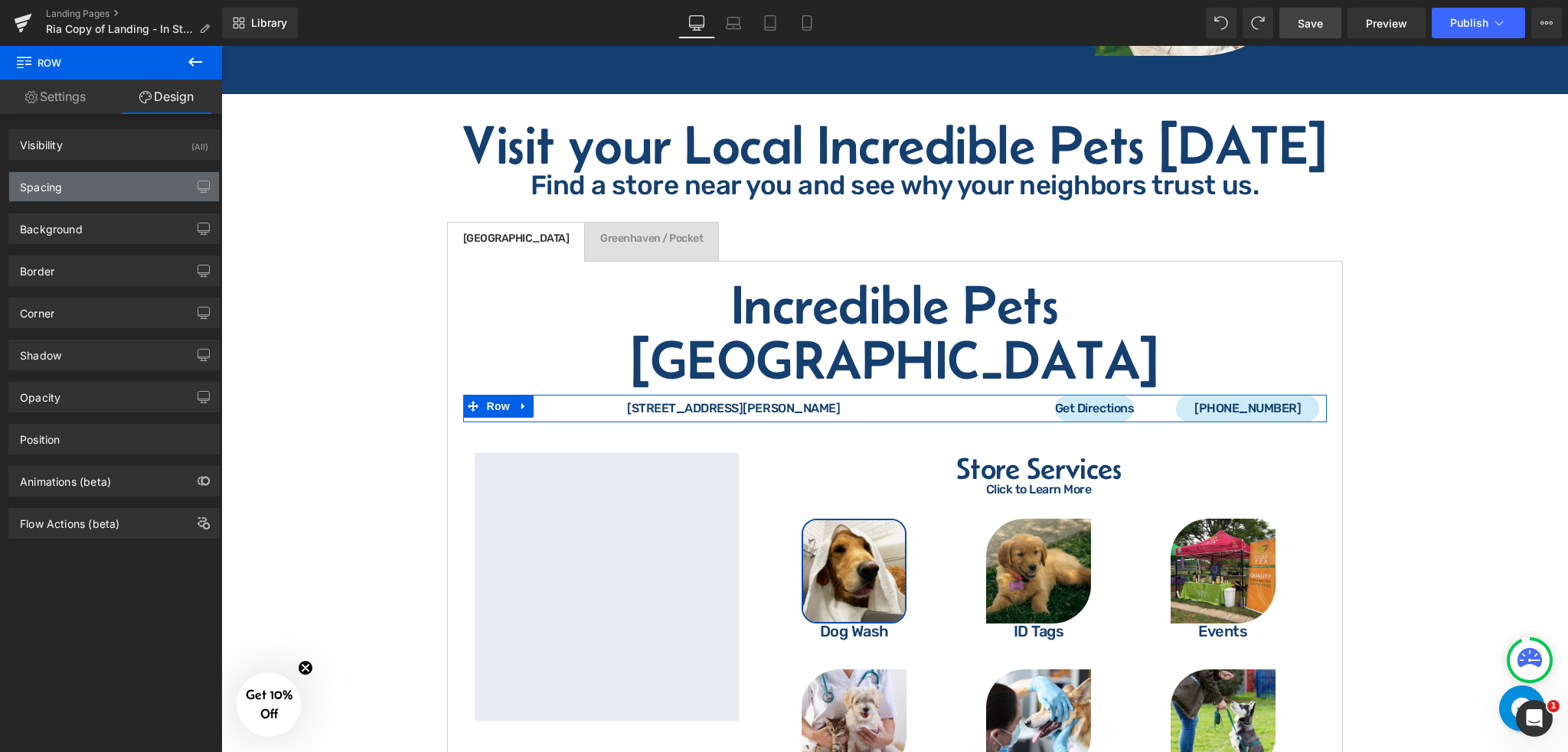
click at [90, 179] on div "Spacing" at bounding box center [113, 187] width 209 height 29
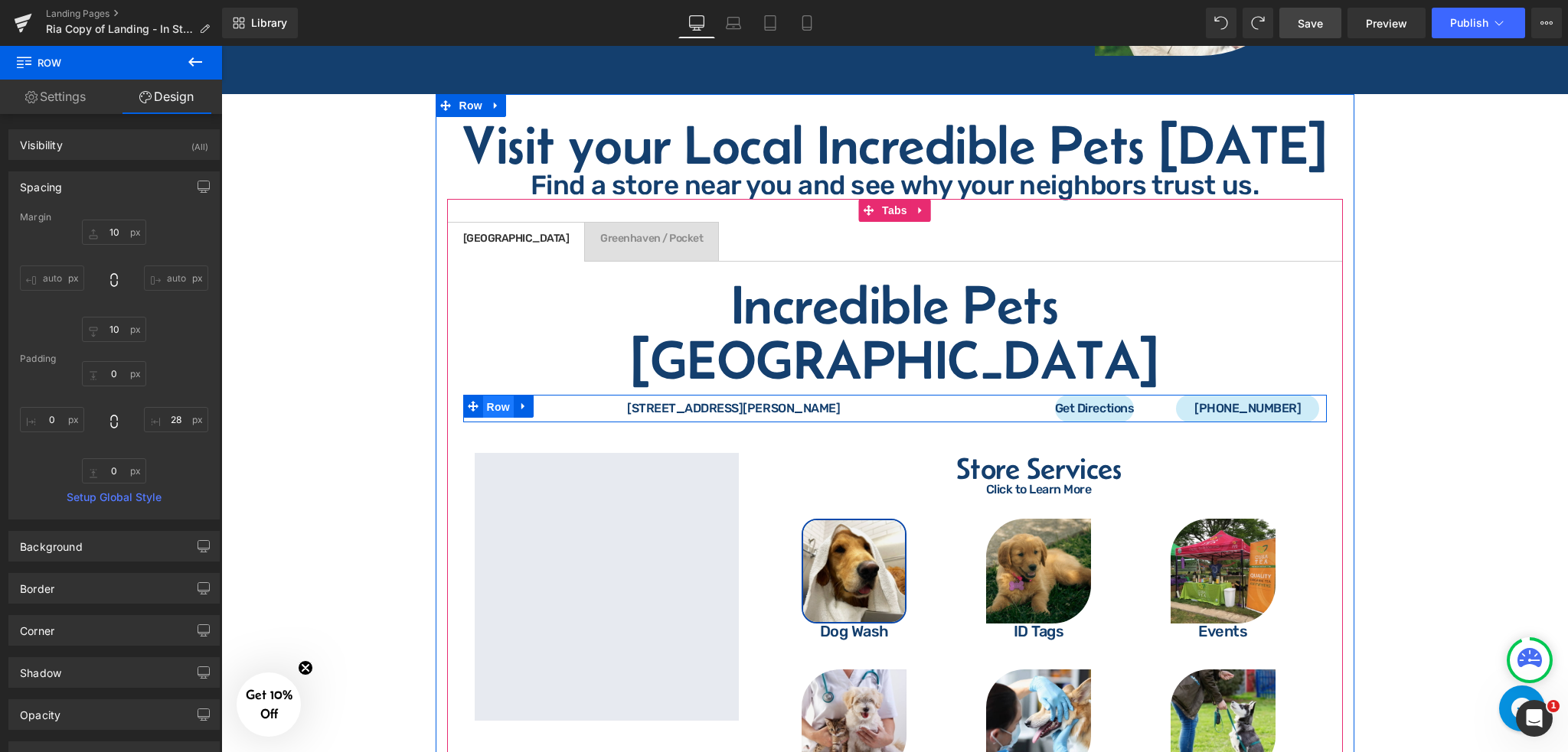
click at [491, 396] on span "Row" at bounding box center [499, 407] width 31 height 23
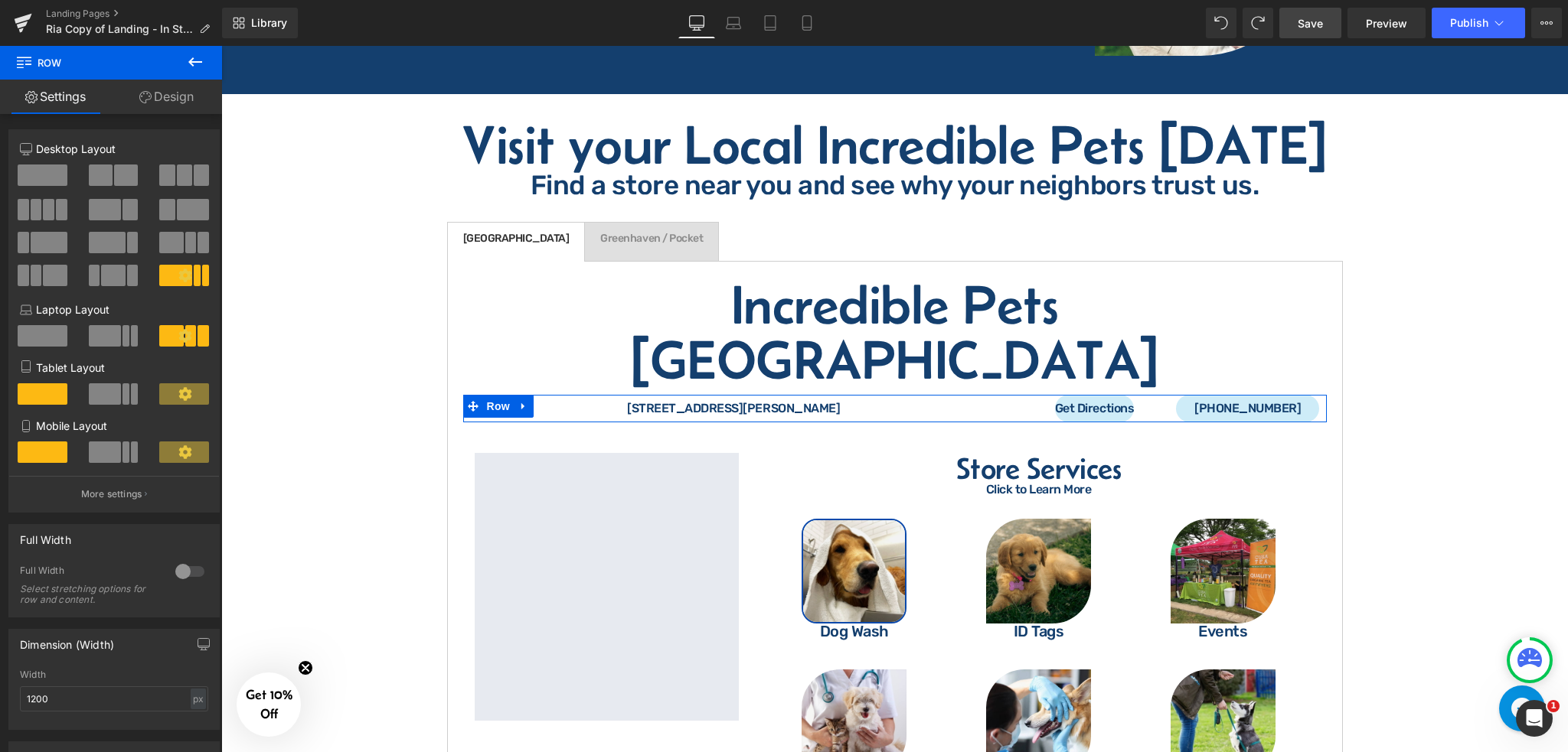
click at [170, 96] on link "Design" at bounding box center [166, 97] width 111 height 34
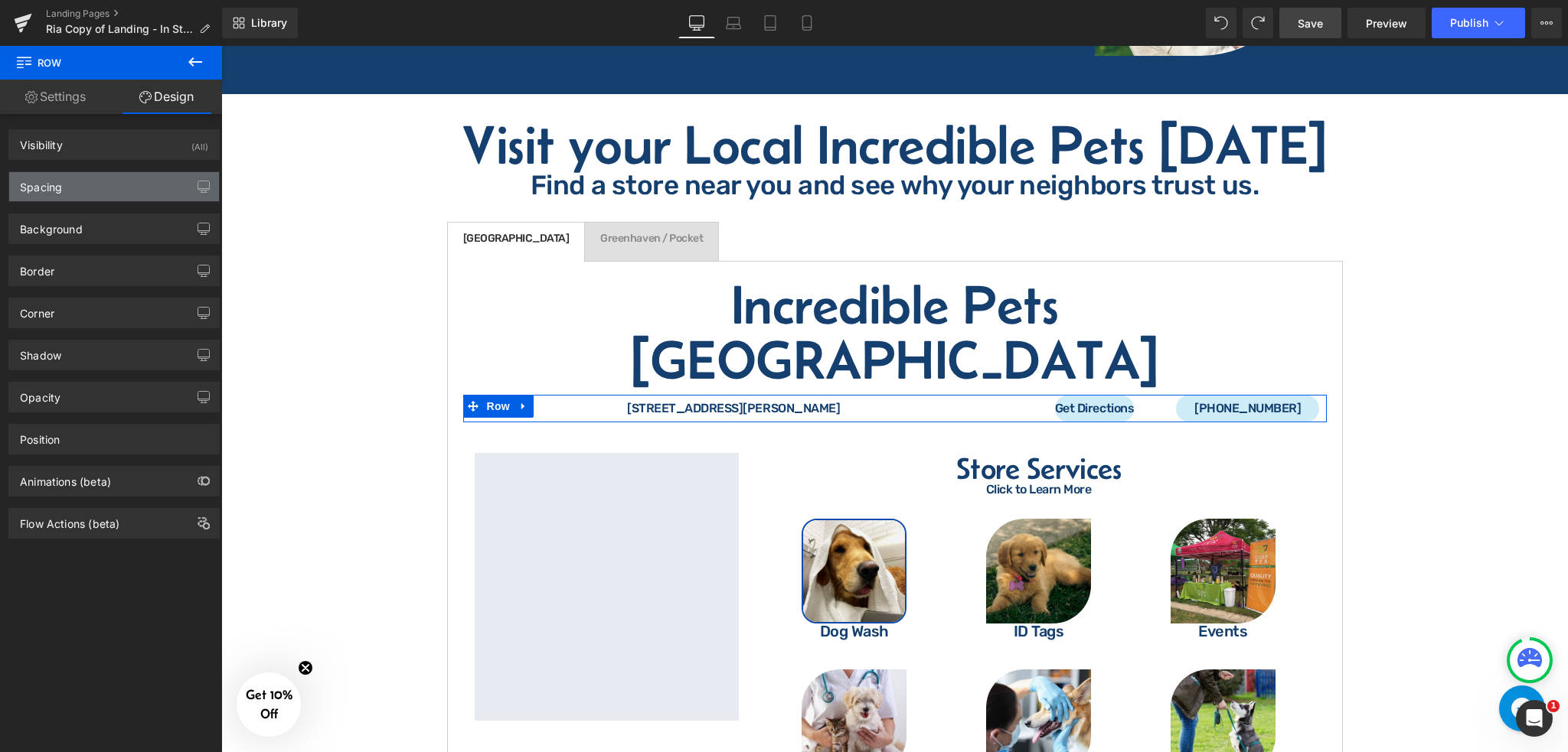
click at [95, 172] on div "Spacing" at bounding box center [113, 187] width 209 height 29
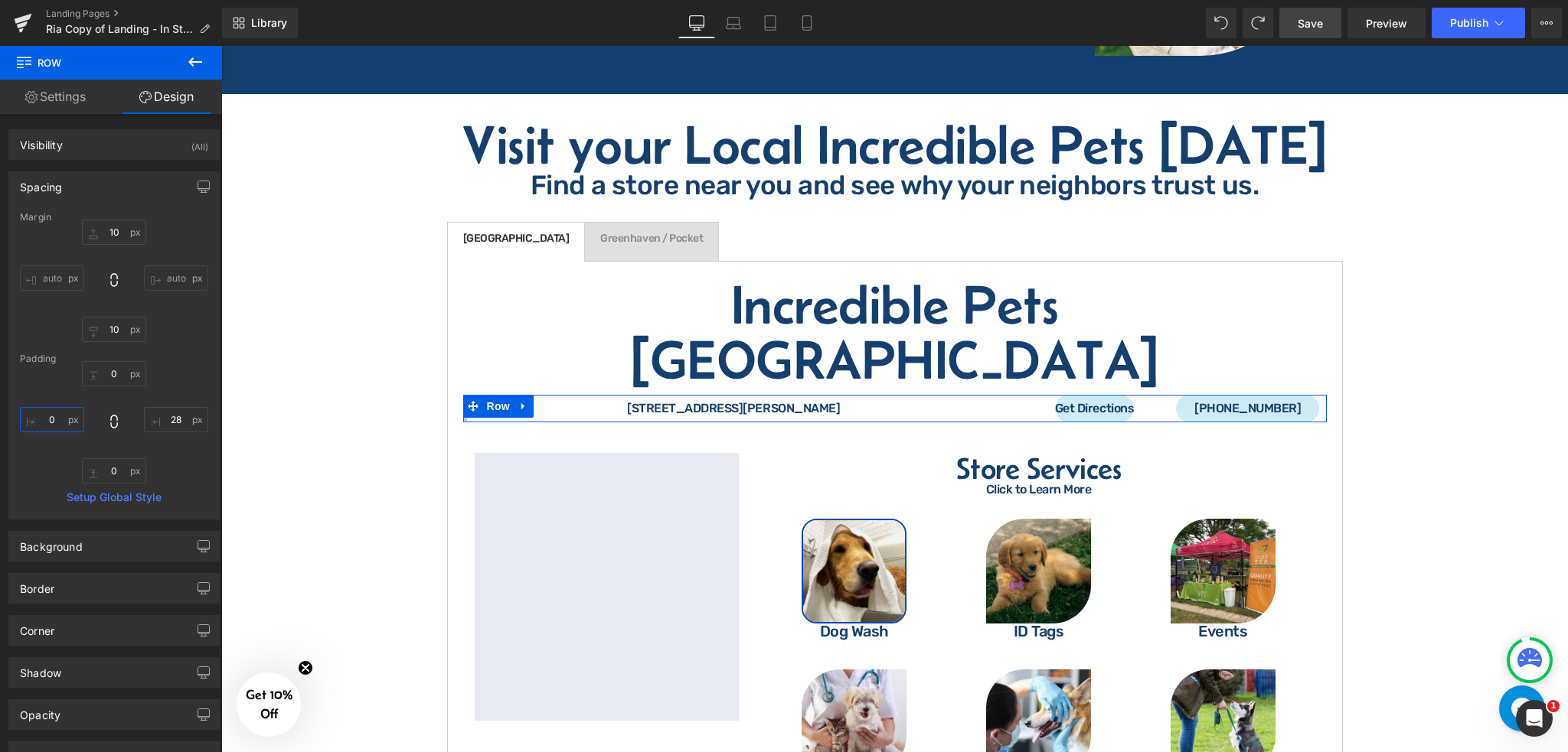
click at [64, 423] on input "text" at bounding box center [51, 420] width 64 height 25
type input "20"
click at [170, 424] on input "text" at bounding box center [176, 420] width 64 height 25
click at [183, 422] on input "30" at bounding box center [176, 420] width 64 height 25
type input "20"
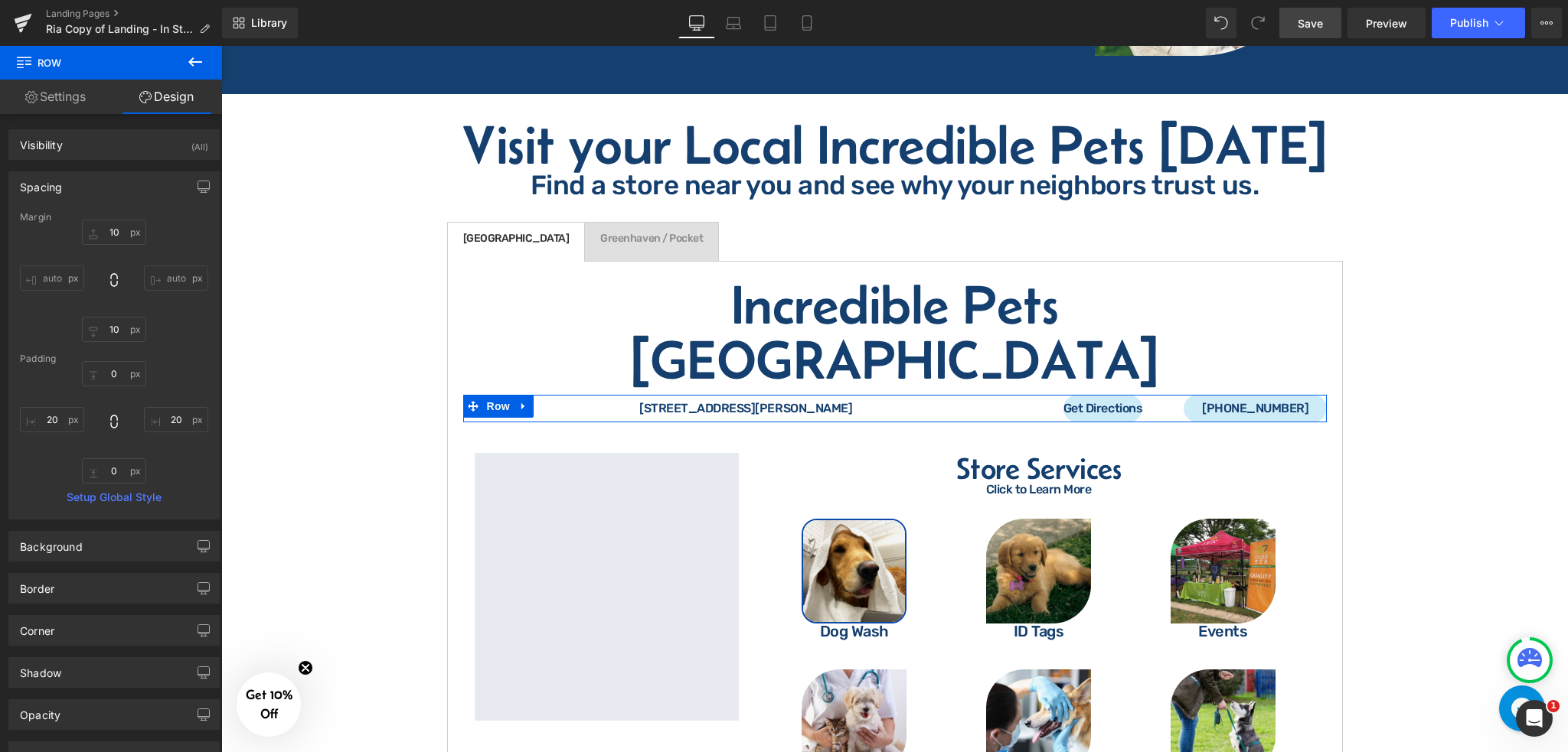
click at [165, 273] on input "auto" at bounding box center [176, 278] width 64 height 25
click at [57, 269] on input "auto" at bounding box center [51, 278] width 64 height 25
click at [200, 332] on div "auto auto" at bounding box center [113, 281] width 188 height 122
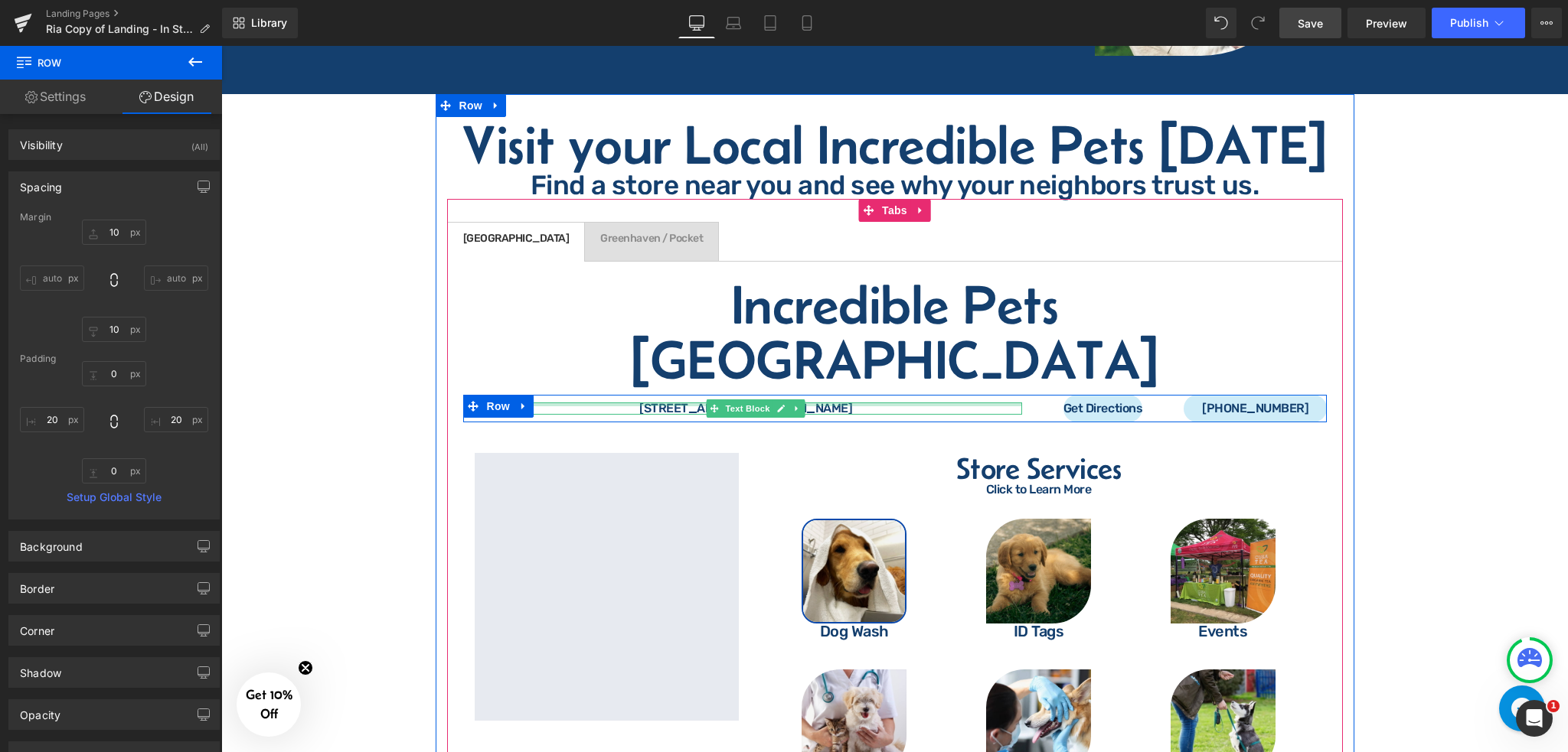
click at [976, 402] on div at bounding box center [755, 404] width 532 height 4
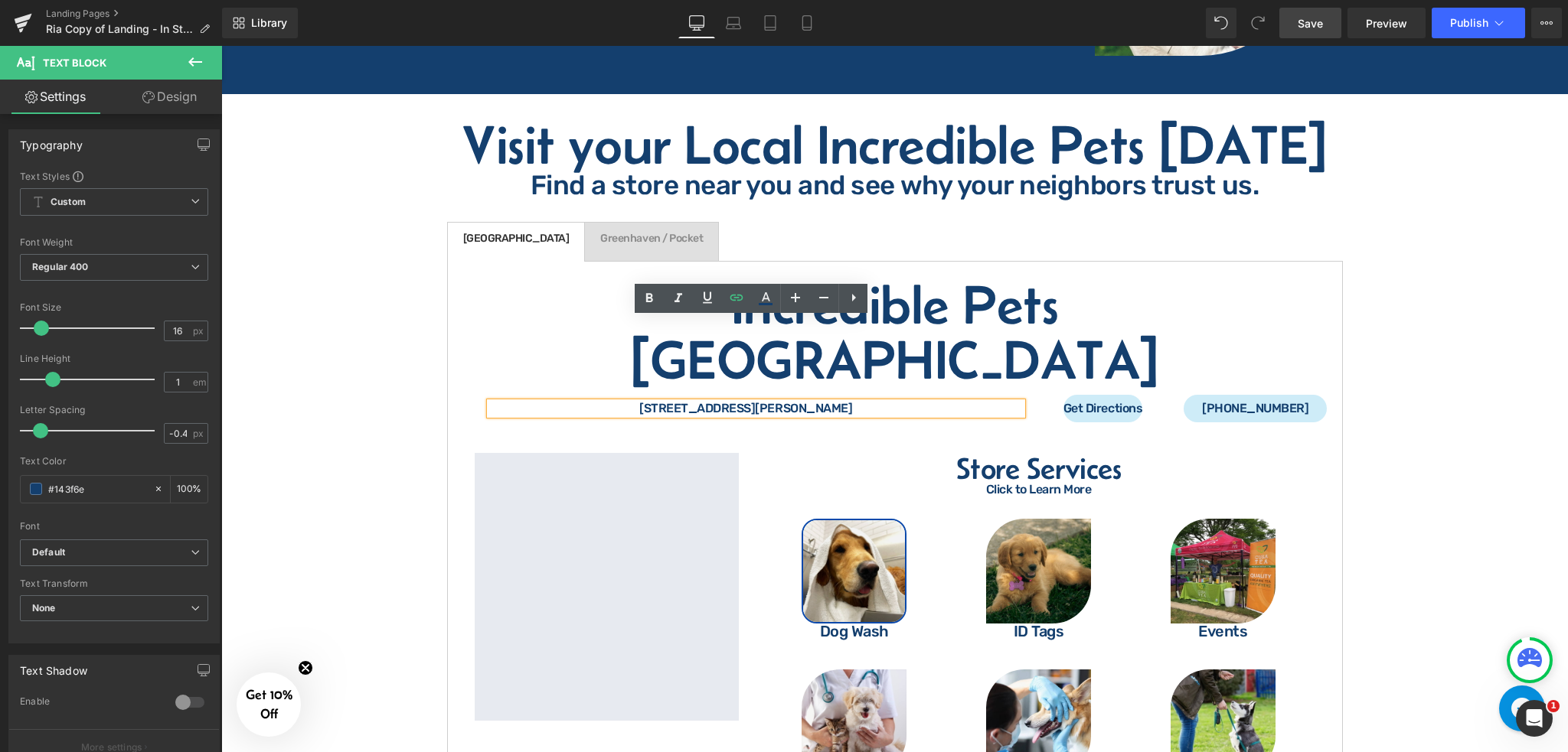
click at [1038, 395] on div "Get Directions Button" at bounding box center [1103, 409] width 139 height 28
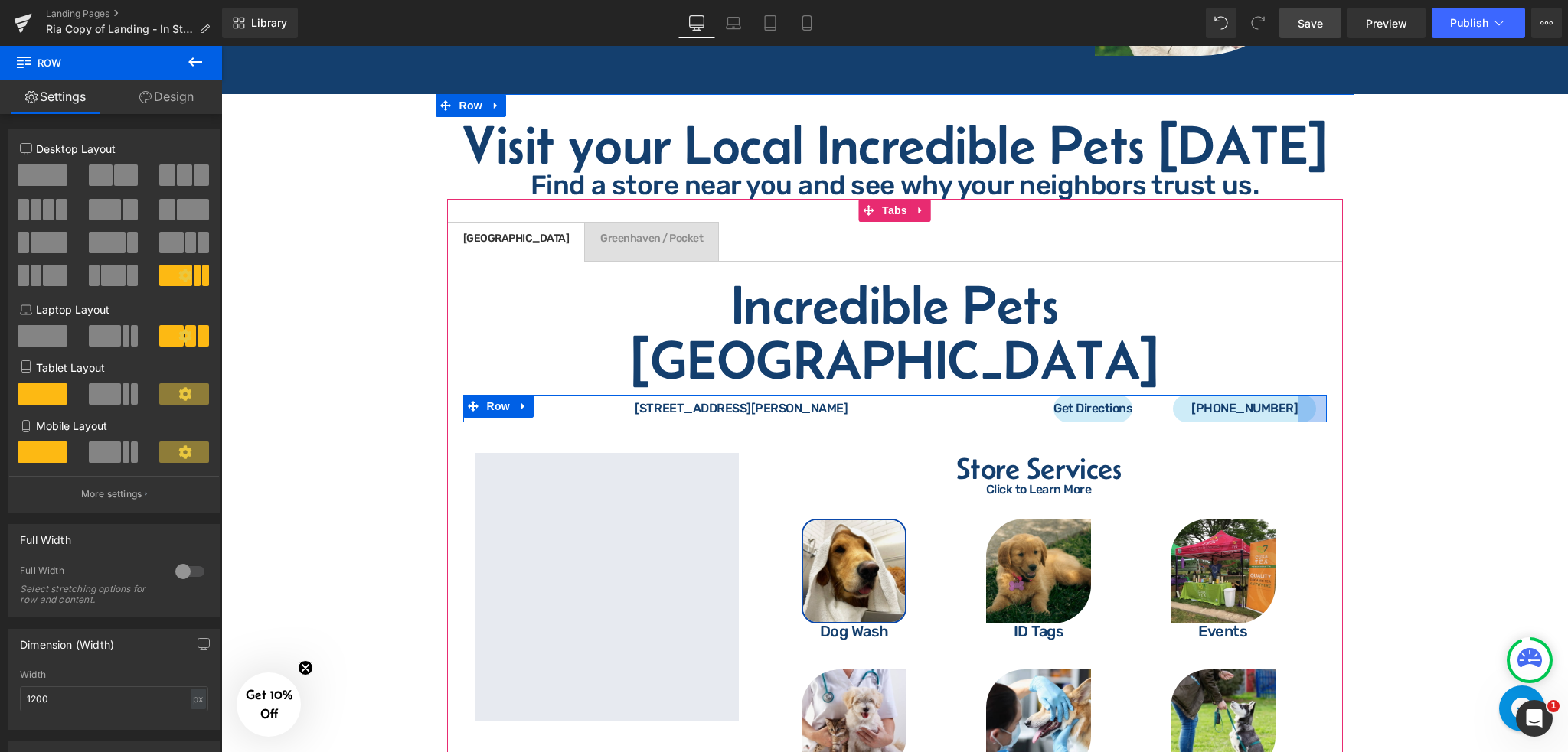
drag, startPoint x: 1308, startPoint y: 319, endPoint x: 1295, endPoint y: 310, distance: 15.8
click at [1295, 310] on div "Incredible Pets [GEOGRAPHIC_DATA] Heading [STREET_ADDRESS][PERSON_NAME] Text Bl…" at bounding box center [895, 548] width 896 height 575
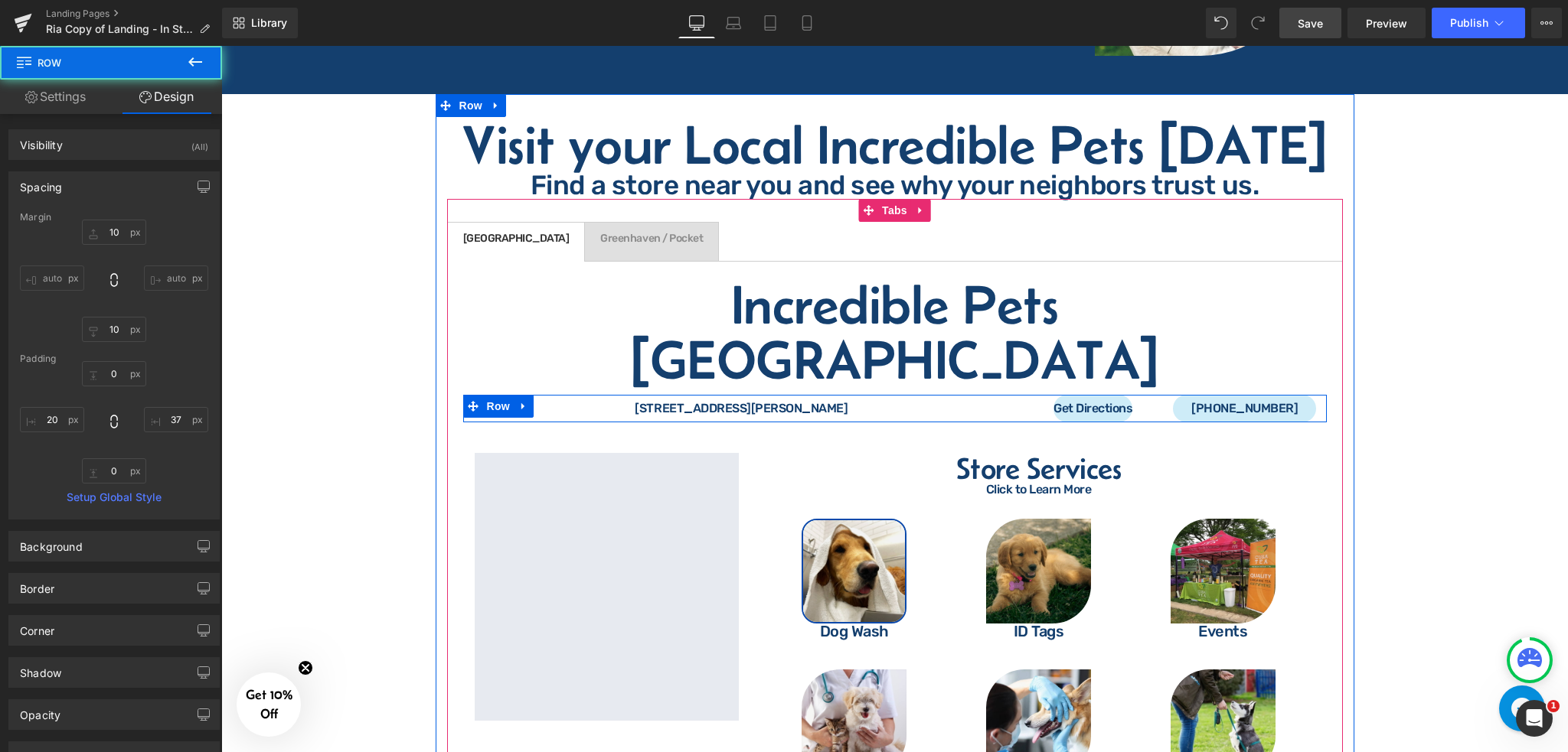
click at [1030, 395] on div "Get Directions Button" at bounding box center [1094, 409] width 137 height 28
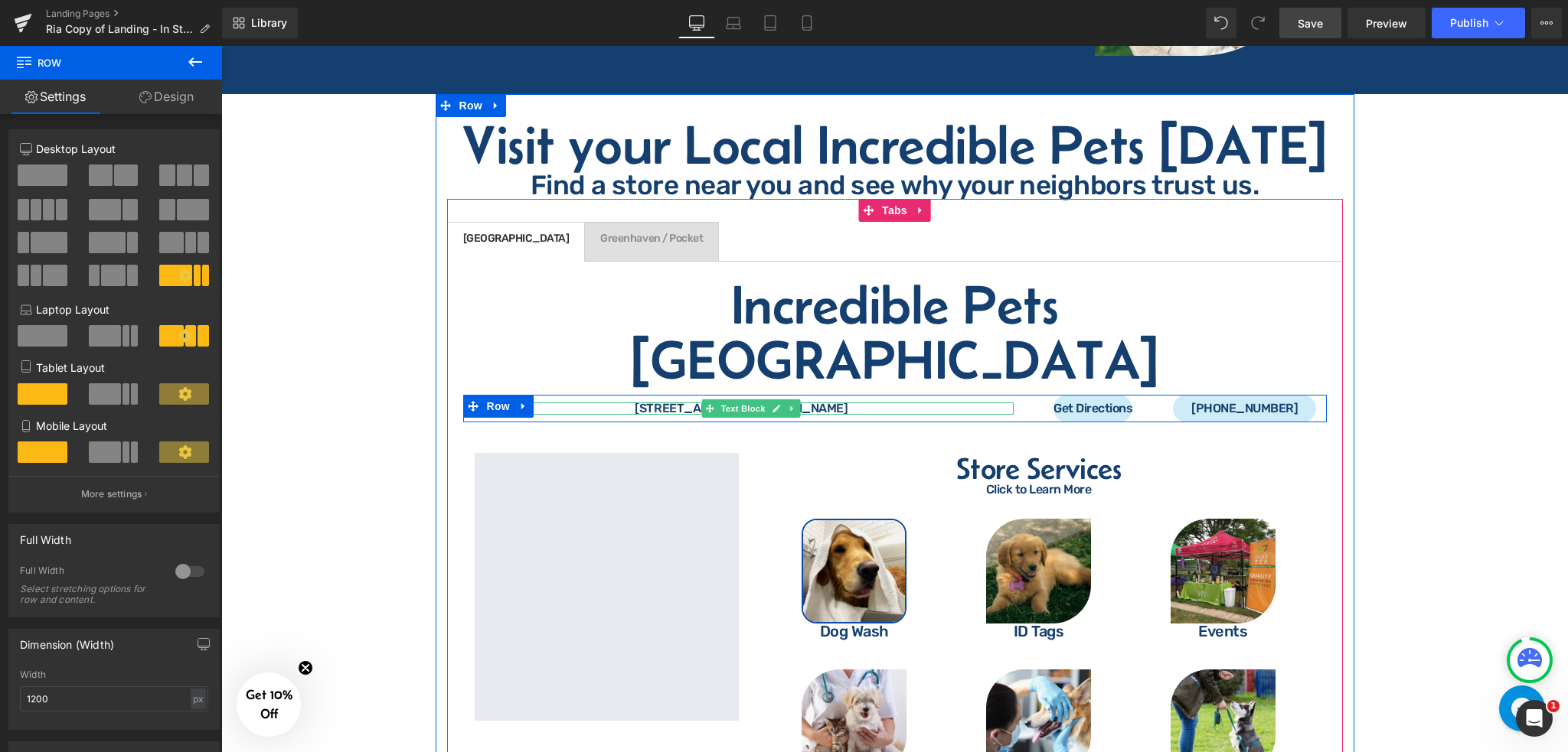
click at [867, 402] on p "[STREET_ADDRESS][PERSON_NAME]" at bounding box center [742, 408] width 504 height 12
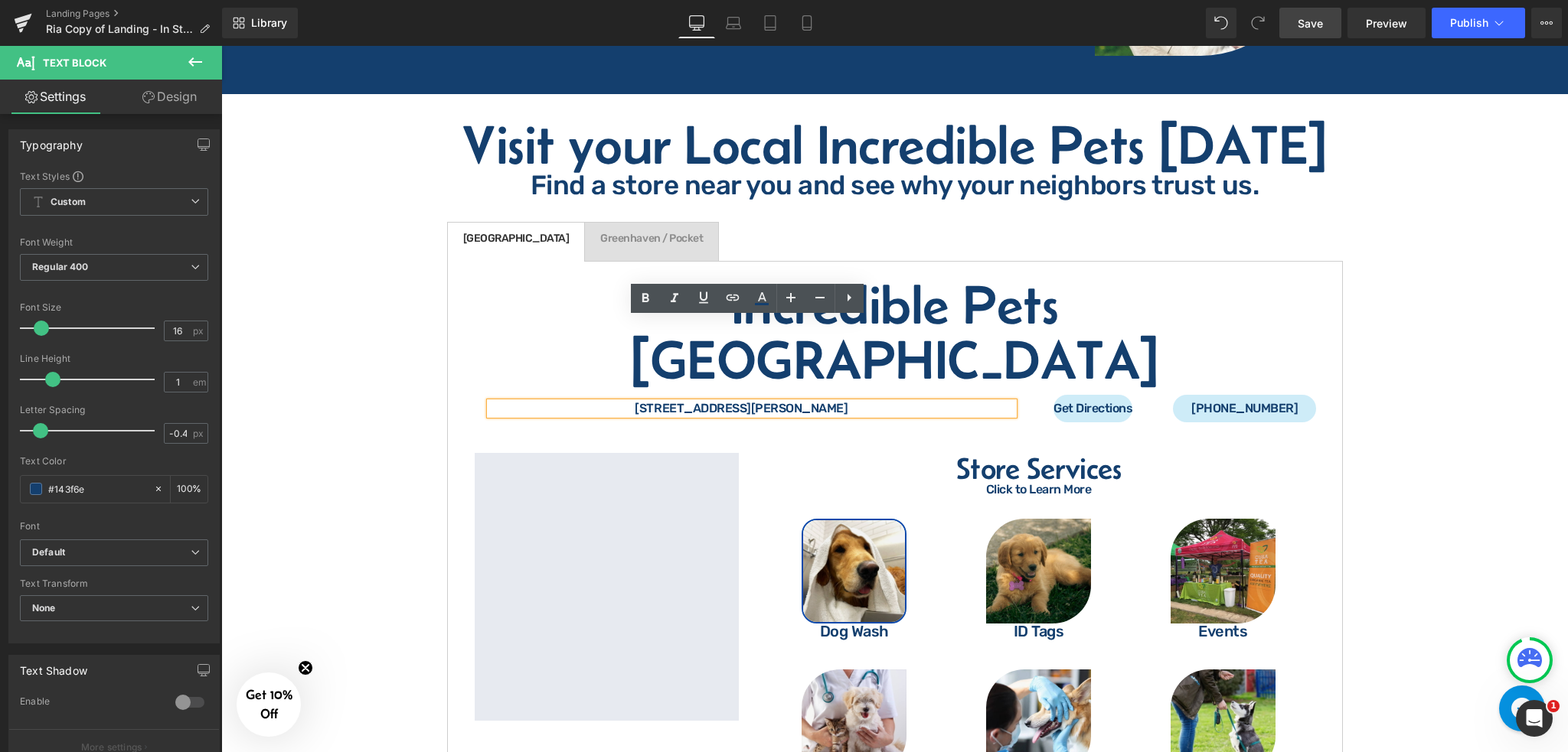
click at [1002, 402] on div "[STREET_ADDRESS][PERSON_NAME]" at bounding box center [751, 408] width 523 height 12
click at [1010, 402] on div "[STREET_ADDRESS][PERSON_NAME]" at bounding box center [751, 408] width 523 height 12
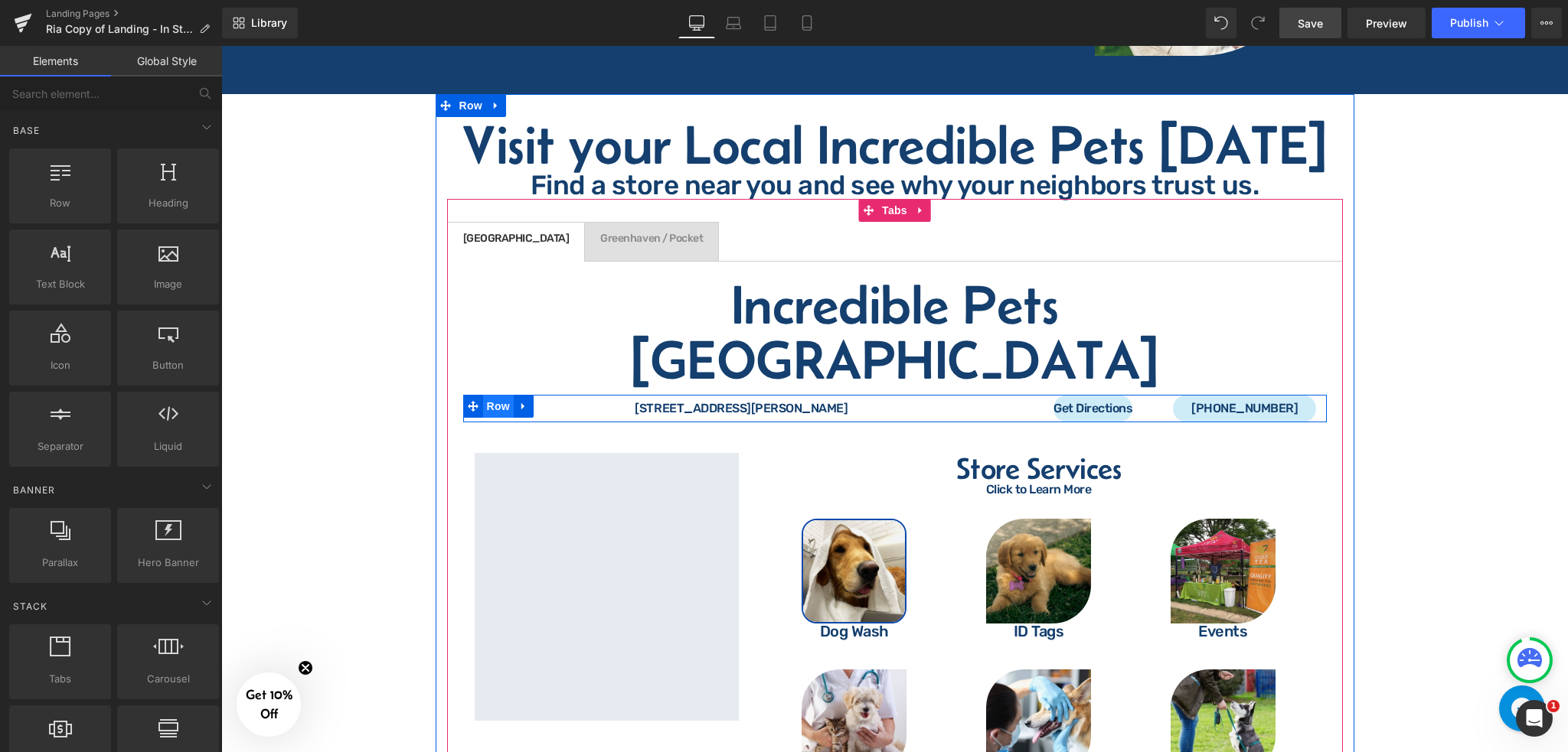
click at [493, 395] on span "Row" at bounding box center [499, 407] width 31 height 23
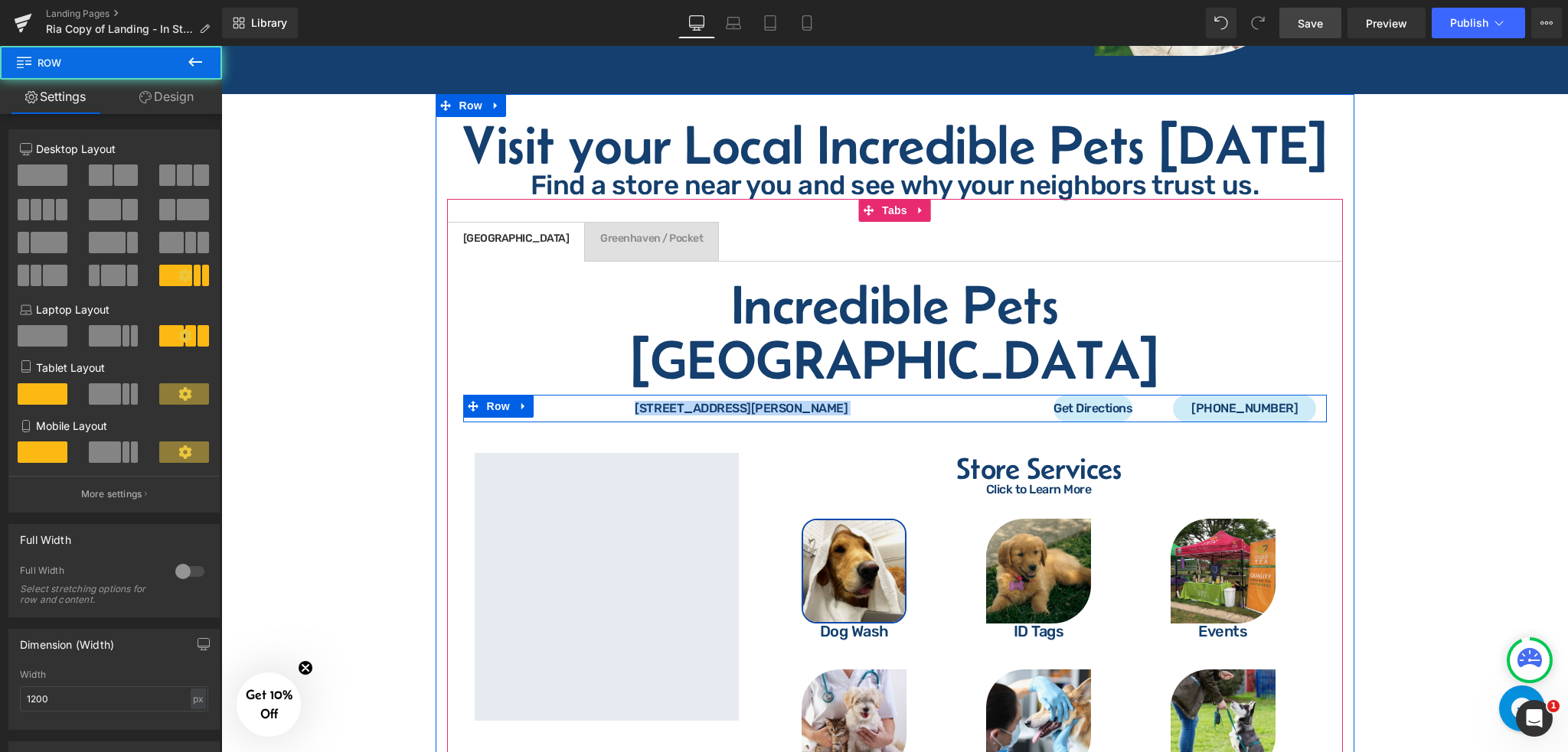
drag, startPoint x: 1008, startPoint y: 325, endPoint x: 997, endPoint y: 332, distance: 13.0
click at [997, 395] on div "[STREET_ADDRESS][PERSON_NAME] Text Block Get Directions Button [PHONE_NUMBER] B…" at bounding box center [895, 409] width 864 height 28
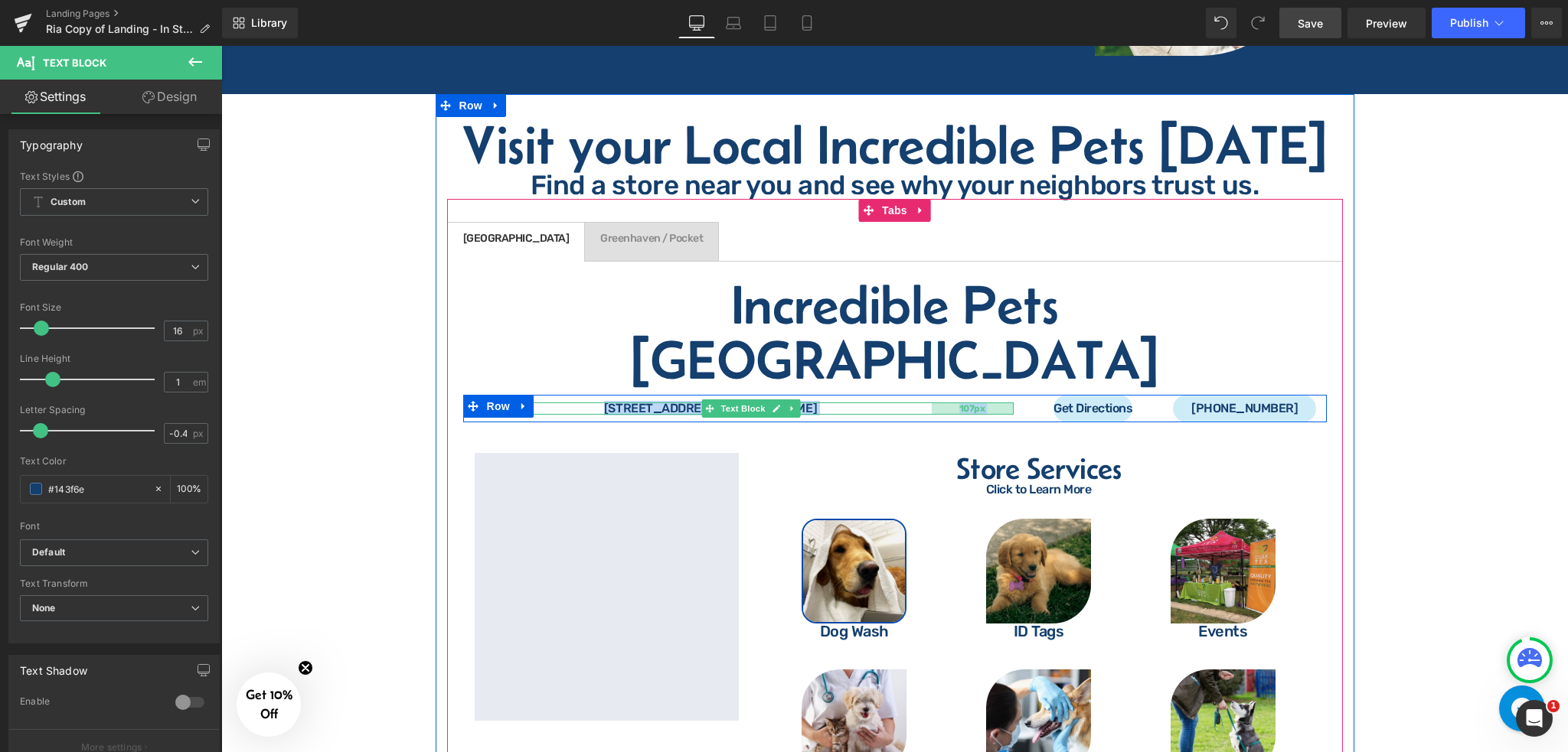
drag, startPoint x: 1006, startPoint y: 323, endPoint x: 944, endPoint y: 330, distance: 62.4
click at [944, 402] on div "107px" at bounding box center [972, 408] width 82 height 12
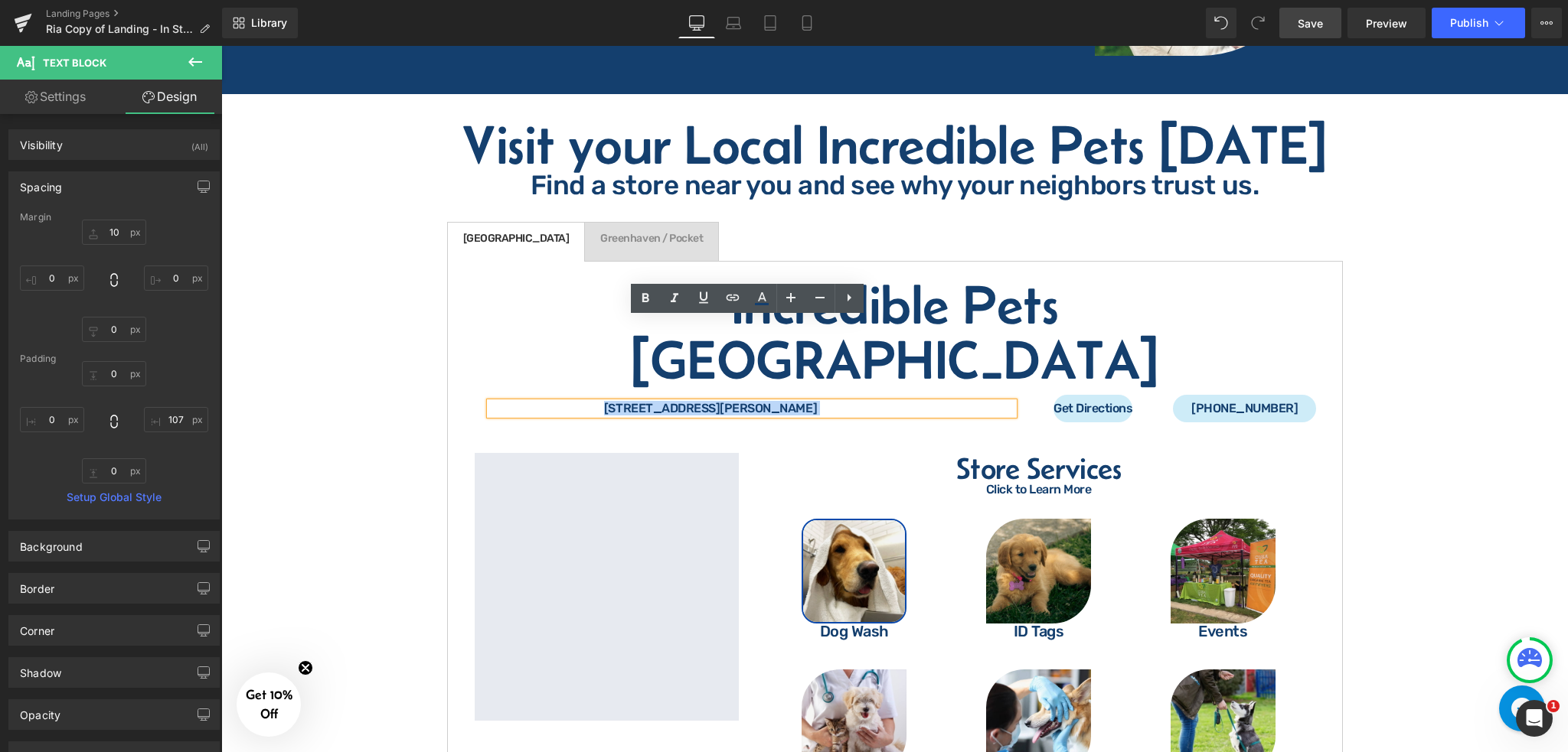
click at [221, 46] on div at bounding box center [221, 46] width 0 height 0
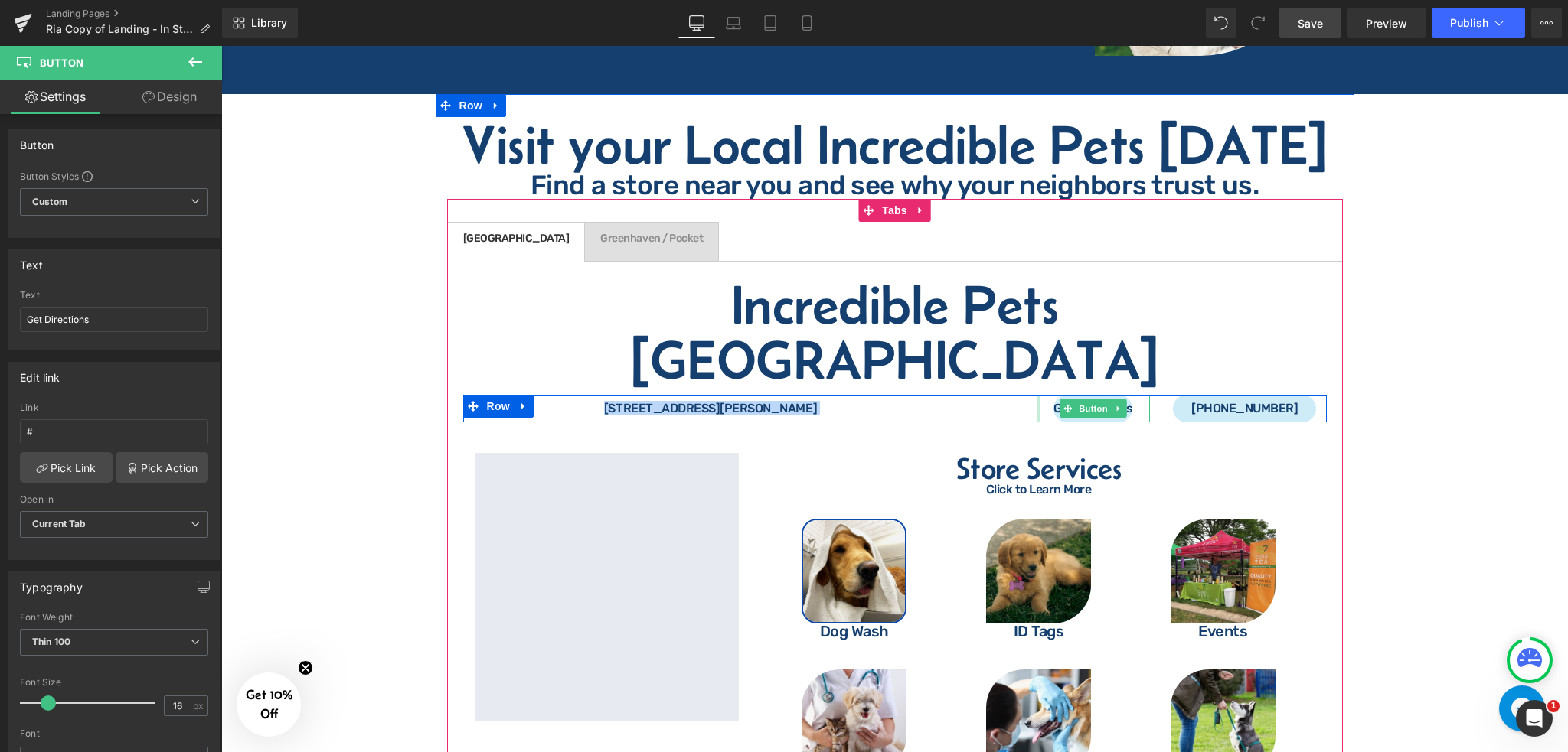
drag, startPoint x: 1032, startPoint y: 319, endPoint x: 984, endPoint y: 319, distance: 48.0
click at [984, 395] on div "[STREET_ADDRESS][PERSON_NAME] Text Block 107px Get Directions Button [PHONE_NUM…" at bounding box center [895, 409] width 864 height 28
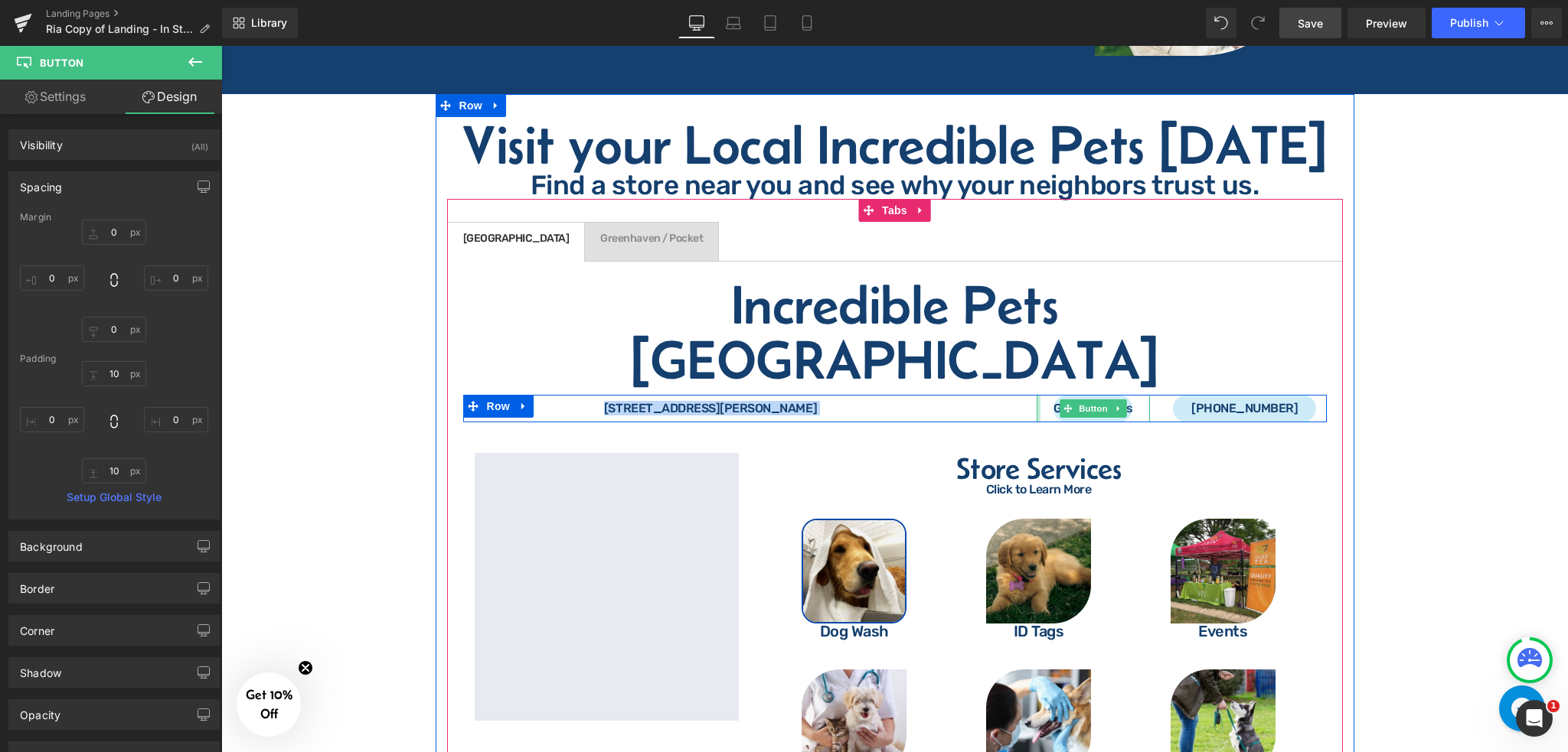
drag, startPoint x: 1031, startPoint y: 321, endPoint x: 989, endPoint y: 328, distance: 42.6
click at [989, 395] on div "[STREET_ADDRESS][PERSON_NAME] Text Block 107px Get Directions Button [PHONE_NUM…" at bounding box center [895, 409] width 864 height 28
drag, startPoint x: 1033, startPoint y: 321, endPoint x: 1009, endPoint y: 323, distance: 24.1
click at [1009, 395] on div "[STREET_ADDRESS][PERSON_NAME] Text Block 107px Get Directions Button [PHONE_NUM…" at bounding box center [895, 409] width 864 height 28
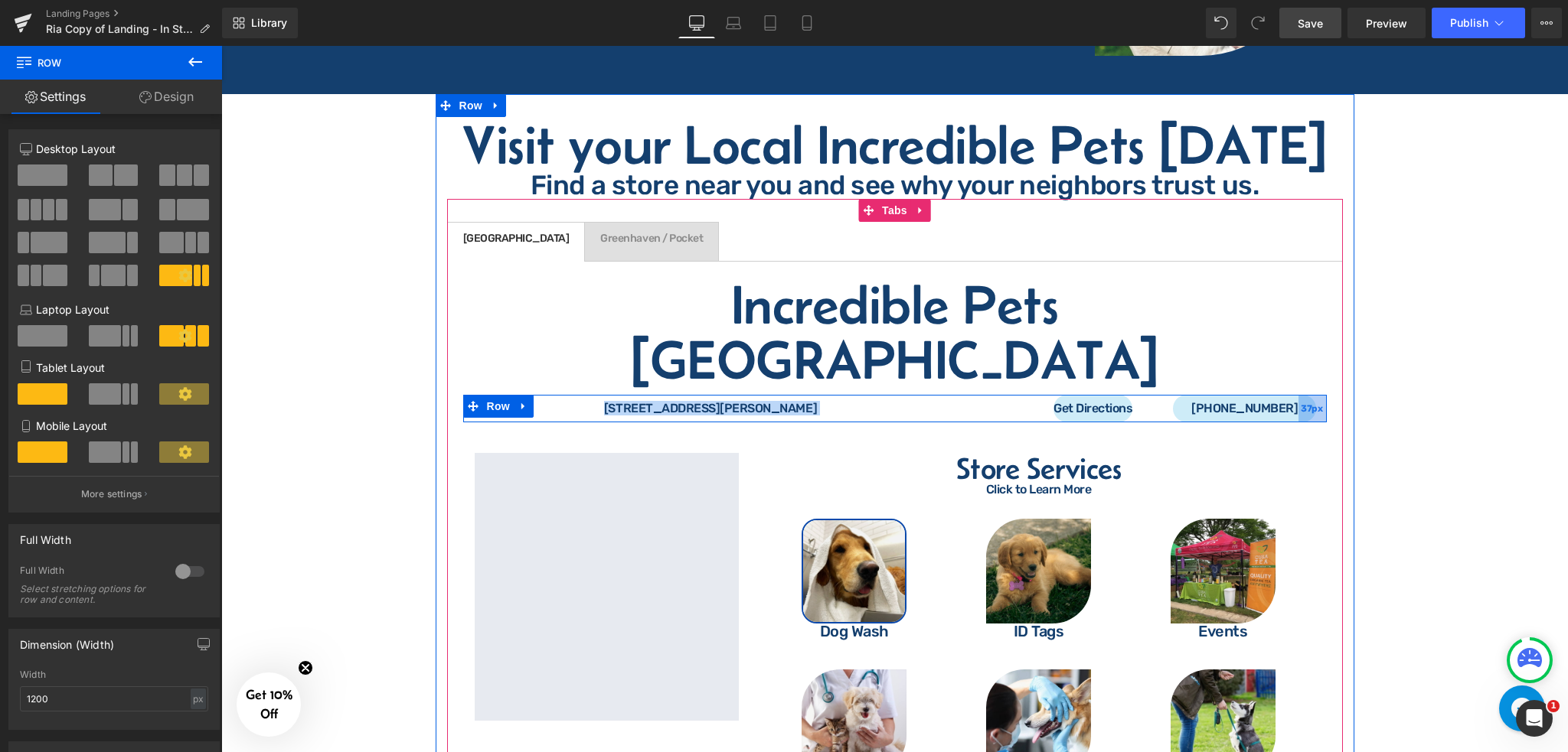
drag, startPoint x: 1315, startPoint y: 326, endPoint x: 1315, endPoint y: 334, distance: 8.0
click at [1315, 395] on div "37px" at bounding box center [1312, 409] width 29 height 28
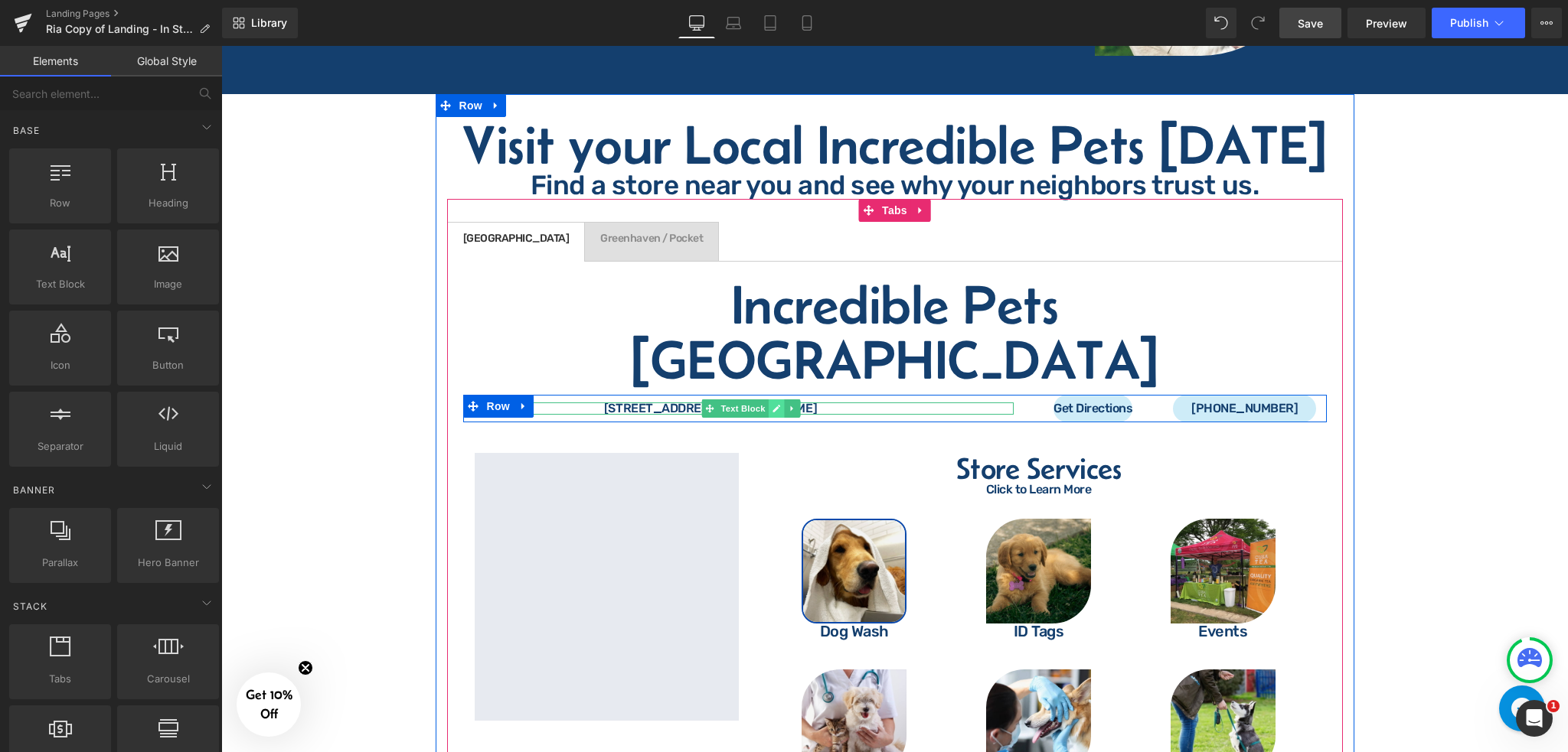
click at [775, 404] on icon at bounding box center [777, 408] width 8 height 9
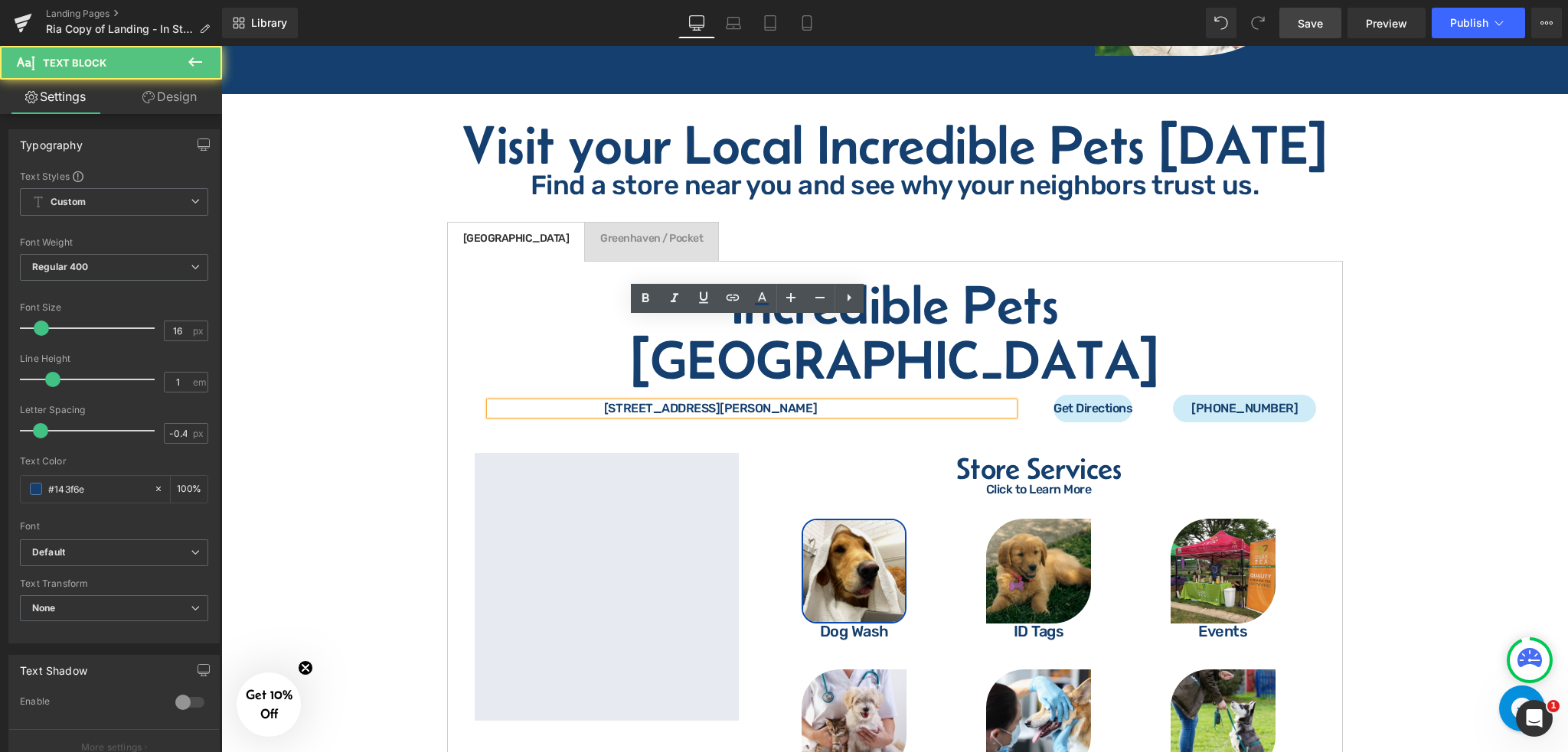
drag, startPoint x: 595, startPoint y: 325, endPoint x: 823, endPoint y: 328, distance: 228.0
click at [823, 402] on p "[STREET_ADDRESS][PERSON_NAME]" at bounding box center [711, 408] width 442 height 12
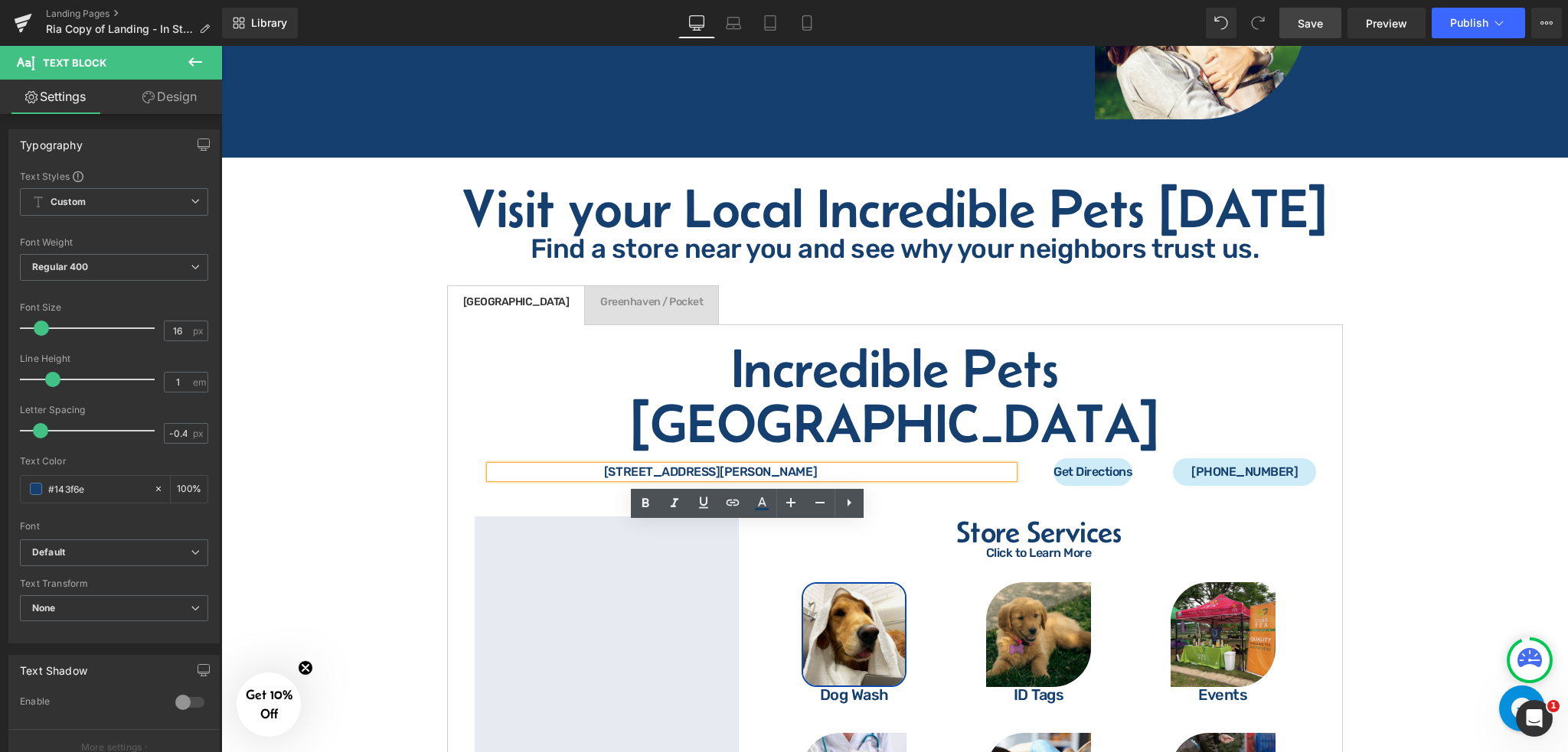
scroll to position [2753, 0]
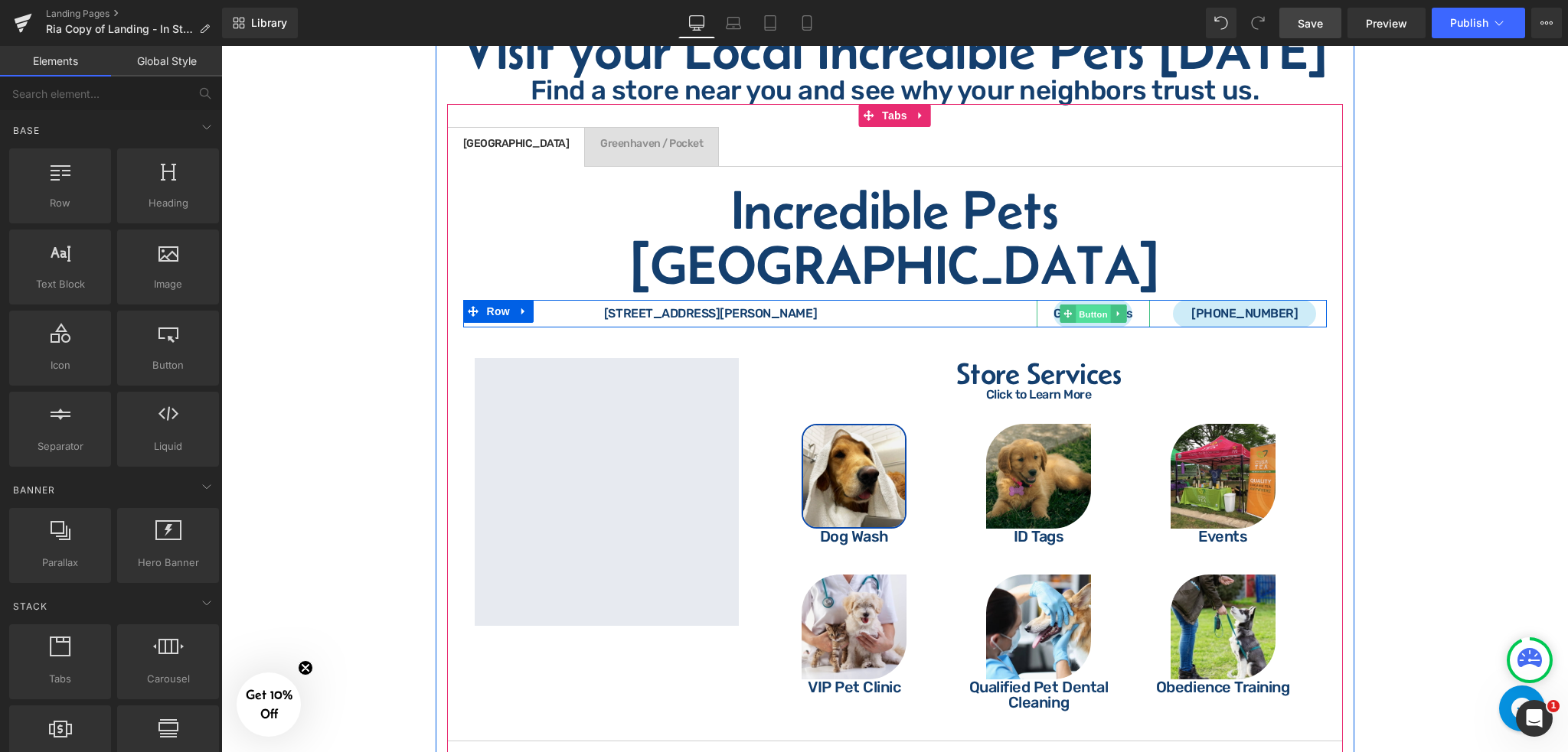
click at [1094, 306] on span "Button" at bounding box center [1093, 314] width 35 height 19
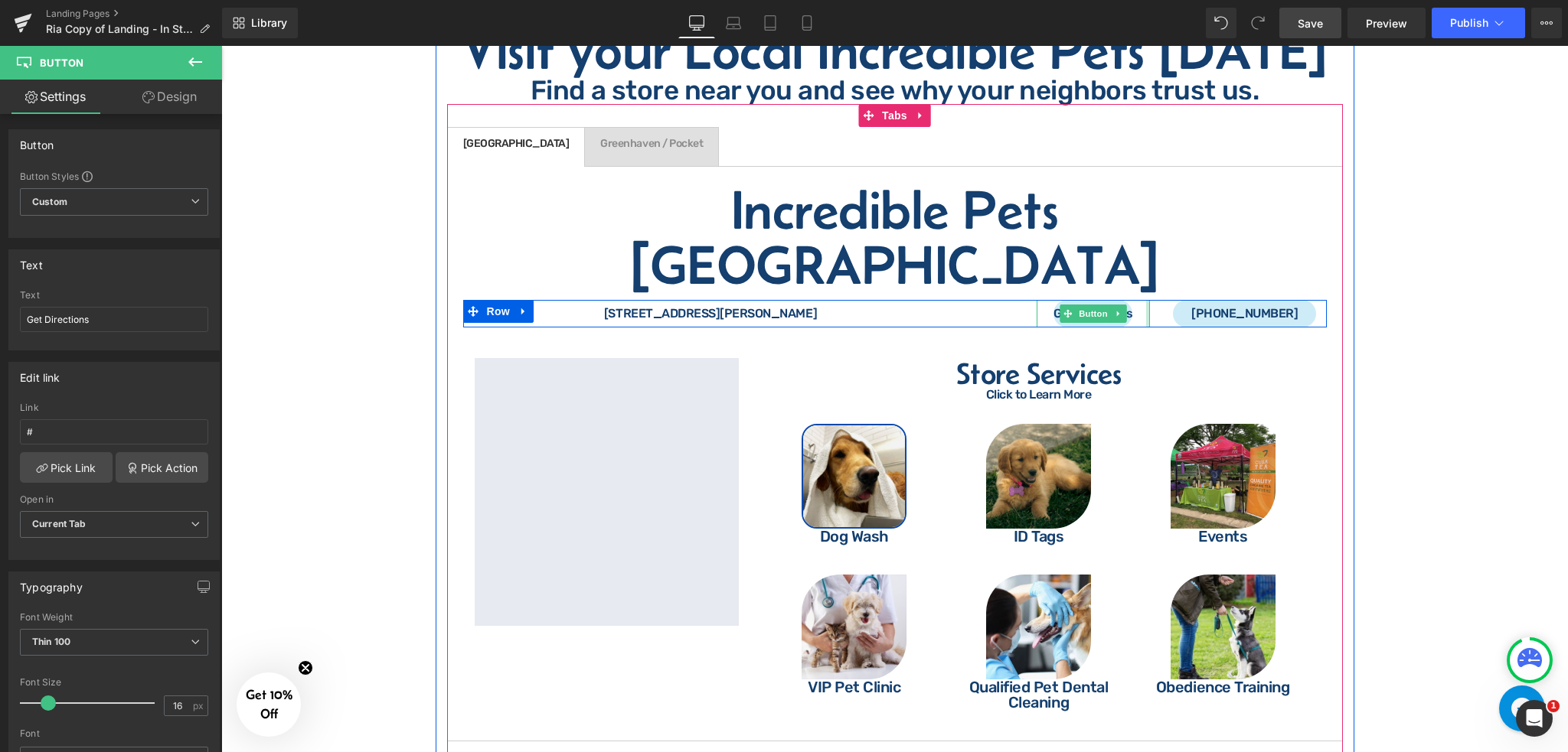
drag, startPoint x: 1144, startPoint y: 227, endPoint x: 1152, endPoint y: 225, distance: 8.2
click at [1152, 300] on div "Get Directions Button" at bounding box center [1094, 314] width 137 height 28
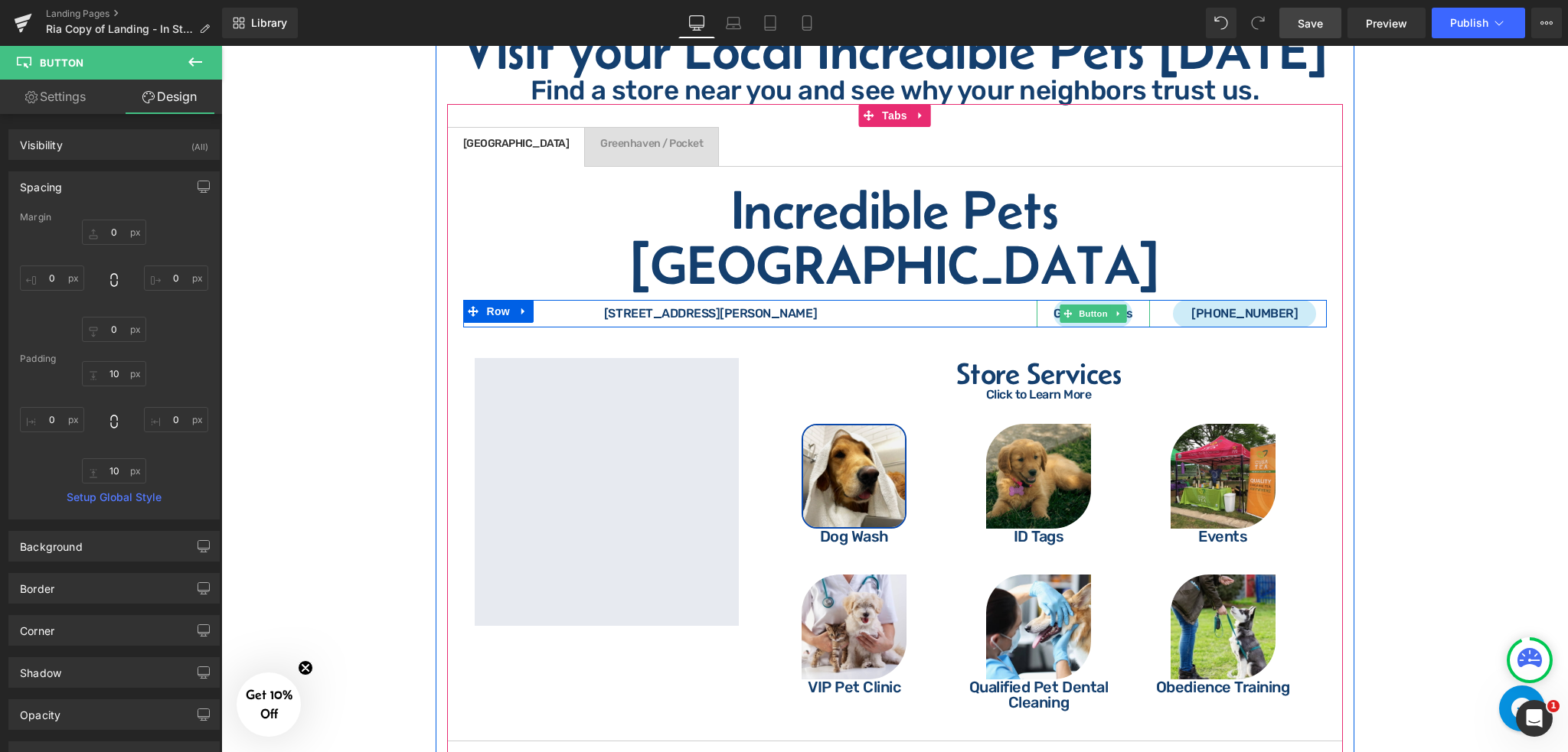
click at [1037, 300] on div "Get Directions" at bounding box center [1094, 314] width 114 height 28
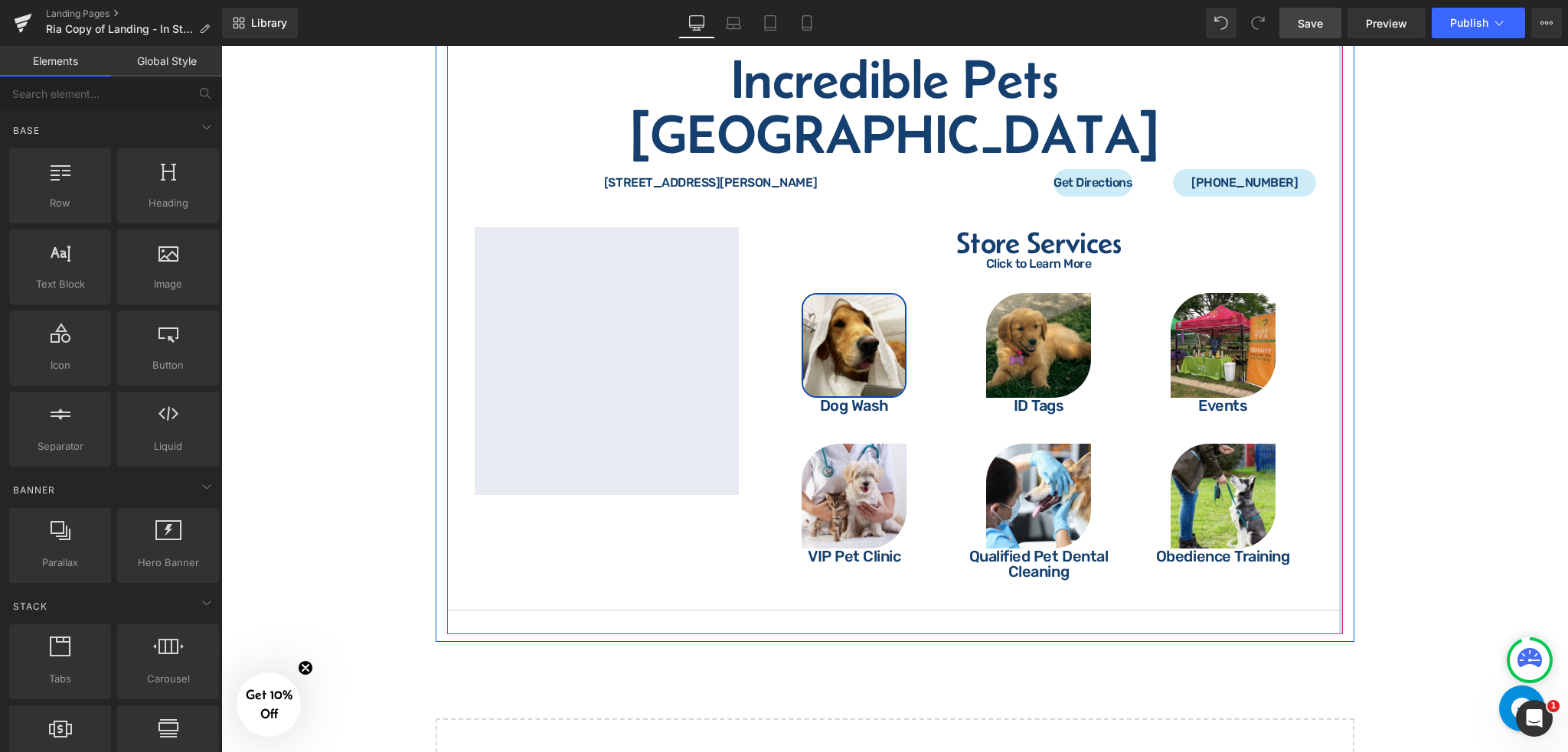
scroll to position [3059, 0]
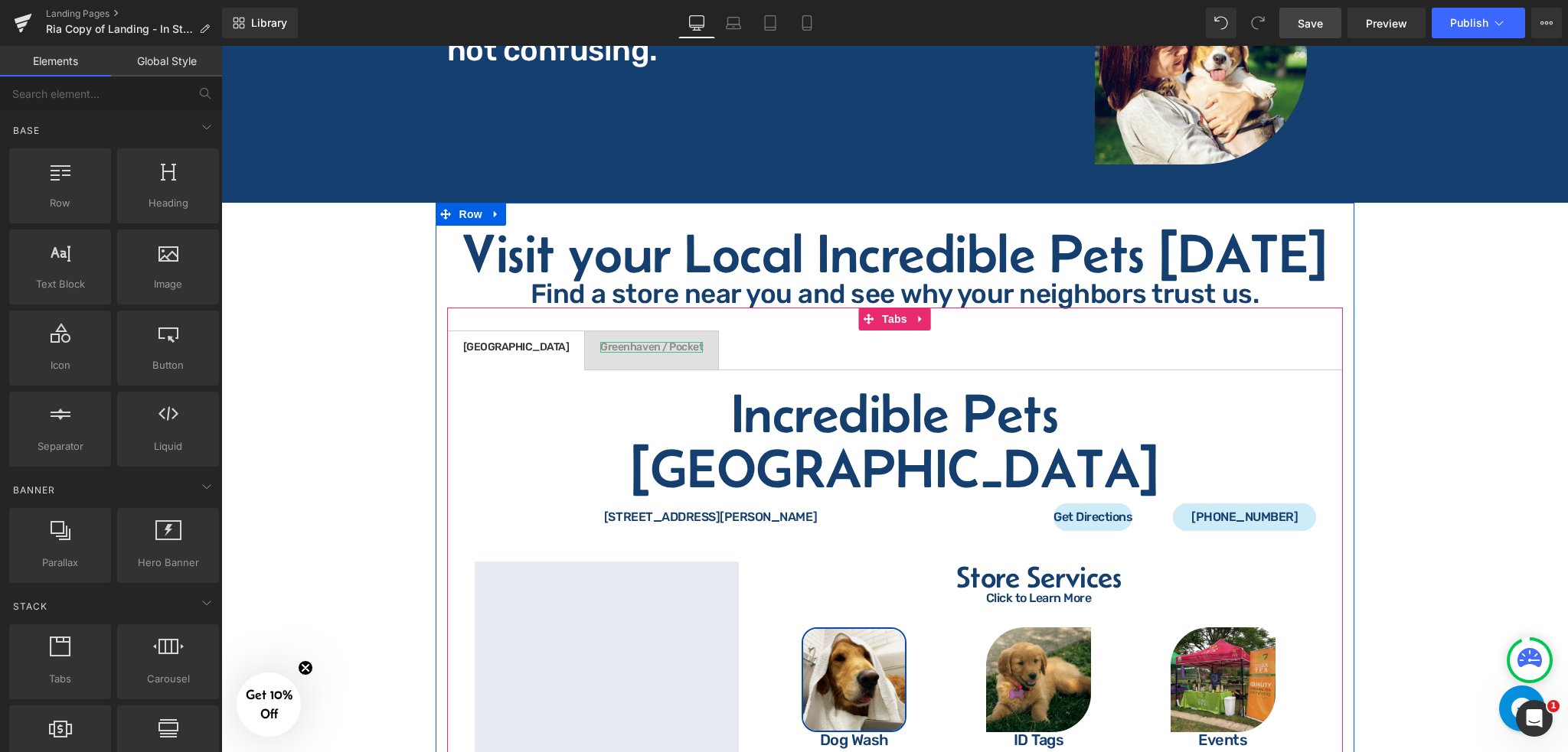
click at [600, 342] on div at bounding box center [651, 344] width 103 height 4
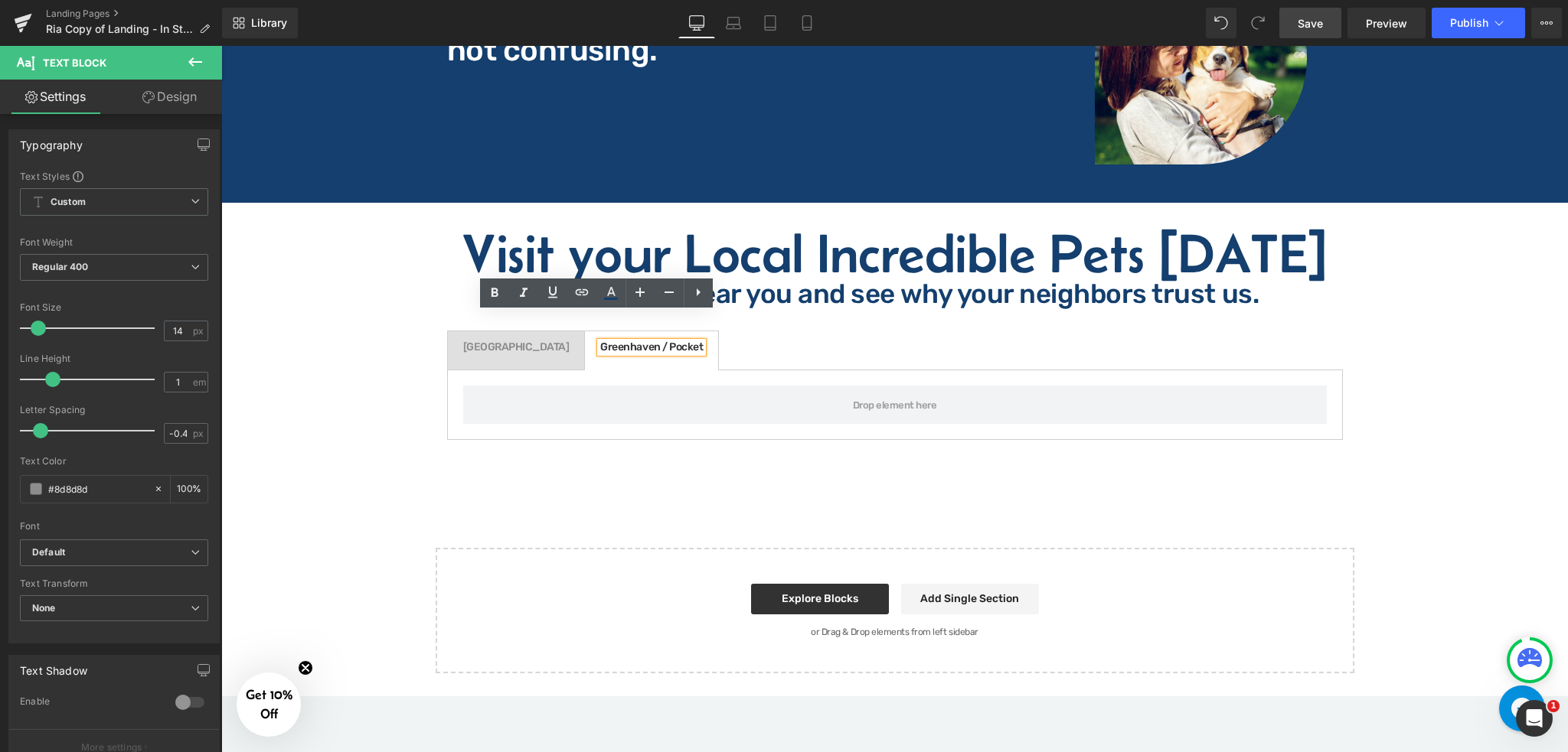
click at [495, 332] on span "Grass Valley Text Block" at bounding box center [516, 350] width 137 height 38
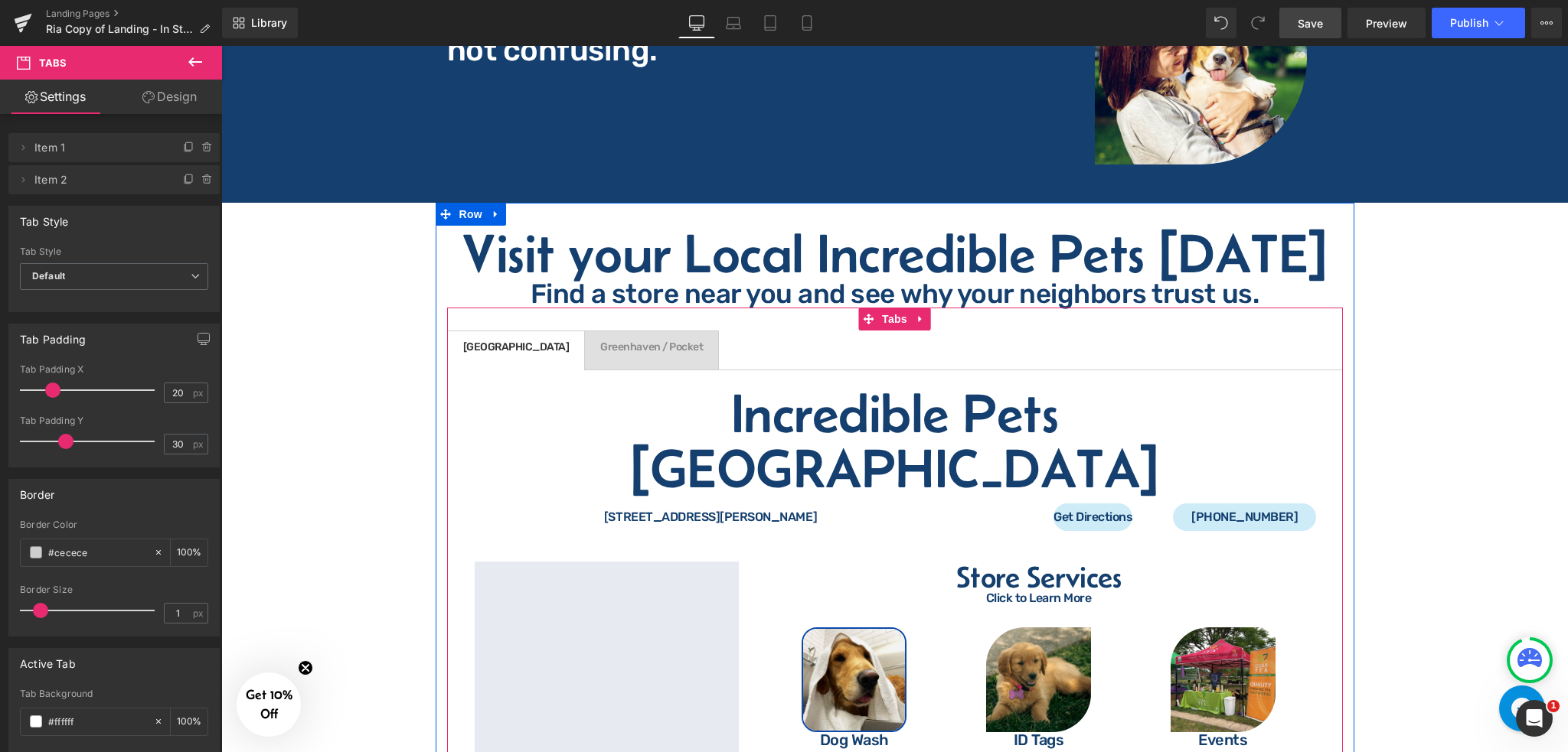
click at [602, 332] on span "Greenhaven / Pocket Text Block" at bounding box center [651, 350] width 133 height 38
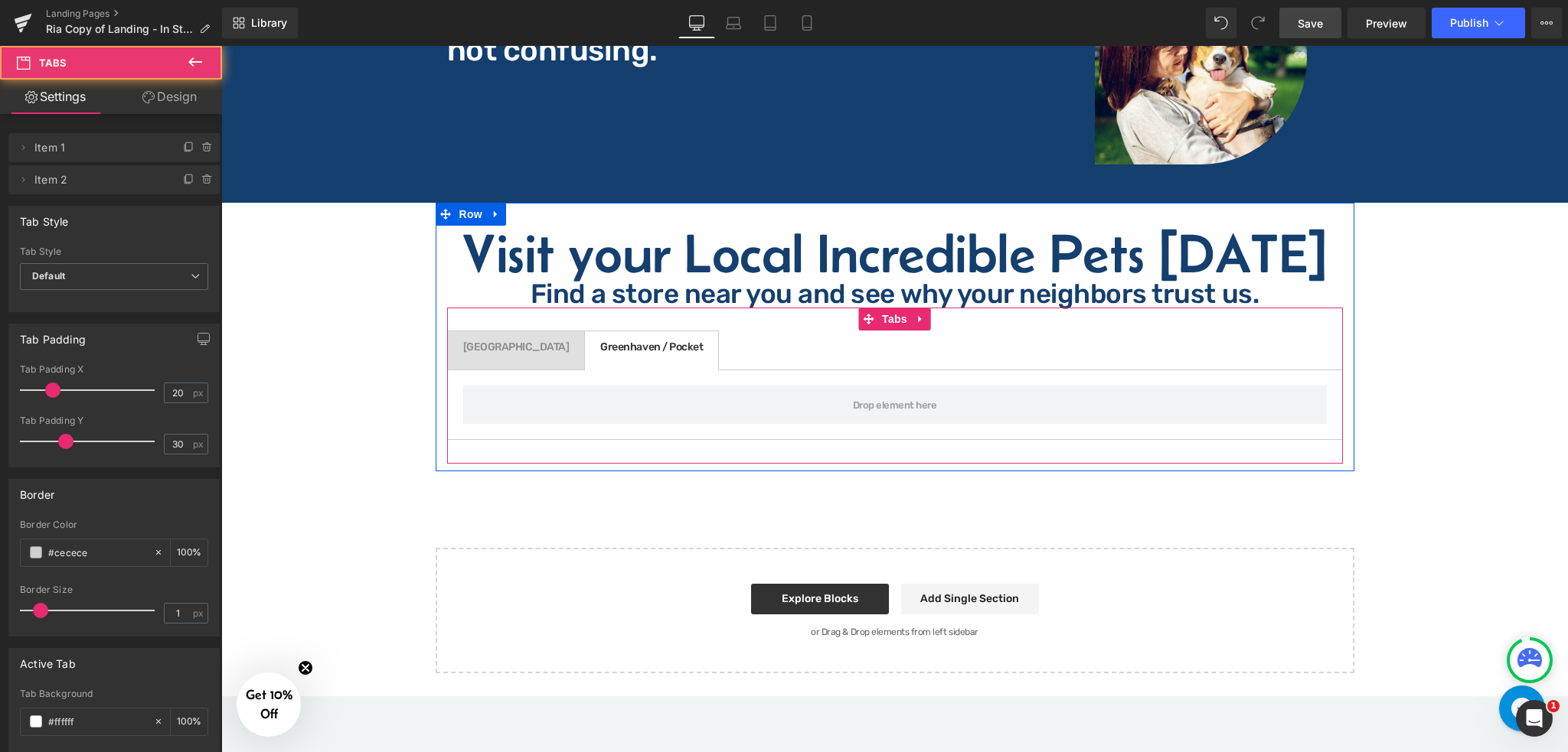
click at [478, 332] on span "Grass Valley Text Block" at bounding box center [516, 350] width 137 height 38
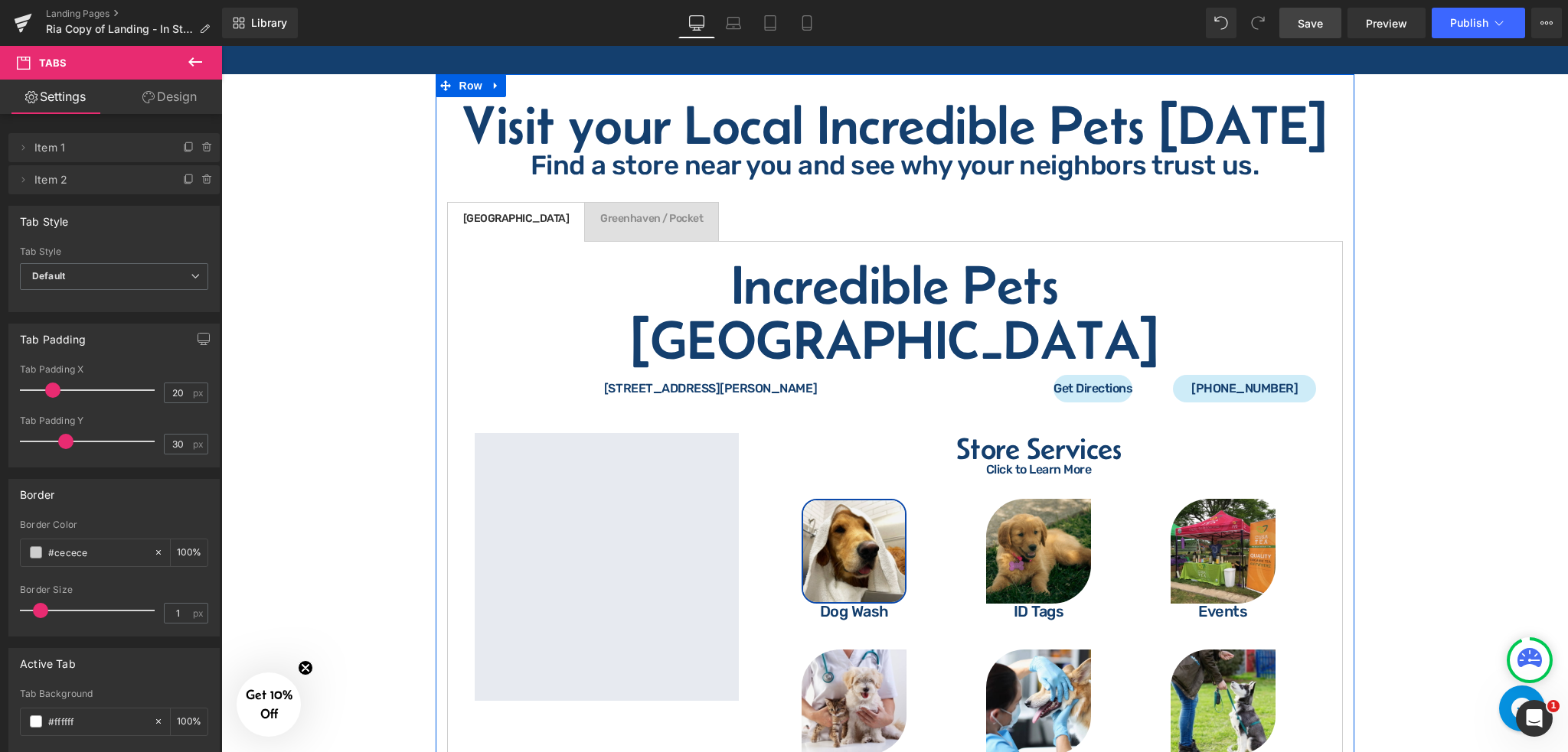
scroll to position [2651, 0]
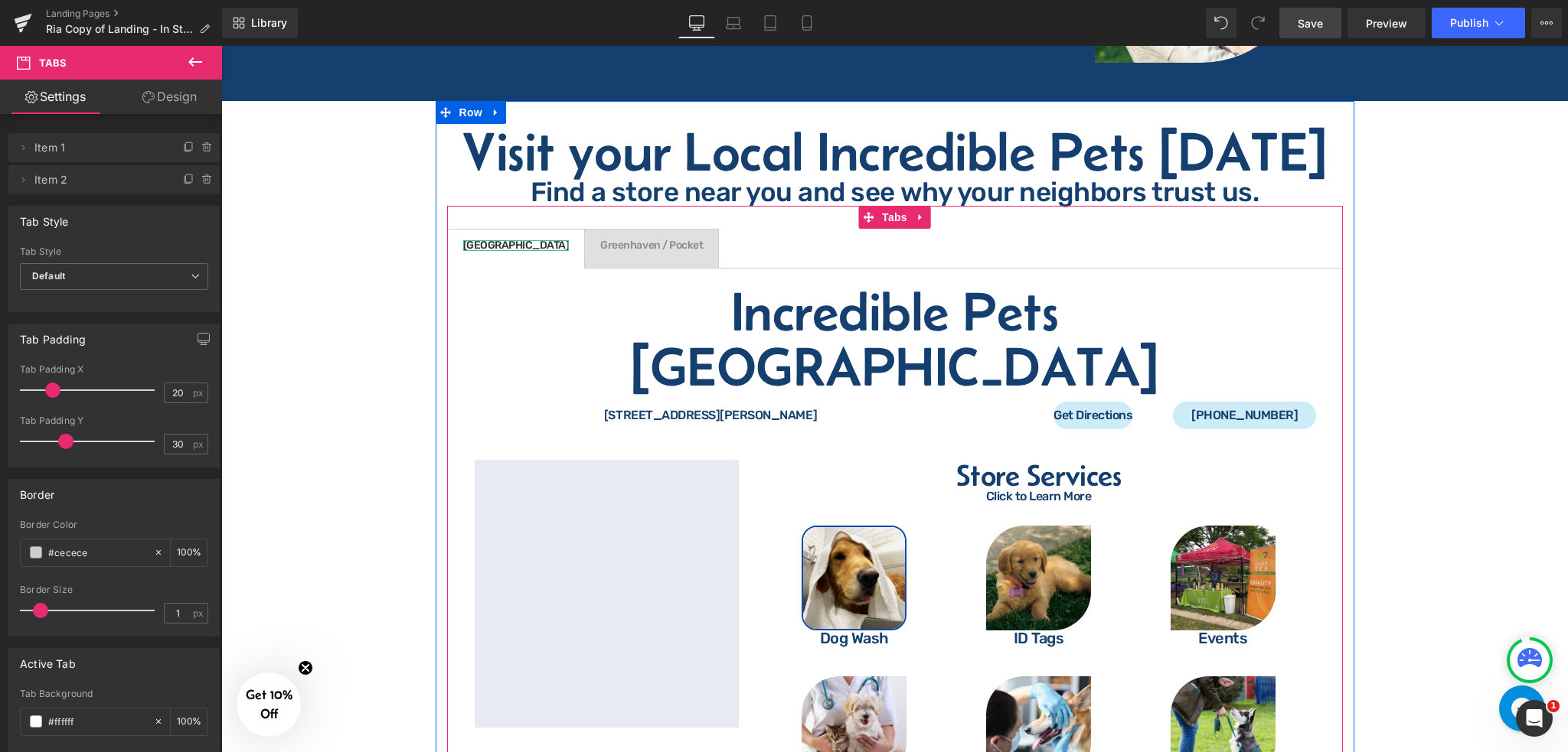
drag, startPoint x: 469, startPoint y: 216, endPoint x: 508, endPoint y: 218, distance: 39.1
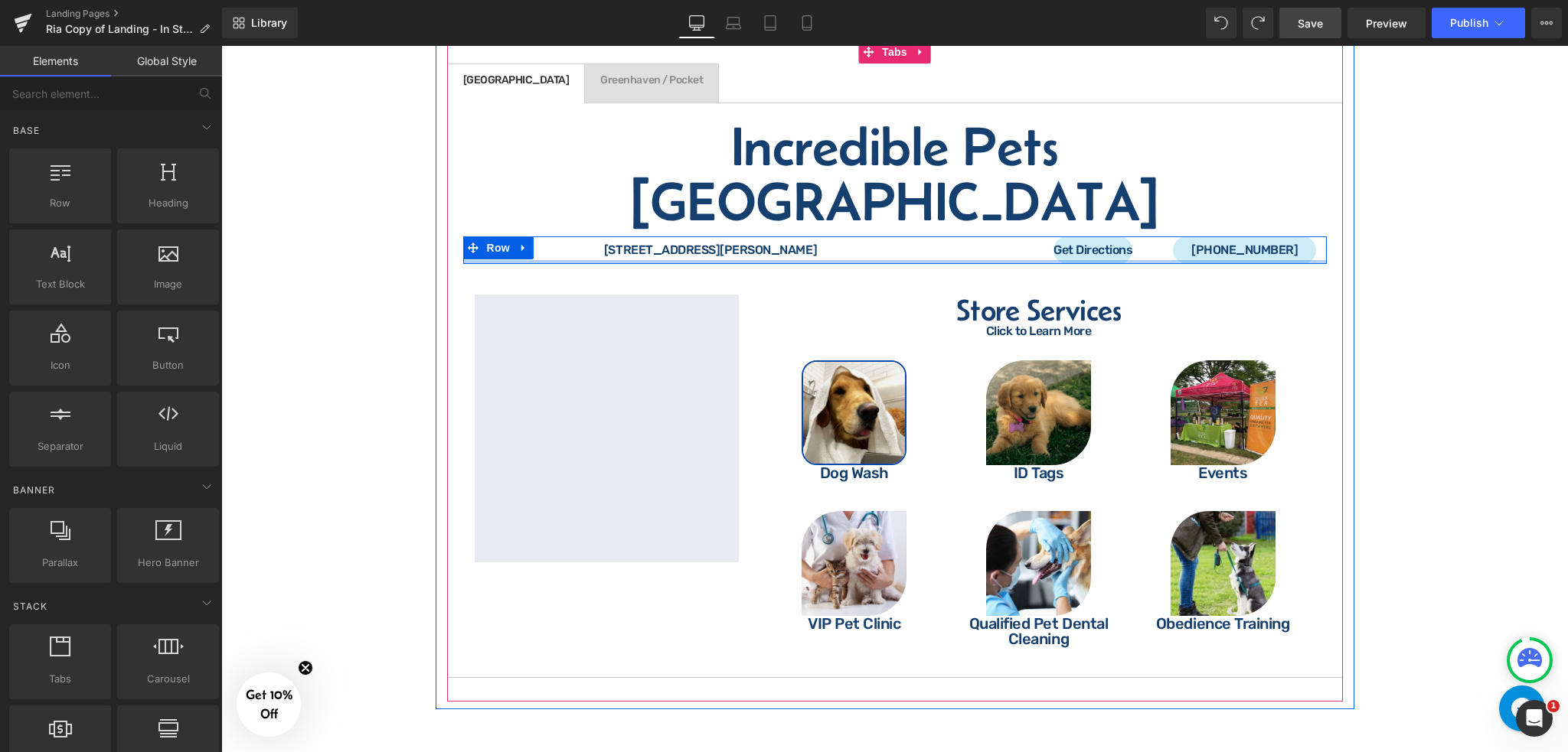
scroll to position [3096, 0]
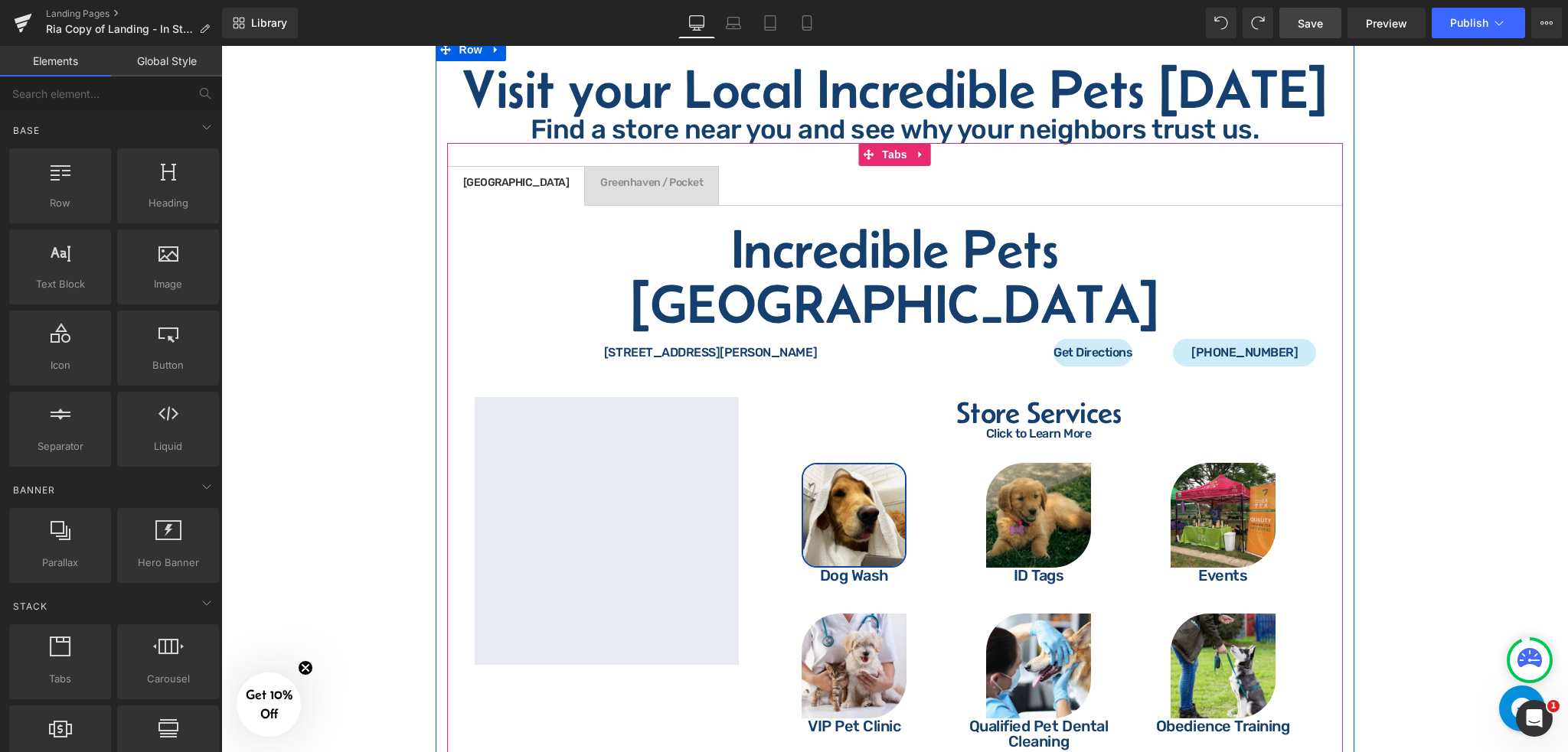
click at [704, 166] on ul "Grass Valley Text Block [GEOGRAPHIC_DATA] / Pocket Text Block" at bounding box center [895, 186] width 896 height 40
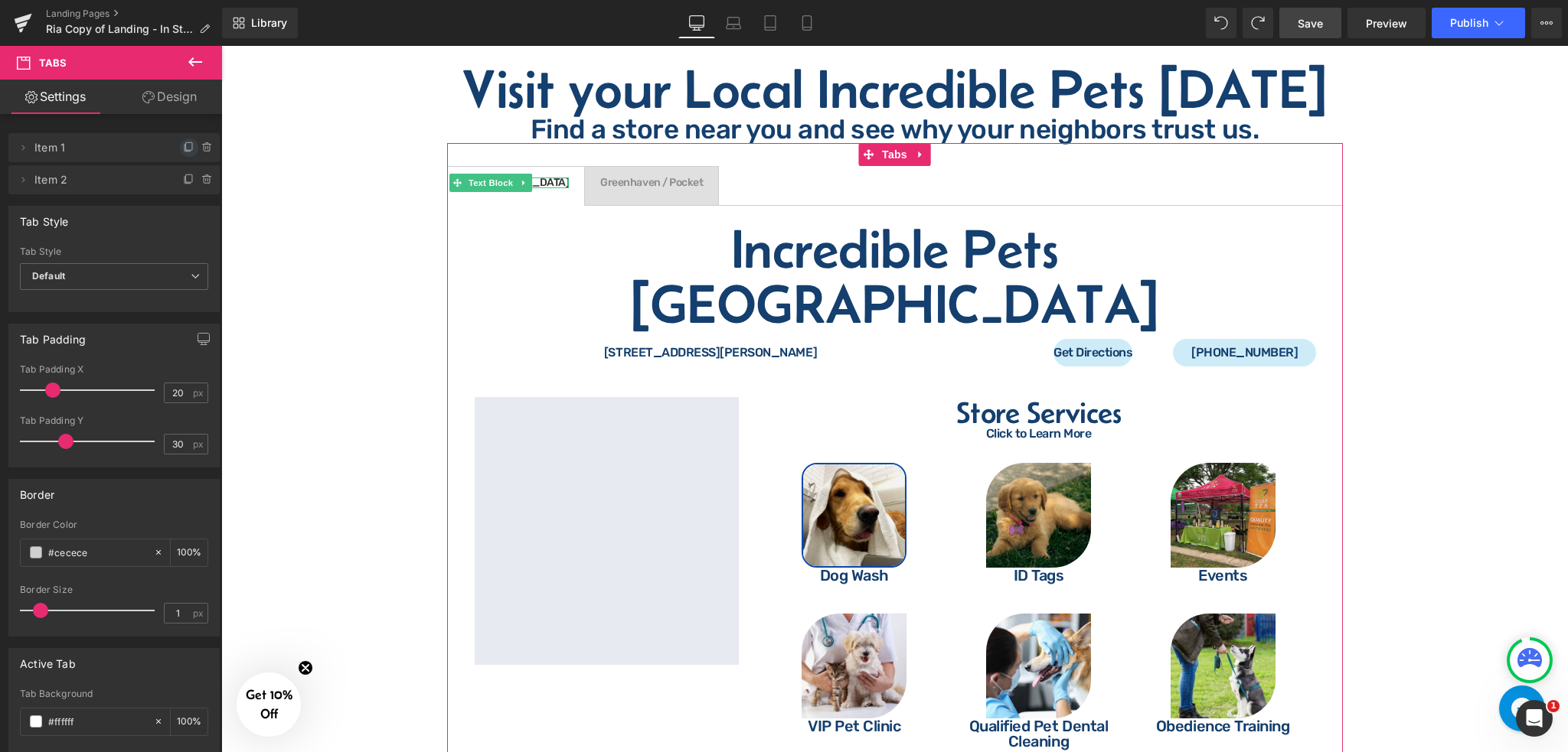
click at [183, 152] on icon at bounding box center [188, 147] width 12 height 12
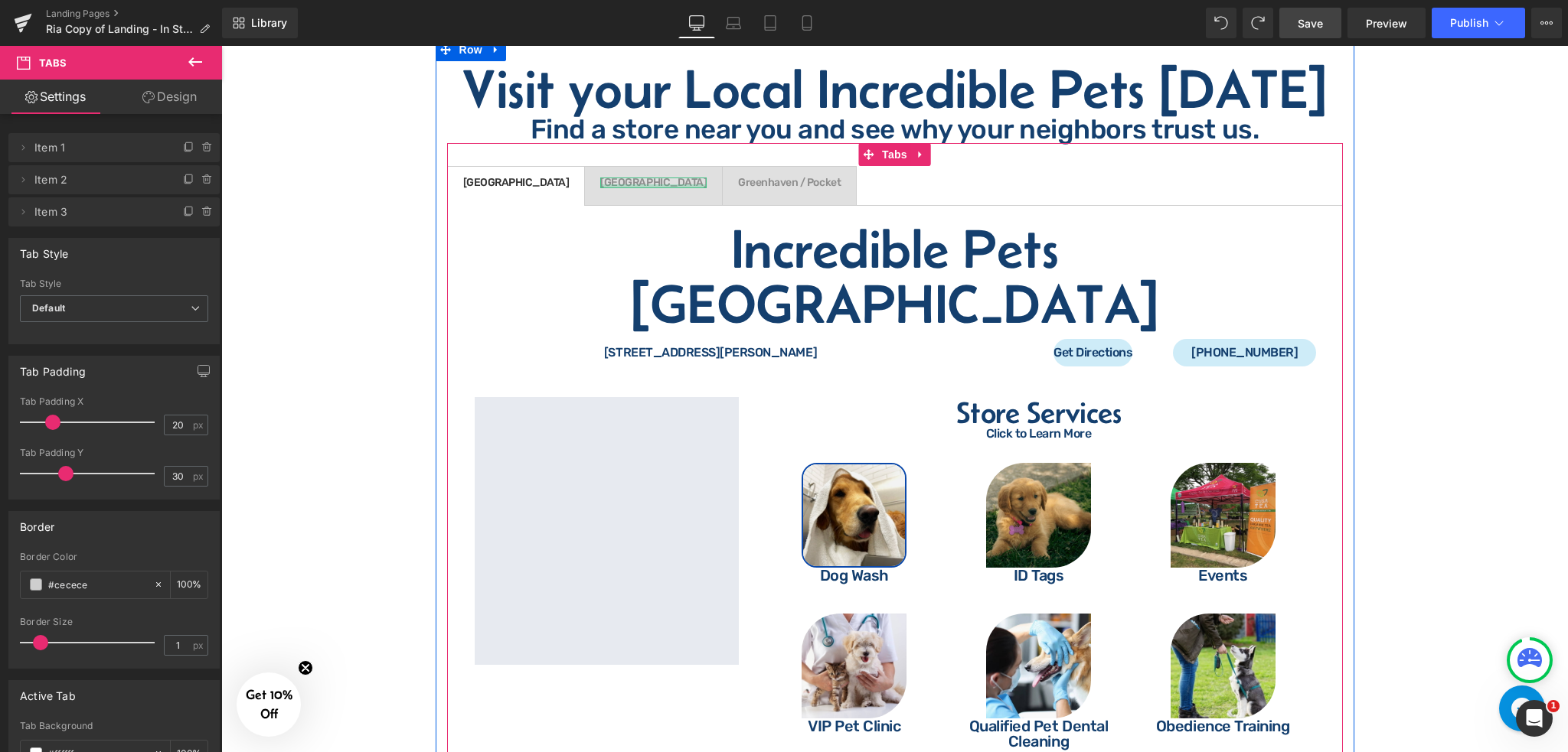
click at [600, 184] on div at bounding box center [653, 186] width 107 height 4
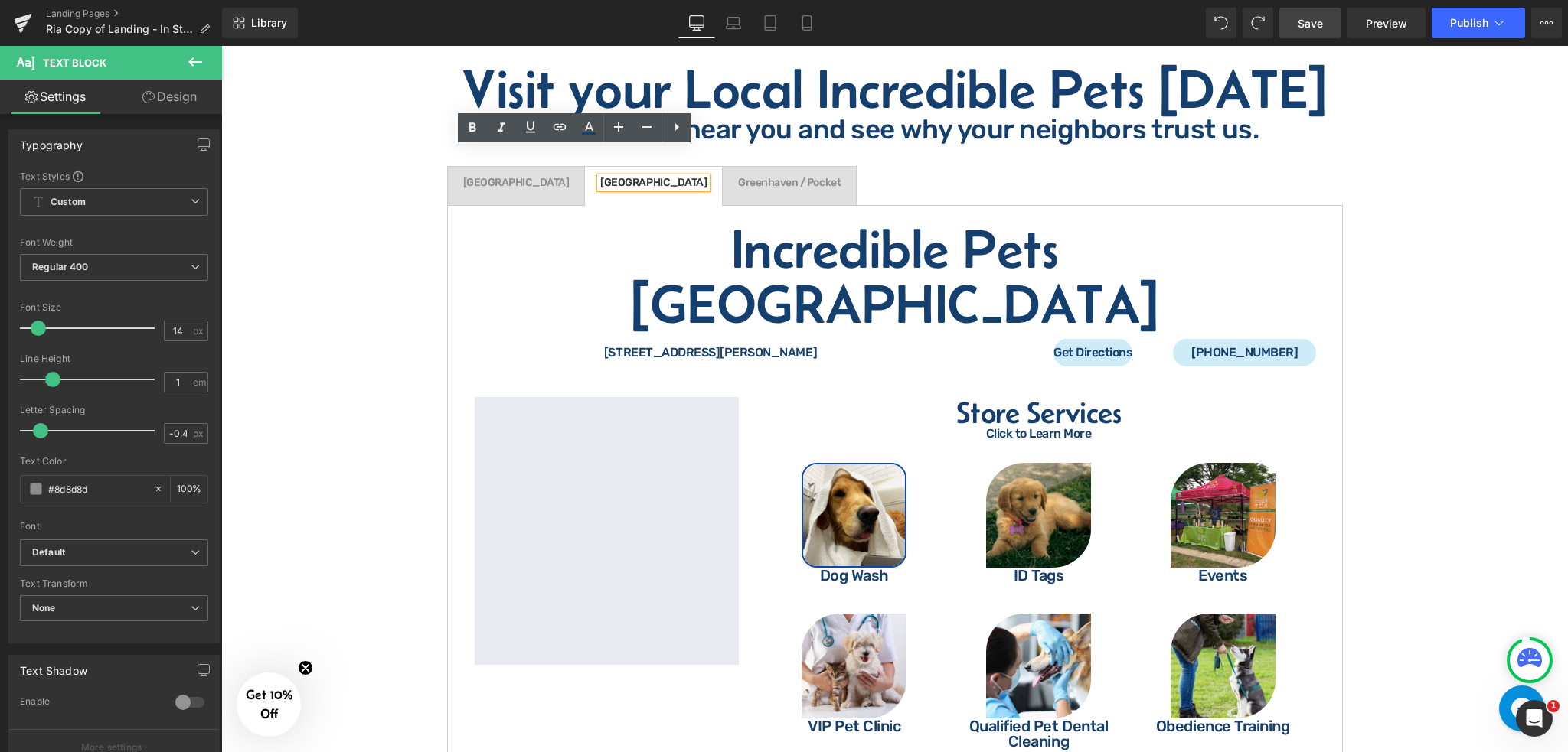
click at [497, 167] on span "Grass Valley Text Block" at bounding box center [516, 186] width 137 height 38
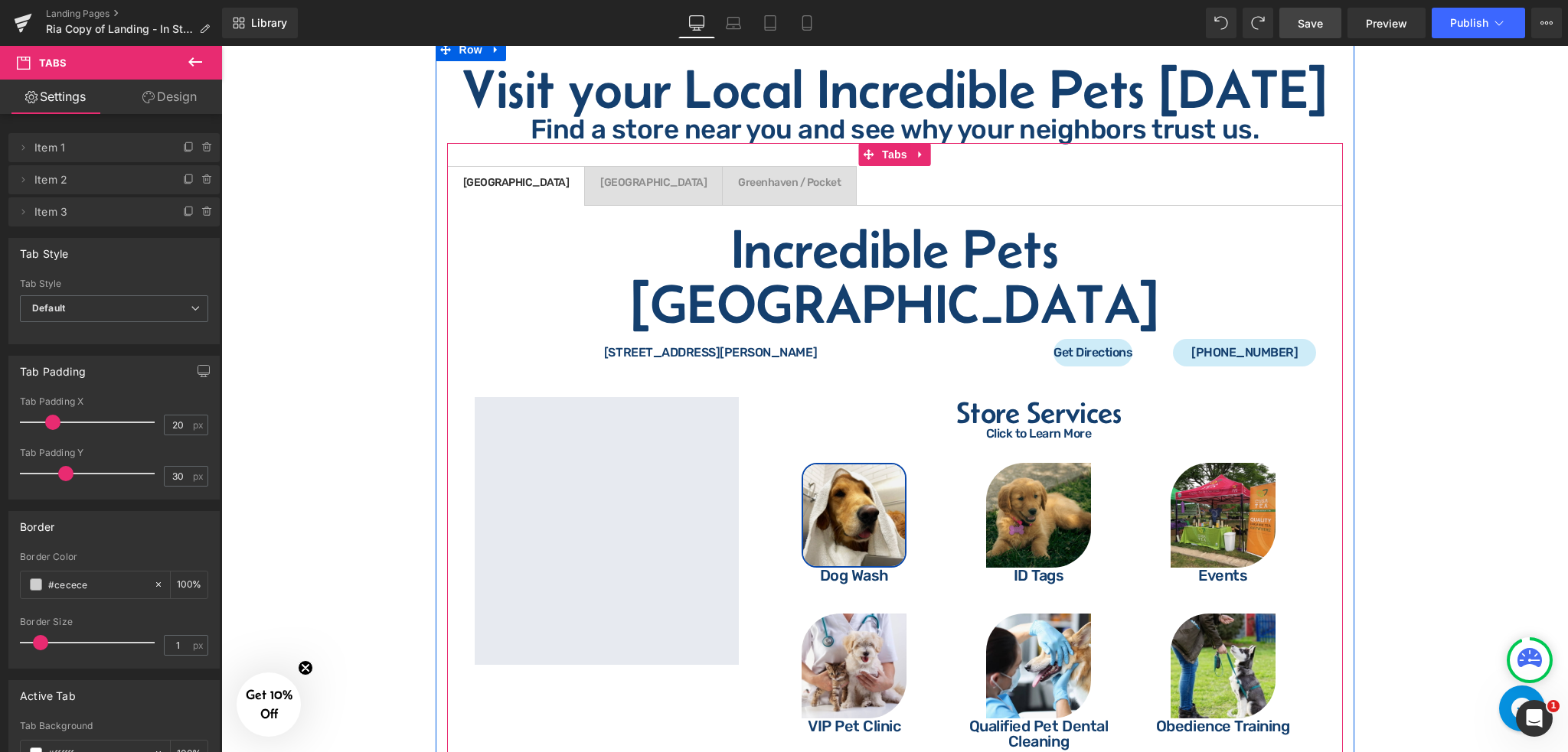
click at [585, 167] on span "Grass Valley Text Block" at bounding box center [654, 186] width 137 height 38
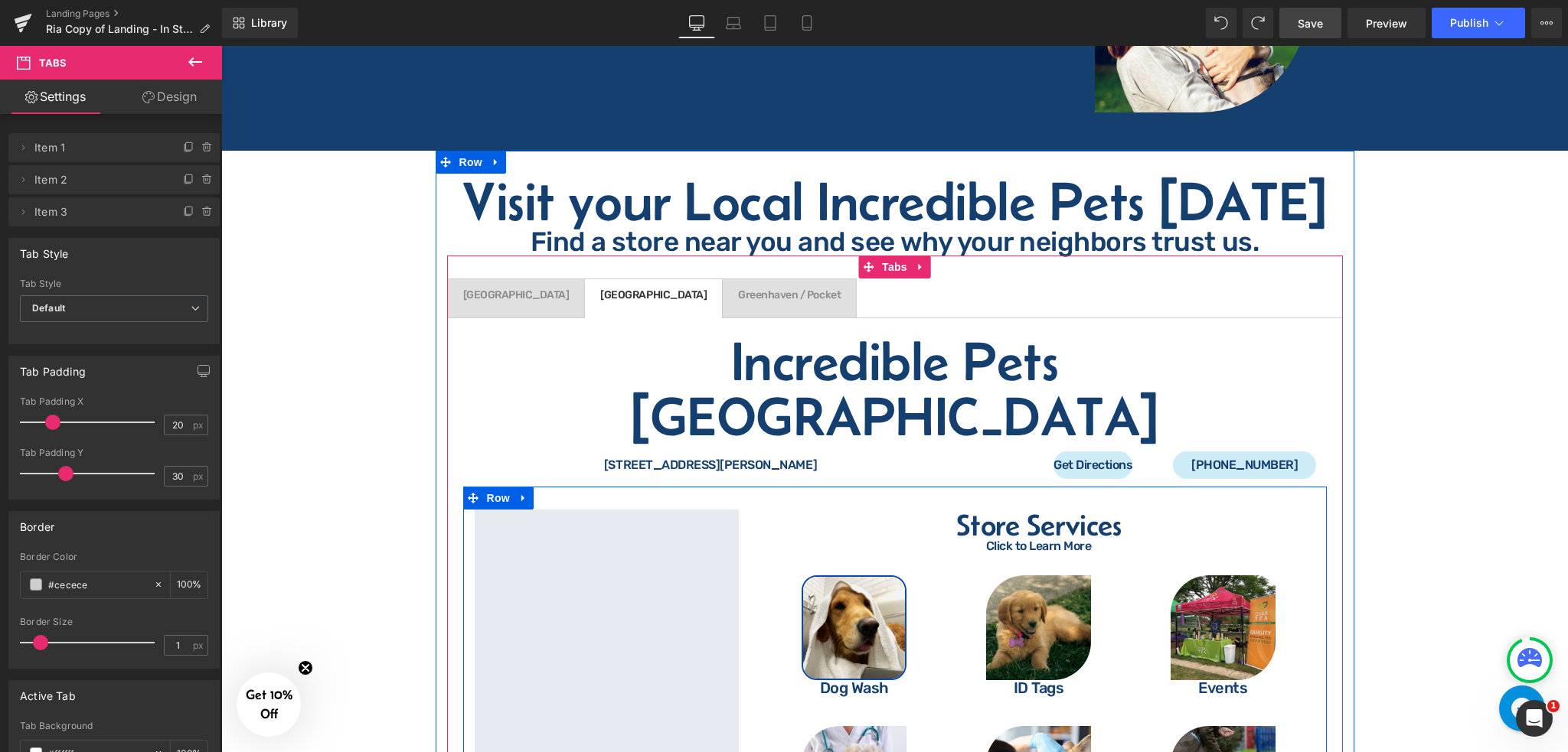
scroll to position [2958, 0]
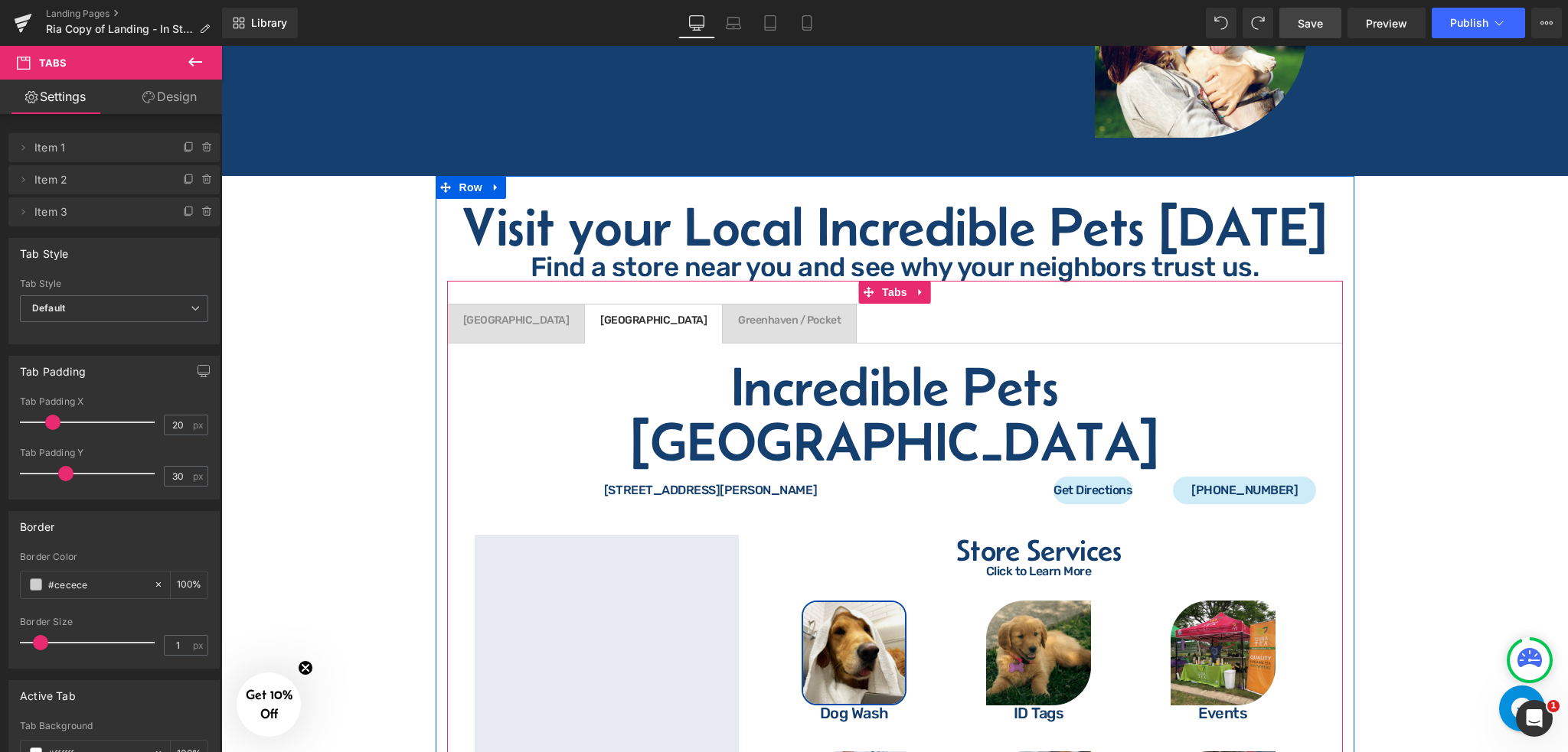
click at [723, 305] on span "Greenhaven / Pocket Text Block" at bounding box center [789, 323] width 133 height 38
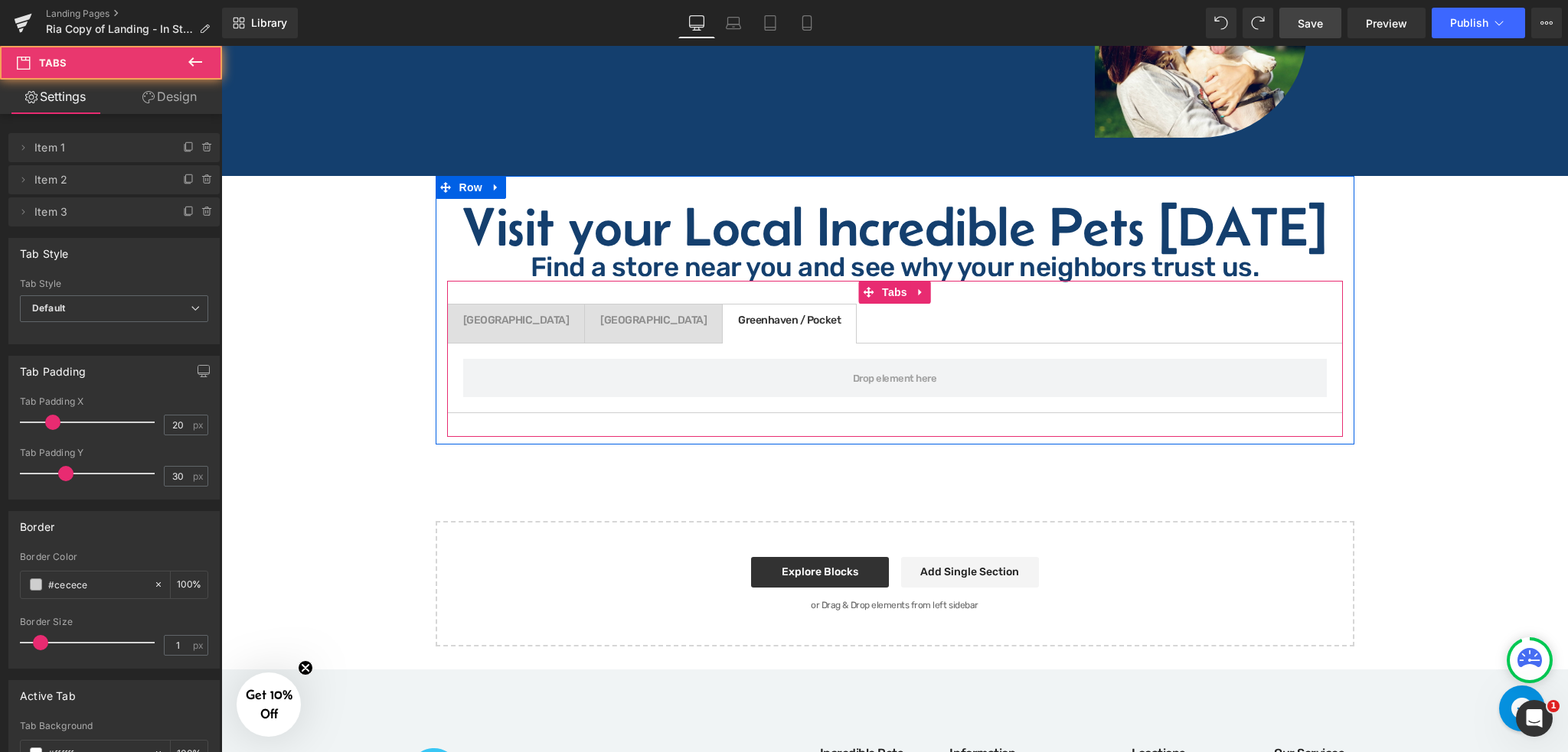
click at [221, 46] on div at bounding box center [221, 46] width 0 height 0
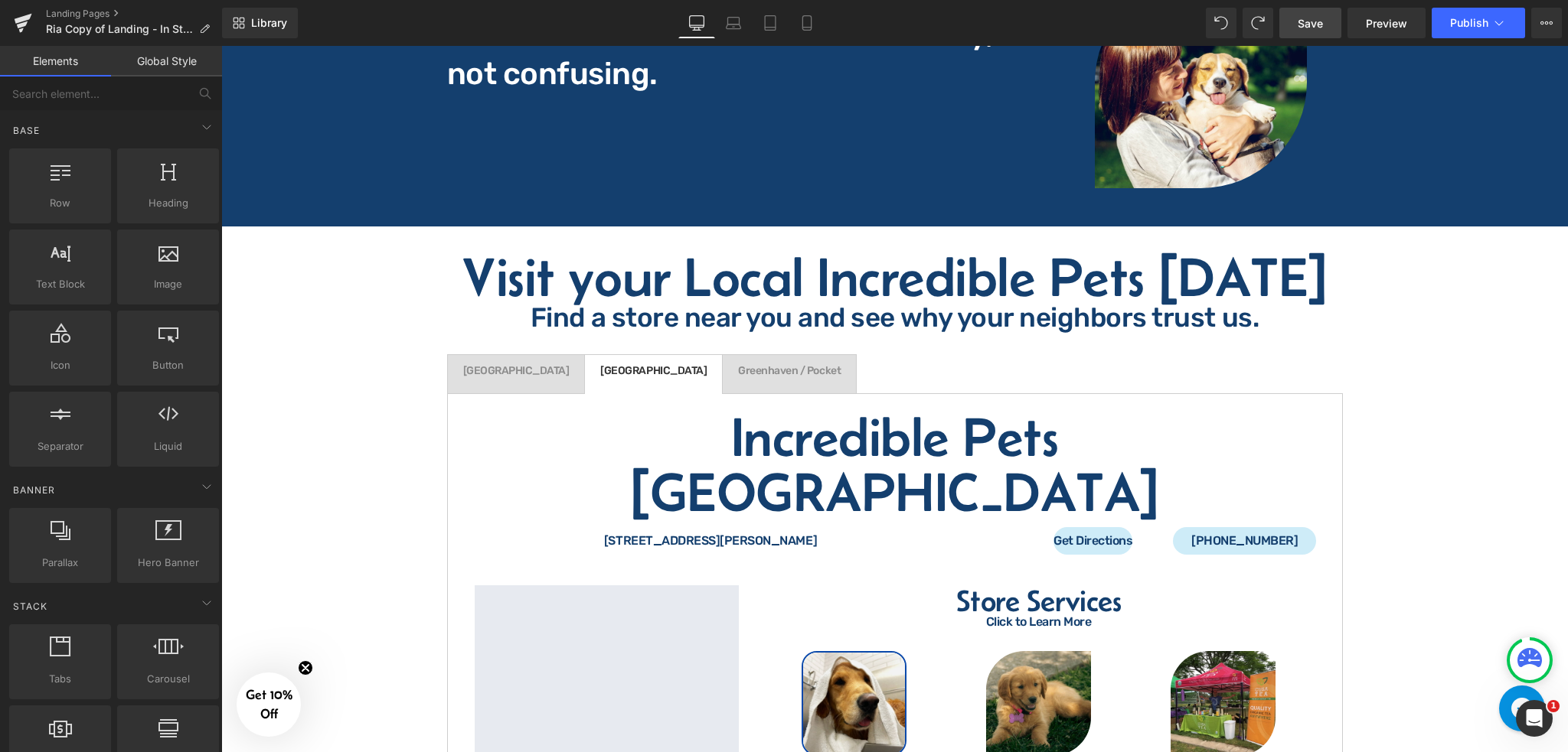
scroll to position [2856, 0]
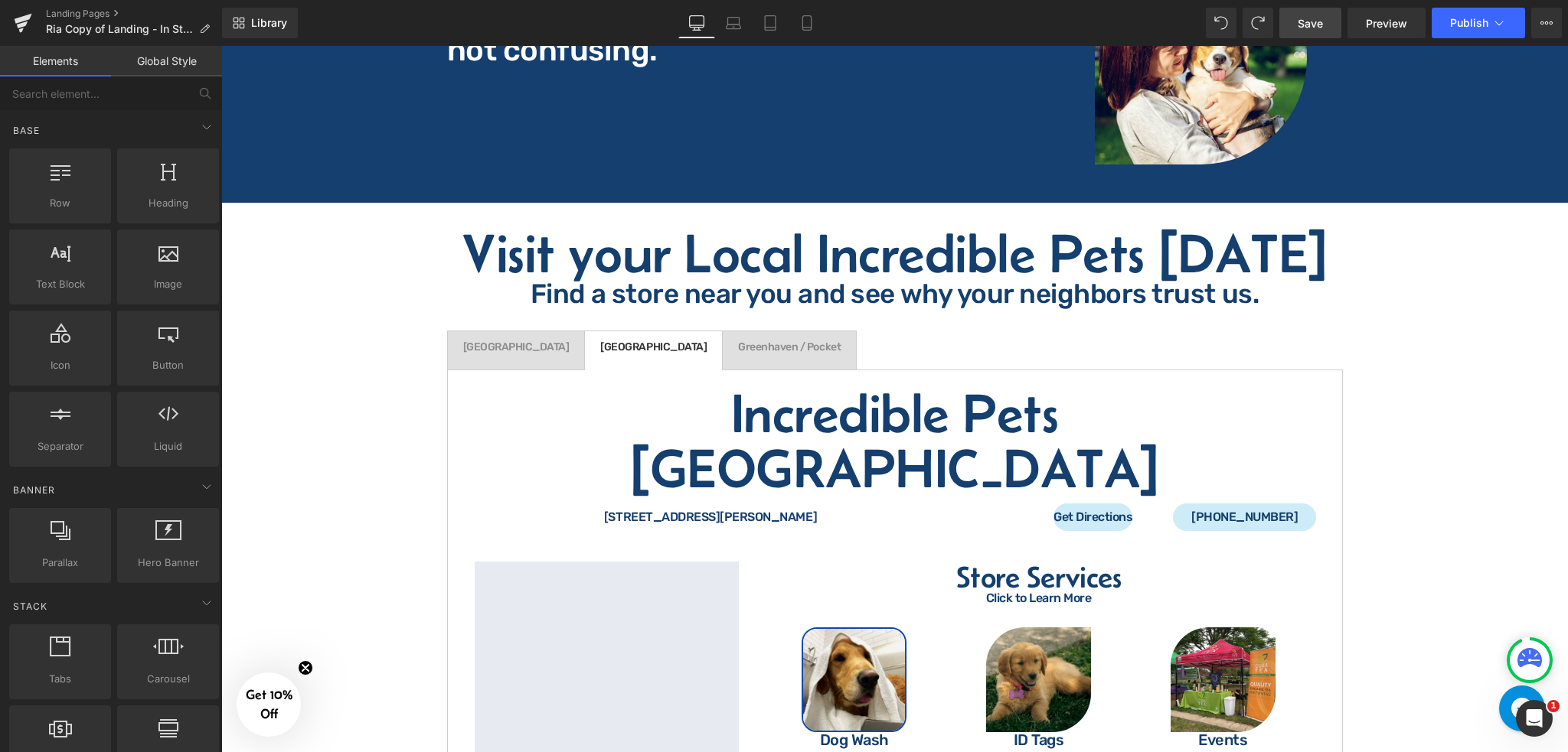
scroll to position [3061, 0]
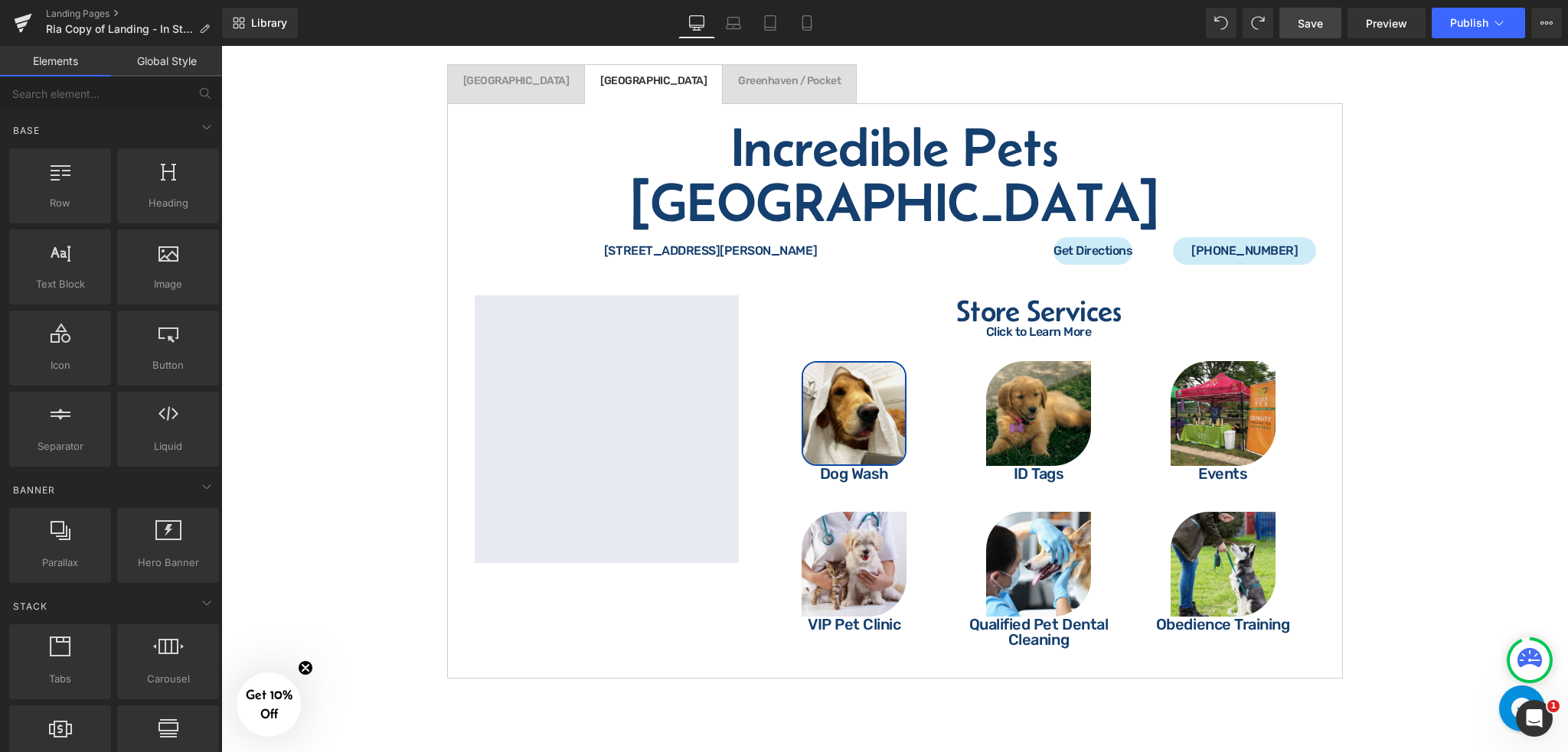
scroll to position [3367, 0]
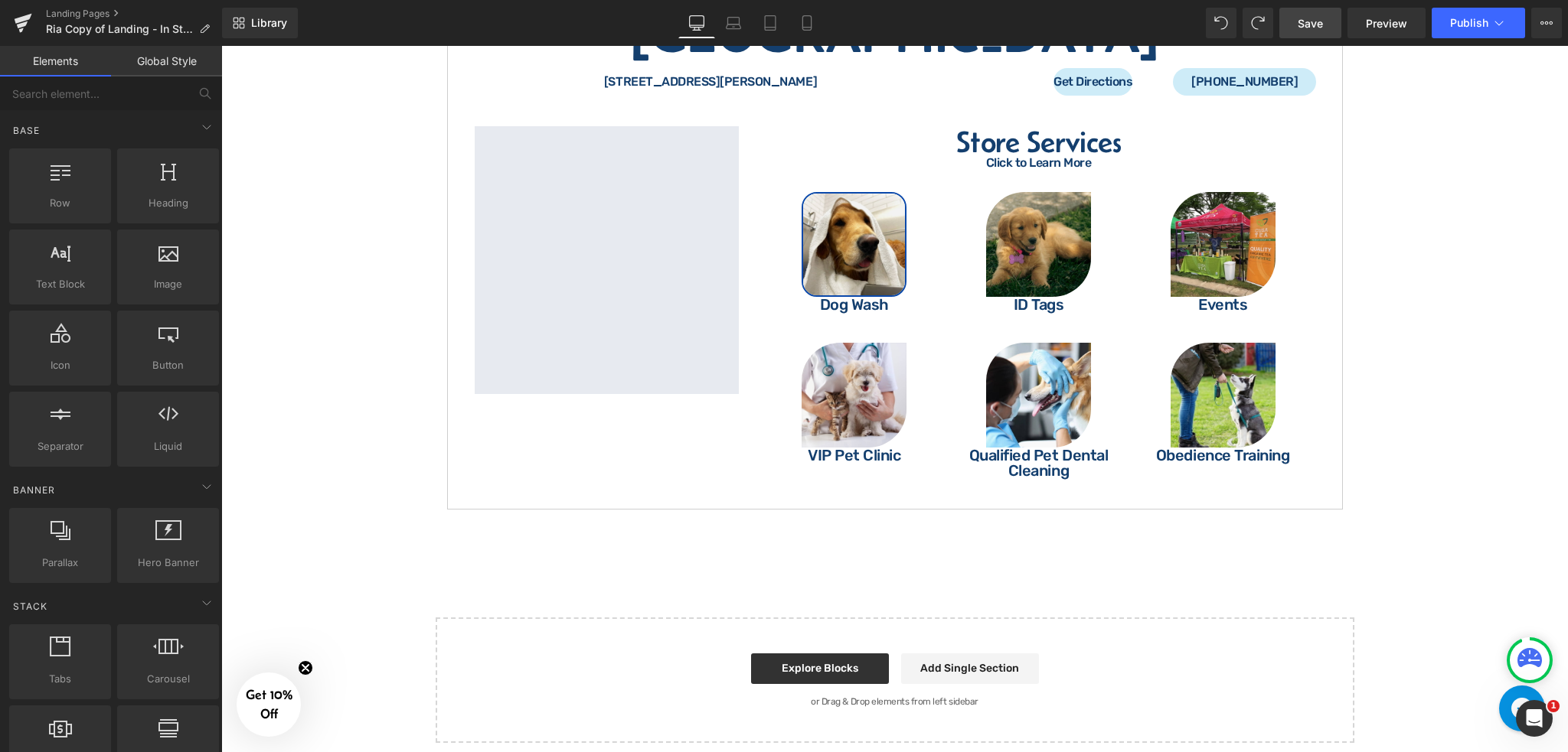
drag, startPoint x: 1474, startPoint y: 375, endPoint x: 1472, endPoint y: 365, distance: 10.2
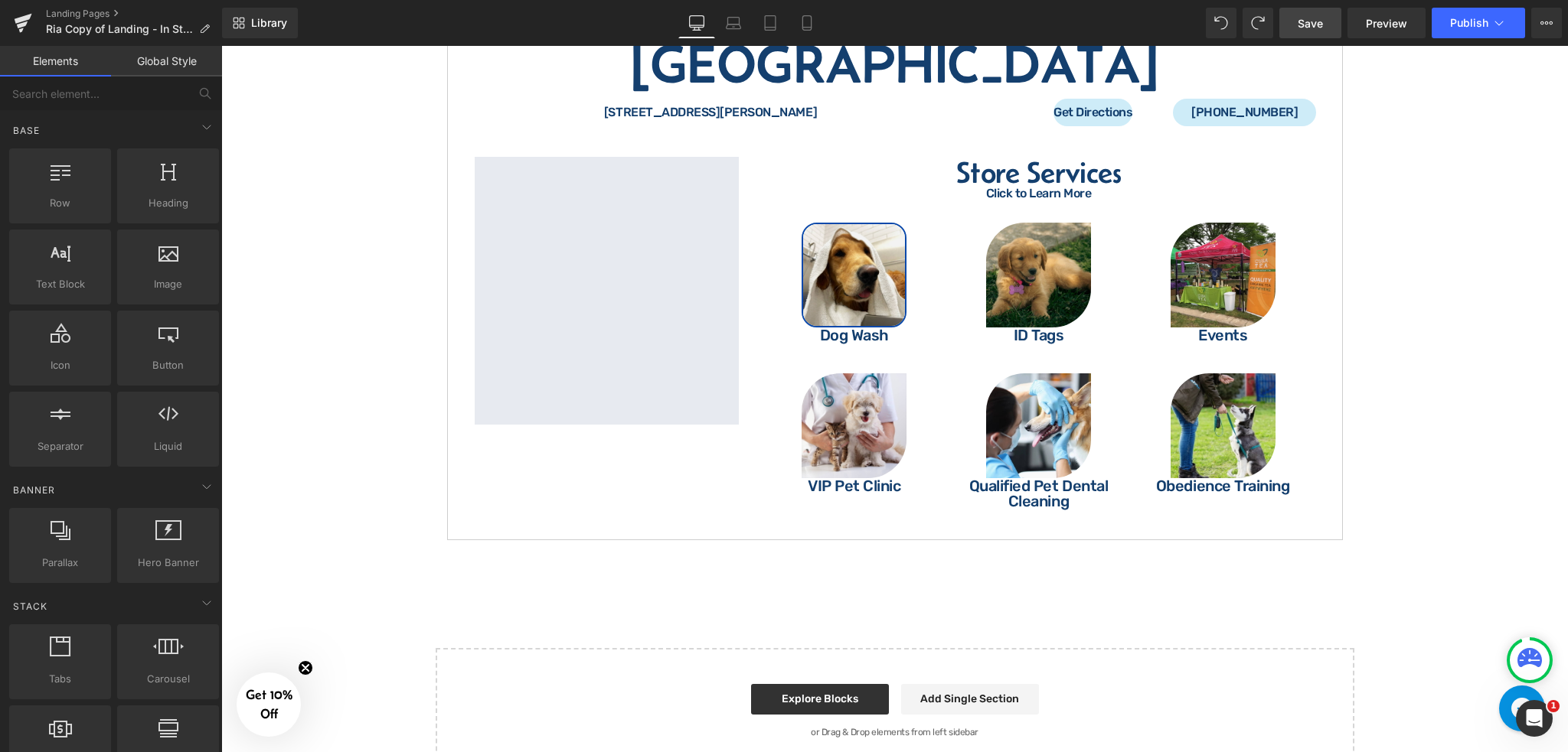
scroll to position [3469, 0]
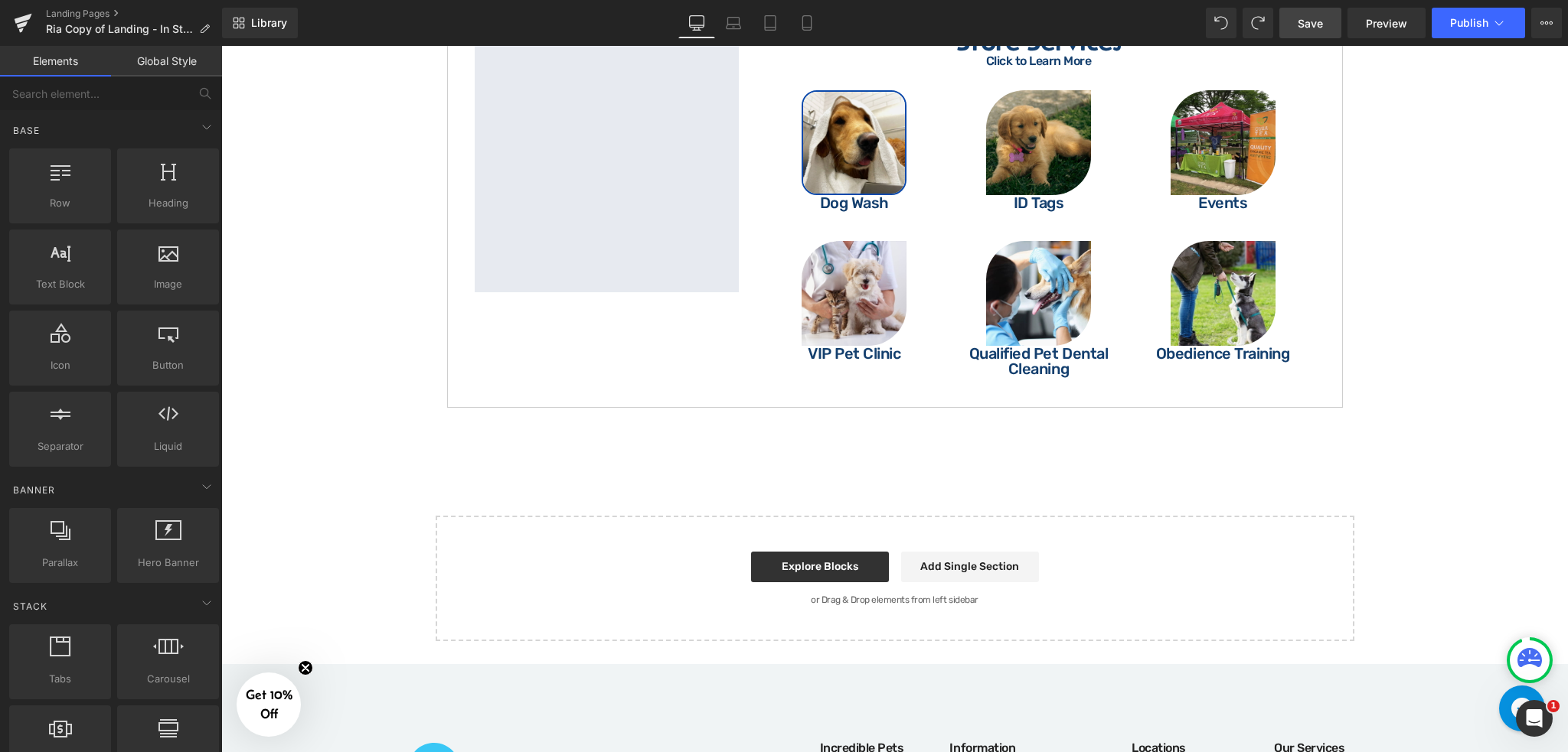
drag, startPoint x: 1468, startPoint y: 410, endPoint x: 1511, endPoint y: 314, distance: 105.2
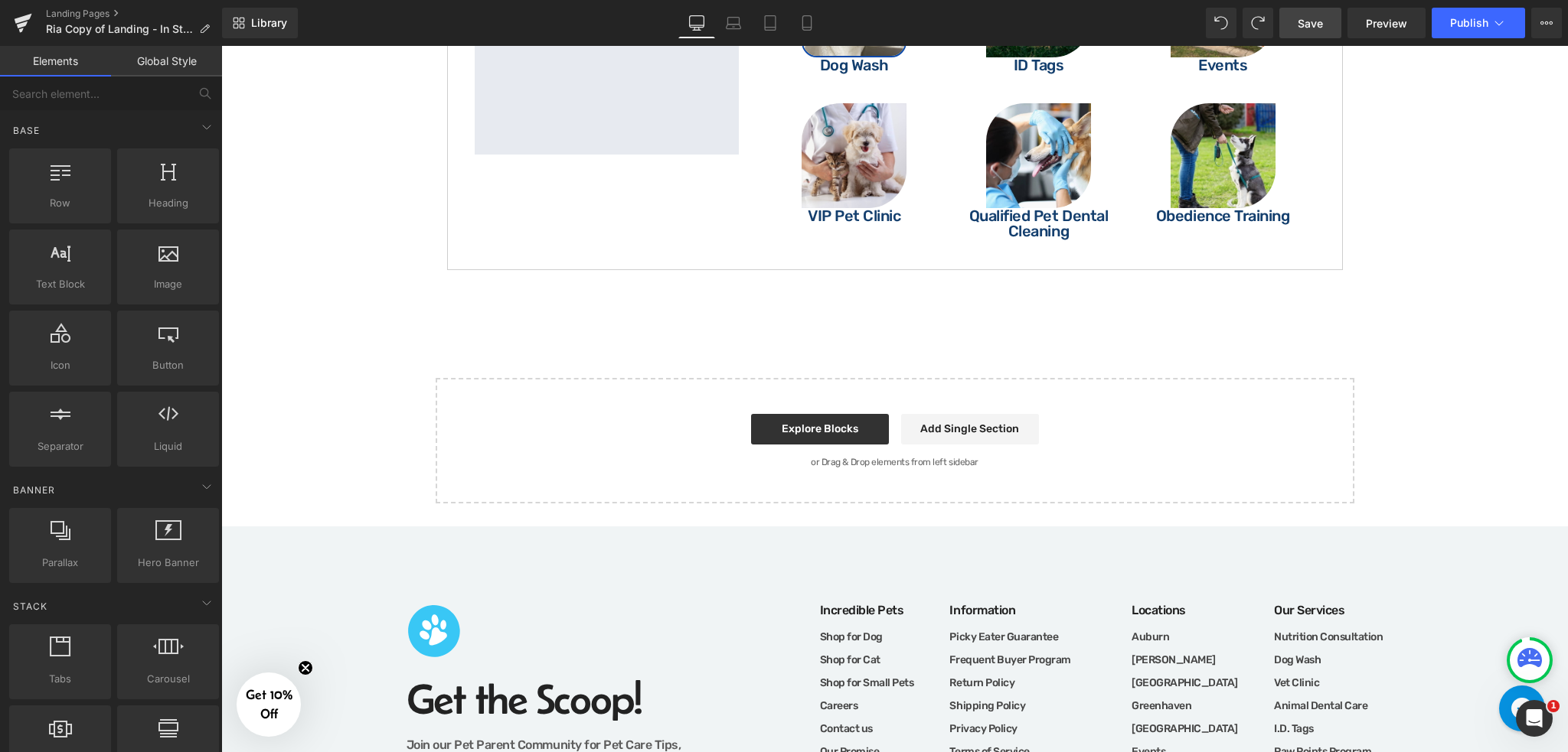
scroll to position [3754, 0]
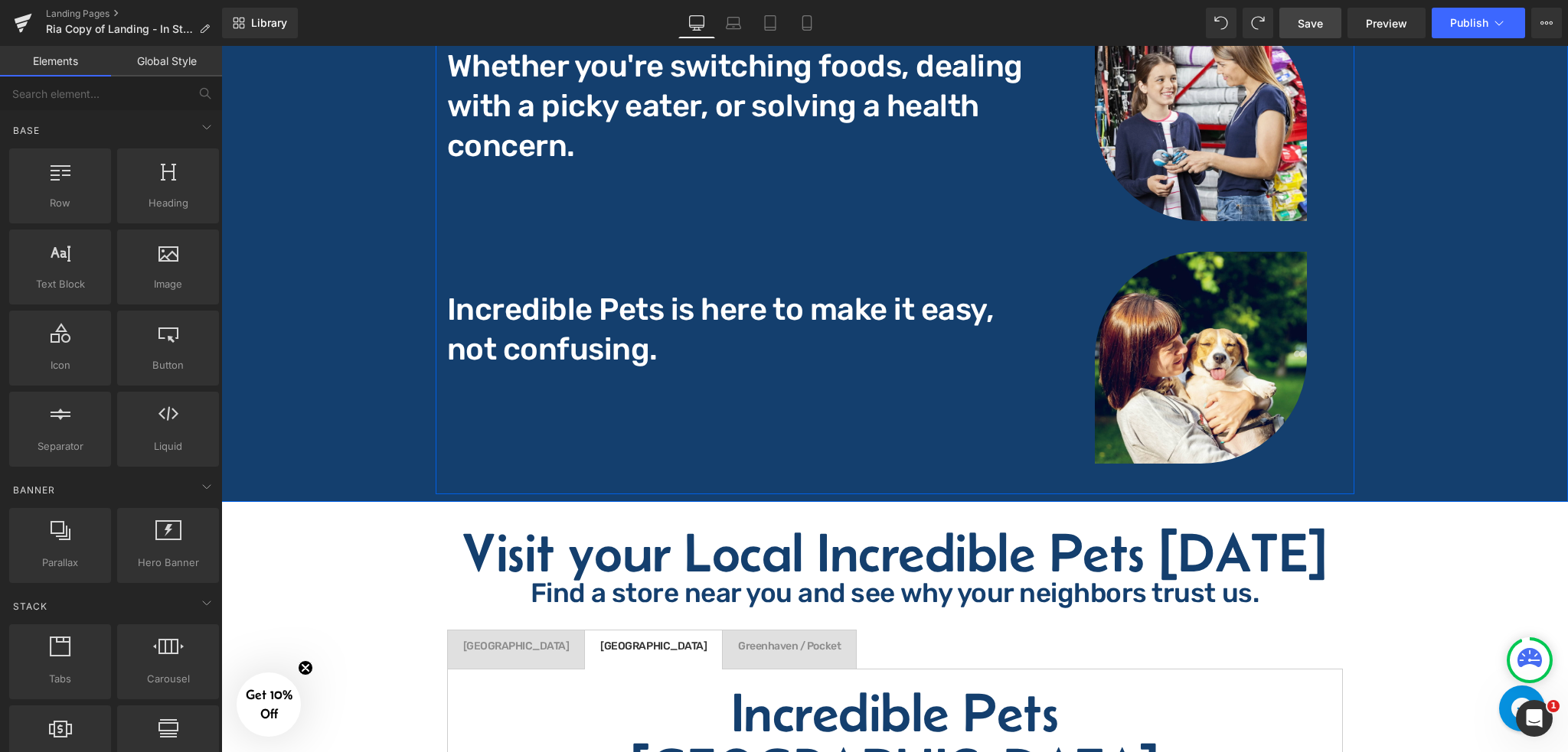
scroll to position [2939, 0]
